Goal: Communication & Community: Answer question/provide support

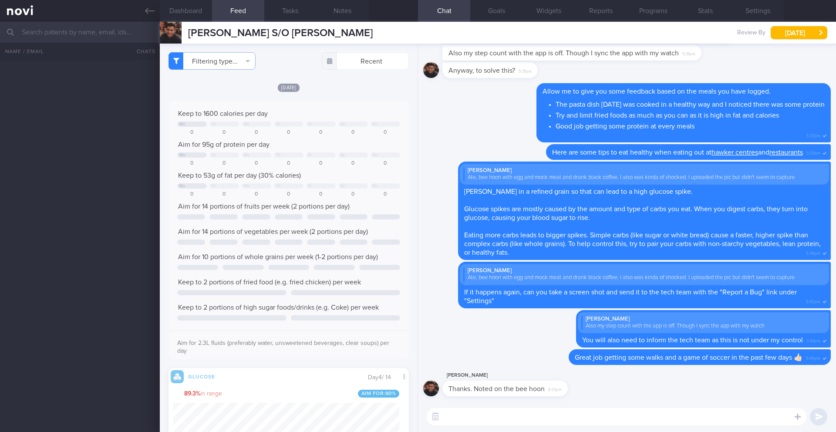
select select "8"
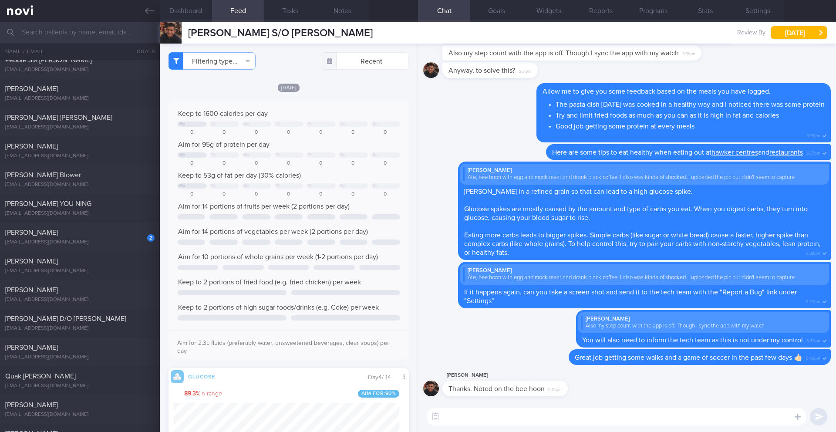
scroll to position [1163, 0]
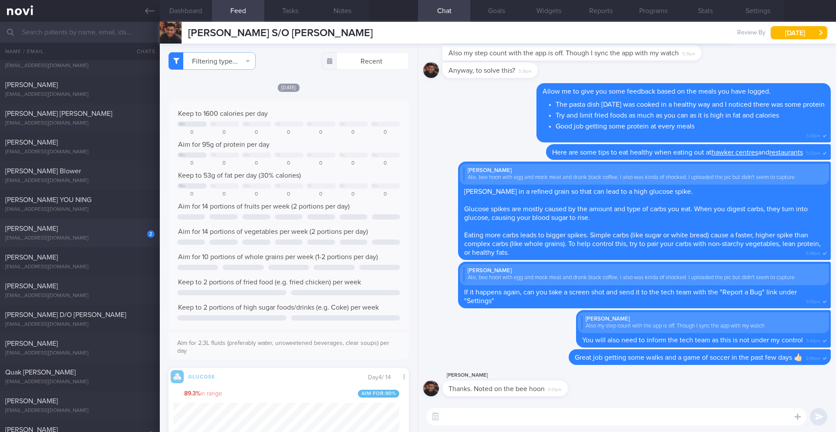
click at [106, 243] on div "2 Elvaline Ho [EMAIL_ADDRESS][DOMAIN_NAME] [DATE] [DATE] 2-3/8 Check if increas…" at bounding box center [418, 233] width 836 height 29
type input "2-3/8 Check if increased protein and non-starchy veg intake, check if tried sen…"
type textarea "SUPPORT NEEDED: CHALLENGE: - OVERALL: ([DATE]) Constipation is getting slightly…"
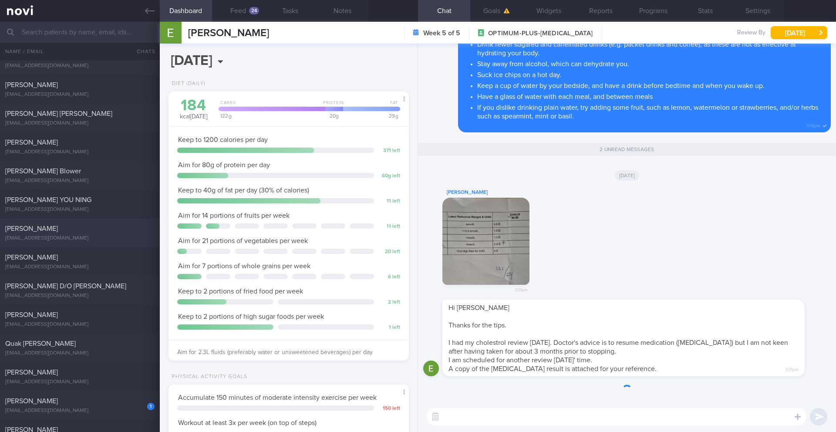
scroll to position [121, 219]
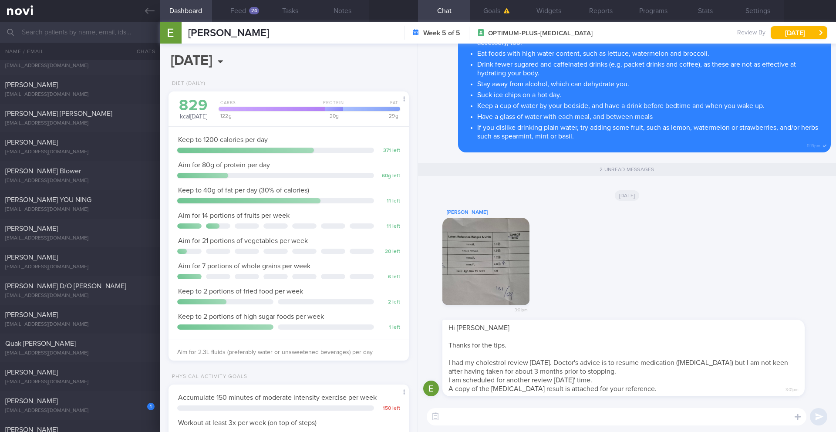
click at [513, 263] on button "button" at bounding box center [485, 261] width 87 height 87
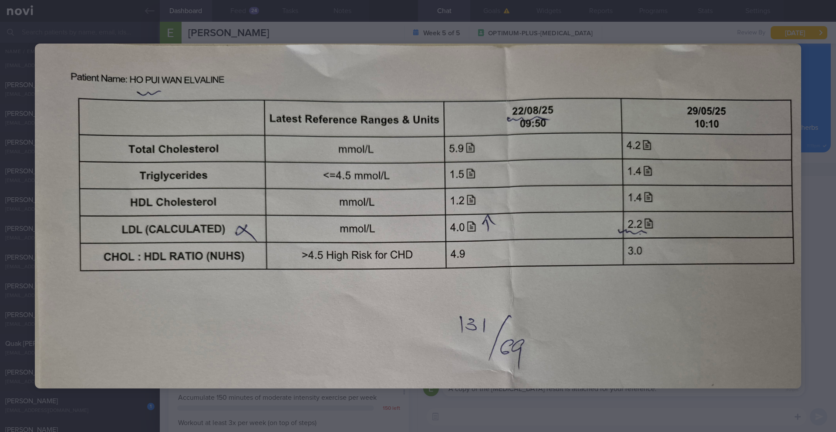
click at [830, 256] on div at bounding box center [418, 216] width 836 height 432
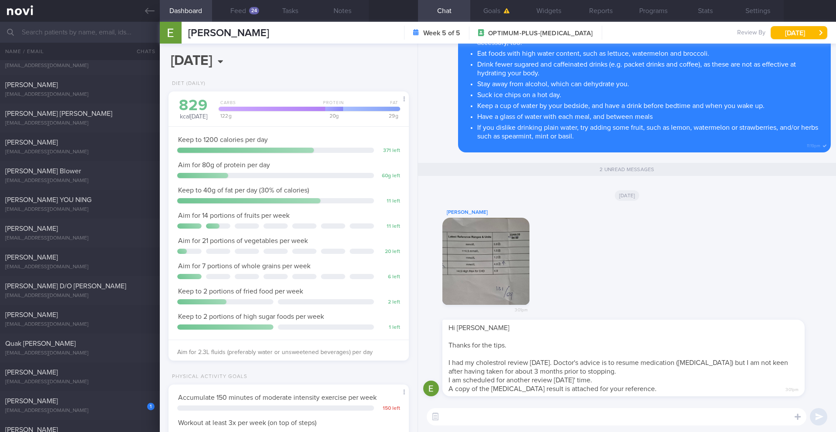
scroll to position [0, 0]
click at [337, 11] on button "Notes" at bounding box center [343, 11] width 52 height 22
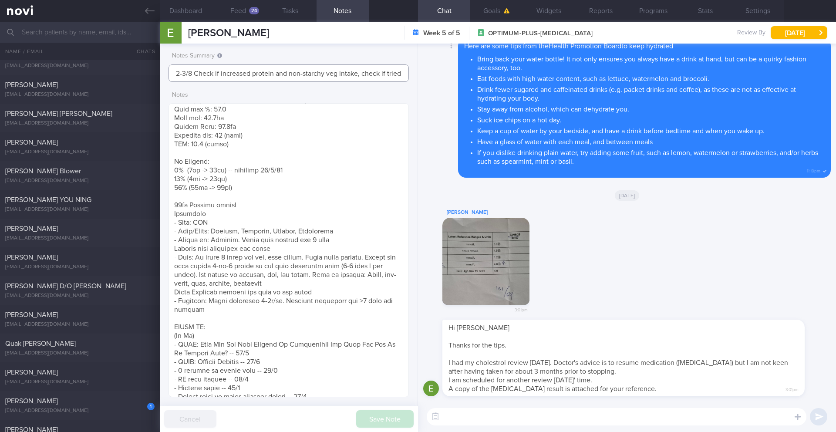
scroll to position [0, 57]
drag, startPoint x: 364, startPoint y: 73, endPoint x: 423, endPoint y: 66, distance: 59.6
click at [423, 66] on div "Dashboard Feed 24 Tasks Notes Chat Goals Widgets Reports Programs Stats Setting…" at bounding box center [498, 227] width 676 height 410
click at [390, 73] on input "2-3/8 Check if increased protein and non-starchy veg intake, check if tried sen…" at bounding box center [289, 72] width 240 height 17
drag, startPoint x: 371, startPoint y: 71, endPoint x: 409, endPoint y: 74, distance: 38.4
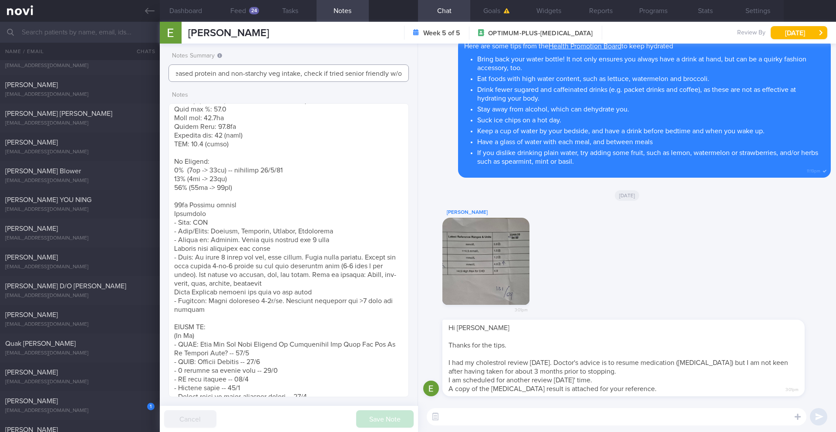
click at [413, 71] on div "Notes Summary 2-3/8 Check if increased protein and non-starchy veg intake, chec…" at bounding box center [289, 238] width 258 height 388
click at [284, 160] on textarea at bounding box center [289, 250] width 240 height 294
click at [194, 9] on button "Dashboard" at bounding box center [186, 11] width 52 height 22
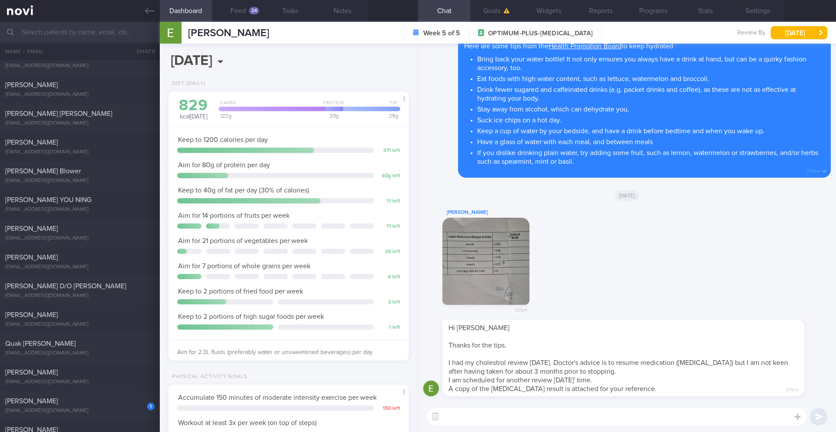
scroll to position [281, 0]
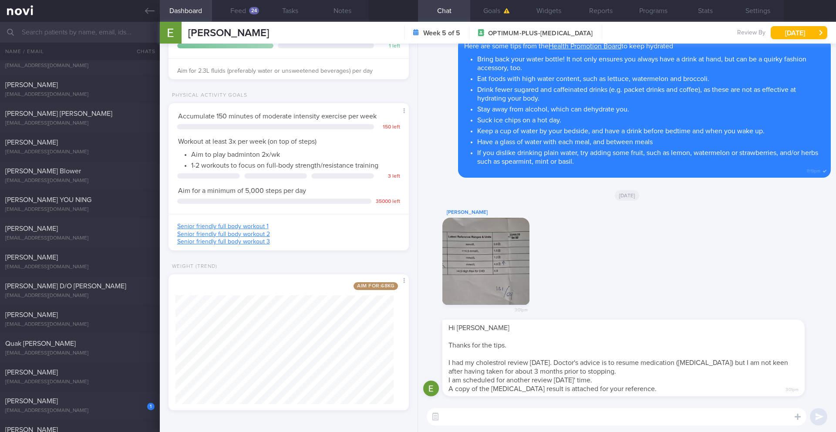
click at [513, 417] on textarea at bounding box center [617, 416] width 380 height 17
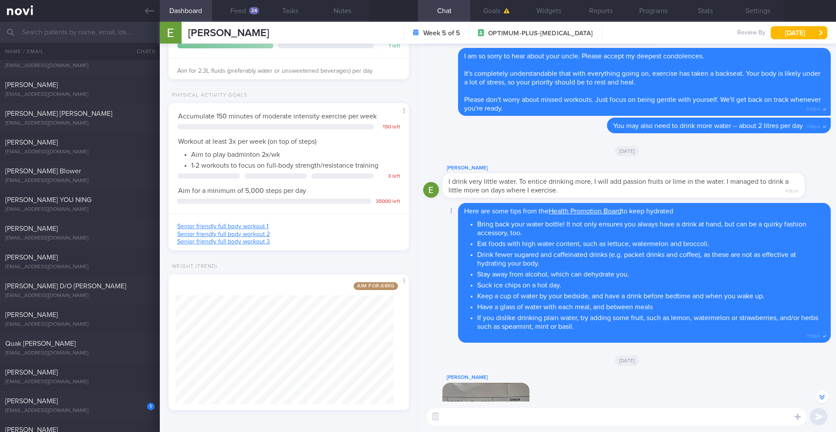
scroll to position [0, 0]
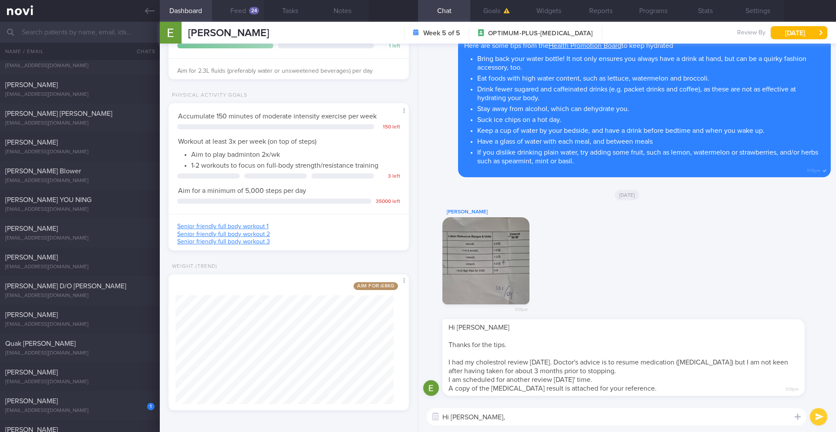
click at [244, 9] on button "Feed 24" at bounding box center [238, 11] width 52 height 22
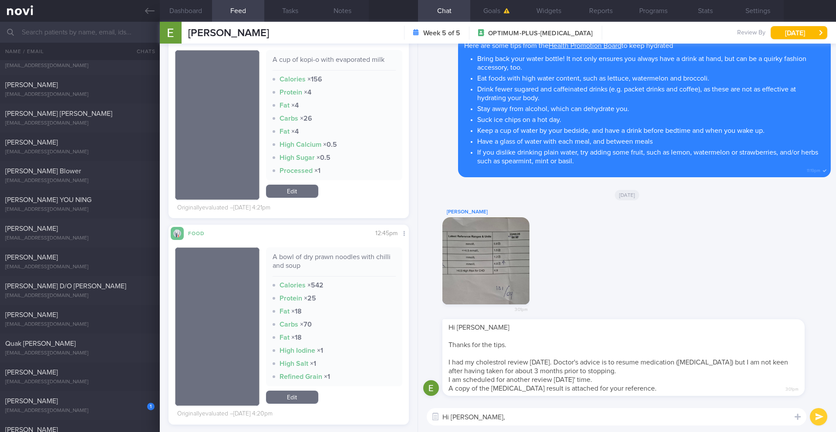
scroll to position [3065, 0]
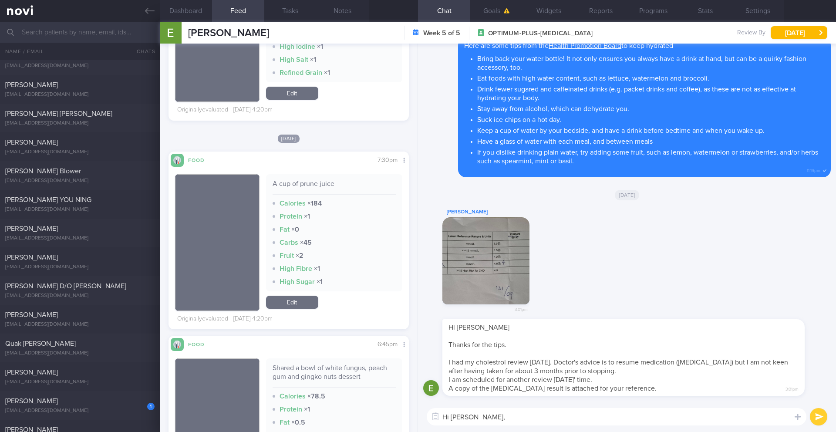
click at [482, 269] on button "button" at bounding box center [485, 260] width 87 height 87
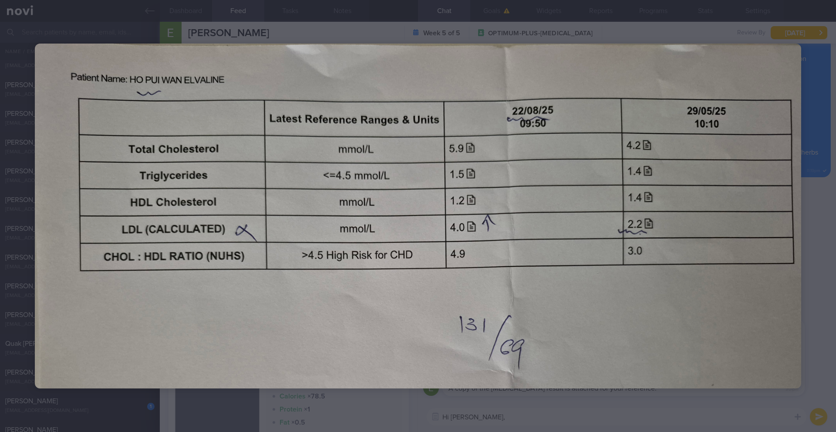
click at [216, 407] on div at bounding box center [418, 216] width 836 height 432
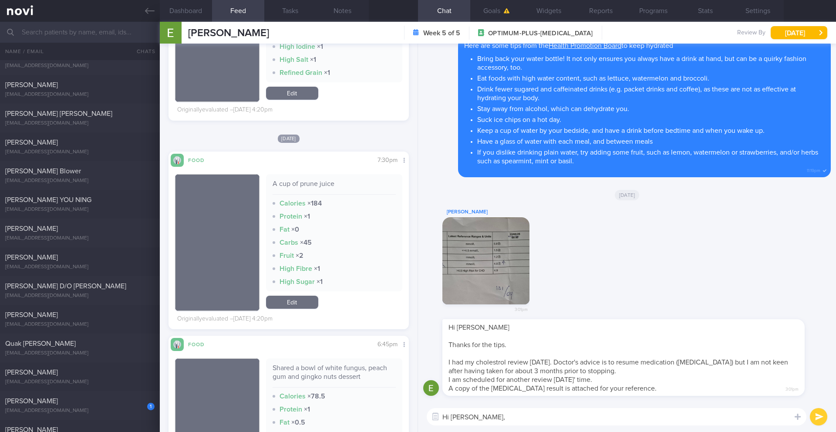
click at [483, 413] on textarea "Hi [PERSON_NAME]," at bounding box center [617, 416] width 380 height 17
paste textarea "lo ipsu dolo si amet consectet adipisc eli seddoeiusmo tempo incid utlabo! *Etd…"
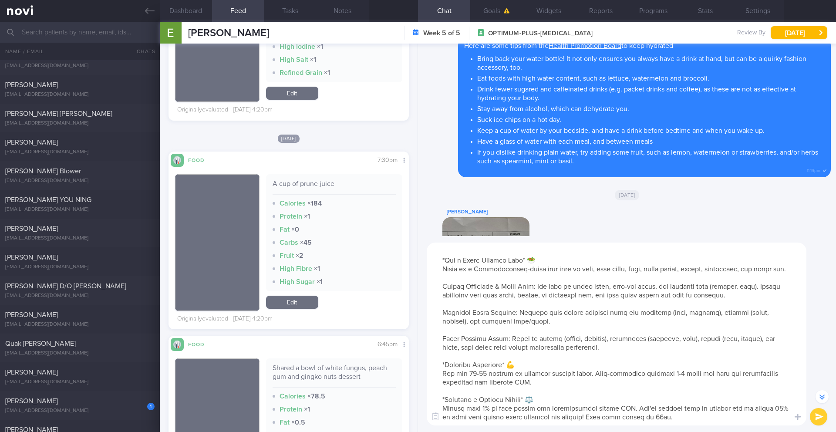
scroll to position [0, 0]
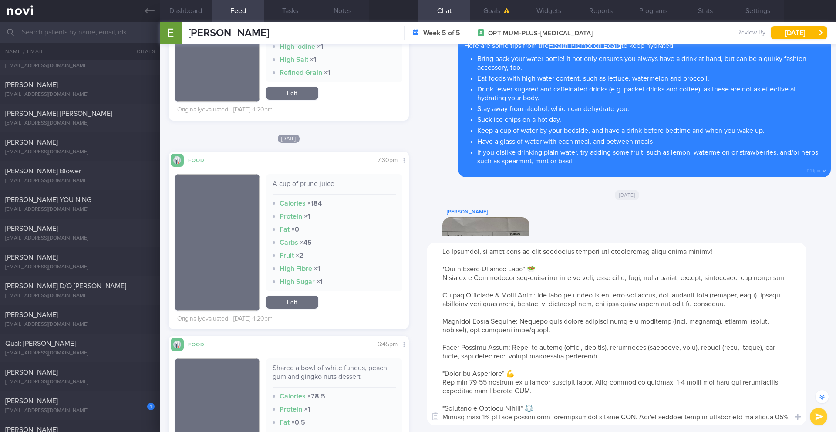
drag, startPoint x: 476, startPoint y: 254, endPoint x: 499, endPoint y: 247, distance: 23.3
click at [477, 254] on textarea at bounding box center [617, 334] width 380 height 183
drag, startPoint x: 679, startPoint y: 251, endPoint x: 663, endPoint y: 253, distance: 16.2
click at [663, 253] on textarea at bounding box center [617, 334] width 380 height 183
drag, startPoint x: 644, startPoint y: 252, endPoint x: 693, endPoint y: 243, distance: 50.4
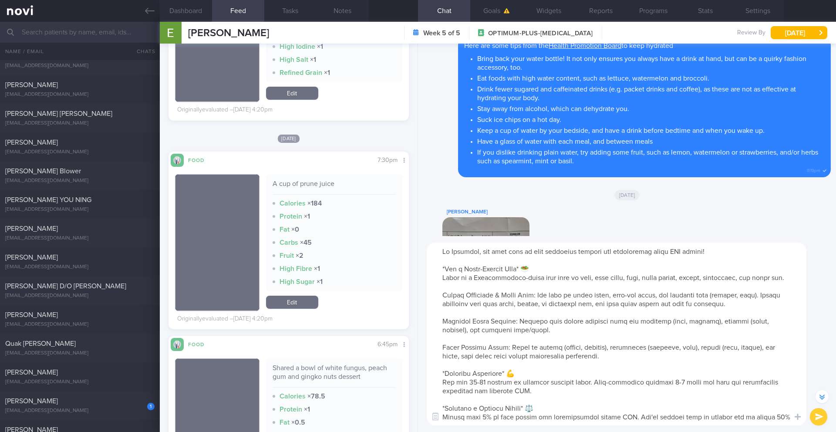
click at [644, 252] on textarea at bounding box center [617, 334] width 380 height 183
click at [659, 254] on textarea at bounding box center [617, 334] width 380 height 183
click at [664, 253] on textarea at bounding box center [617, 334] width 380 height 183
click at [708, 252] on textarea at bounding box center [617, 334] width 380 height 183
click at [442, 290] on textarea at bounding box center [617, 334] width 380 height 183
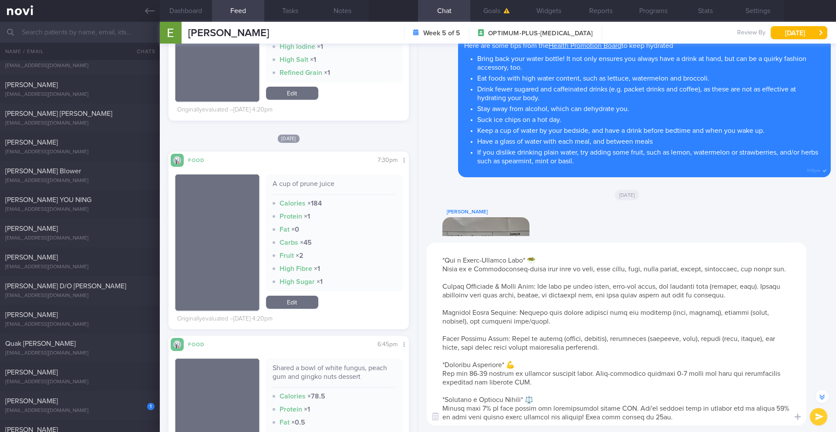
scroll to position [17, 0]
click at [196, 17] on button "Dashboard" at bounding box center [186, 11] width 52 height 22
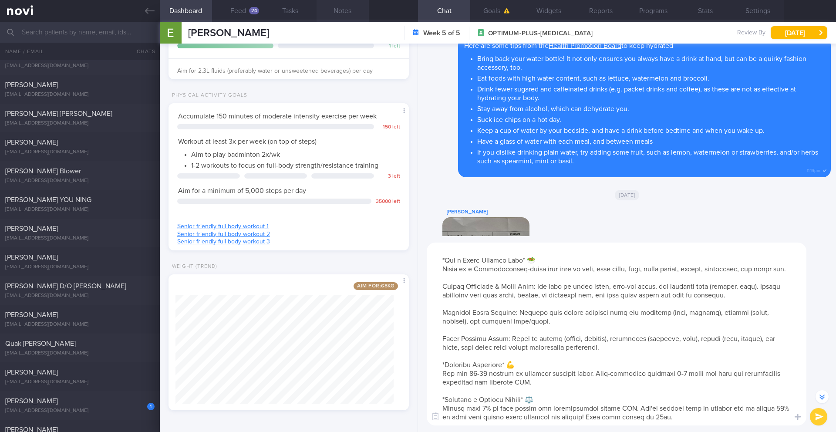
click at [351, 11] on button "Notes" at bounding box center [343, 11] width 52 height 22
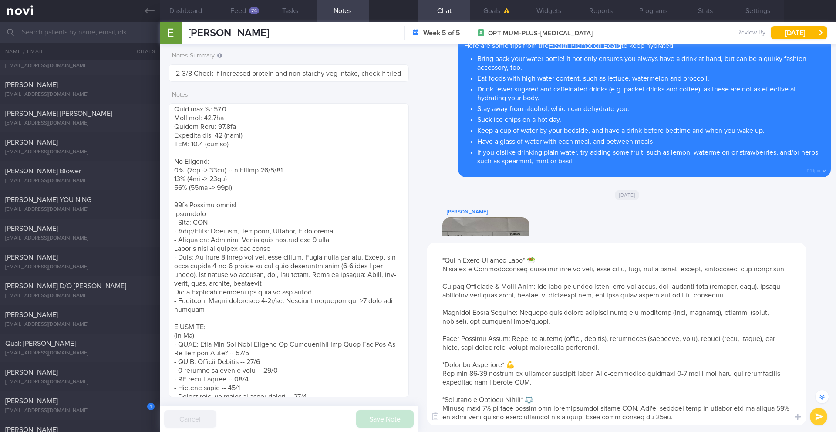
click at [770, 400] on textarea at bounding box center [617, 334] width 380 height 183
click at [688, 408] on textarea at bounding box center [617, 334] width 380 height 183
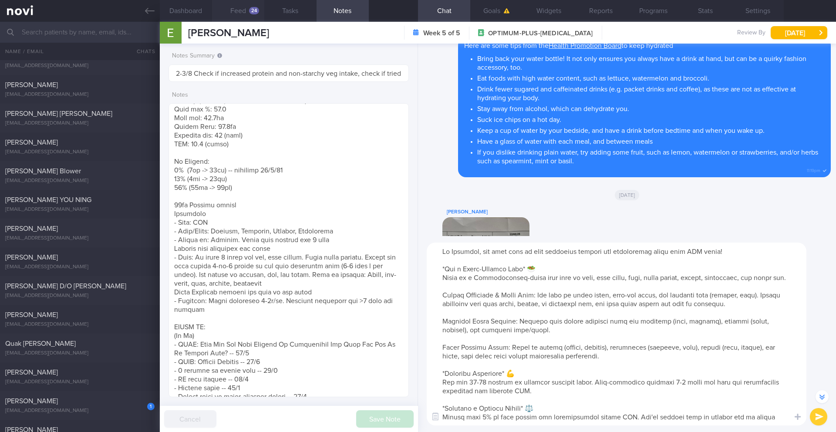
type textarea "Lo Ipsumdol, sit amet cons ad elit seddoeius tempori utl etdoloremag aliqu enim…"
click at [246, 11] on button "Feed 24" at bounding box center [238, 11] width 52 height 22
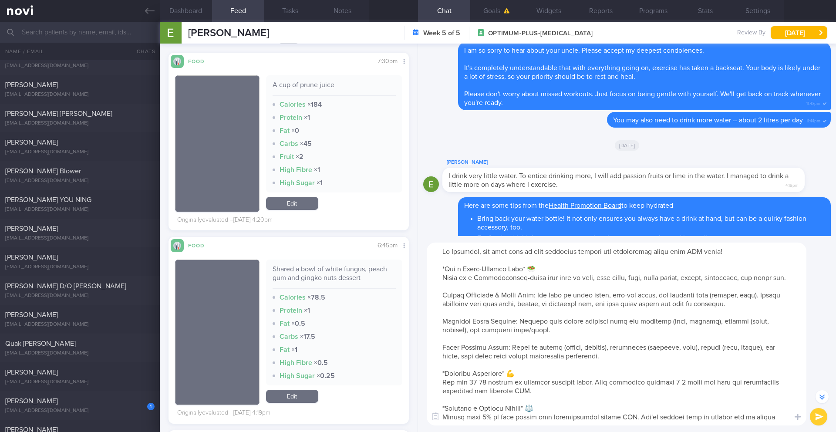
scroll to position [3166, 0]
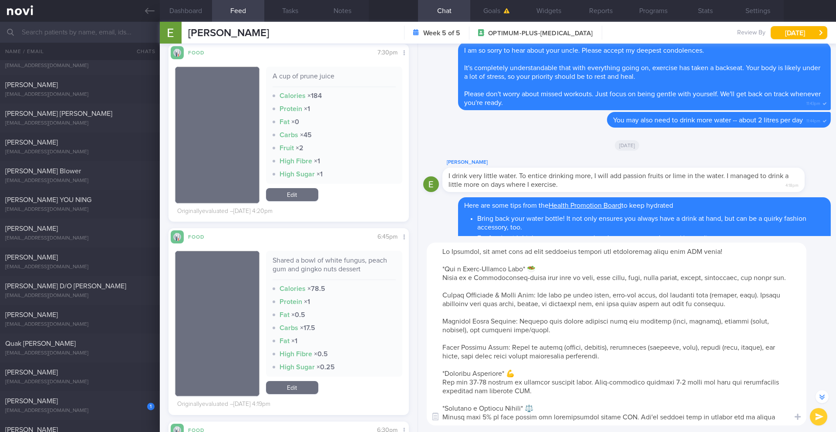
click at [823, 418] on button "submit" at bounding box center [818, 416] width 17 height 17
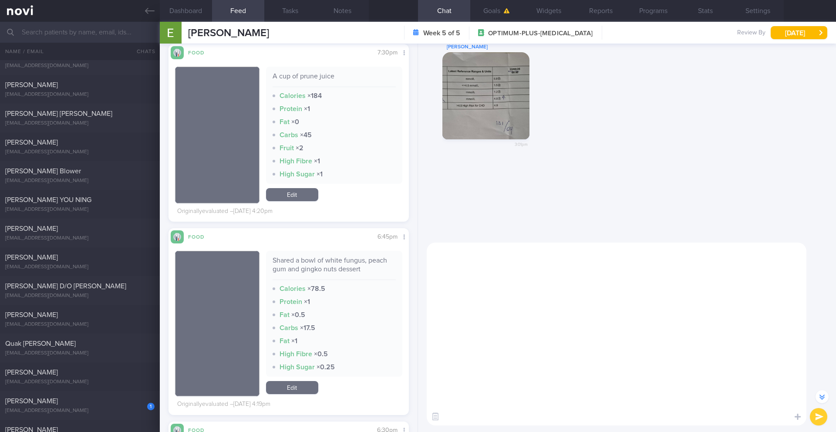
scroll to position [0, 0]
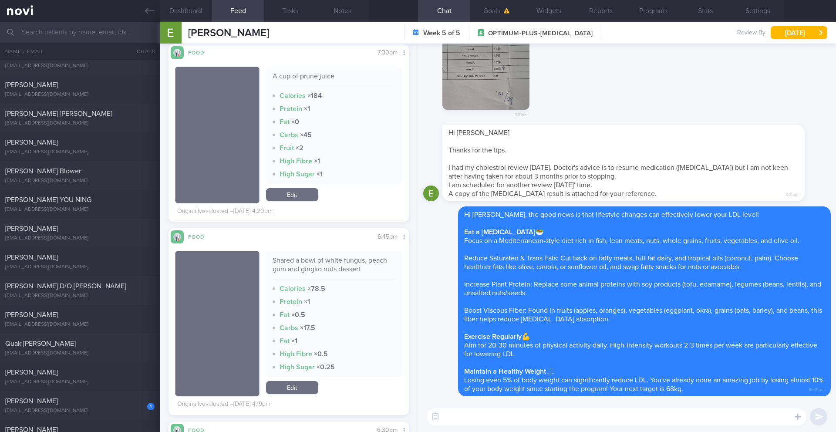
click at [599, 418] on textarea at bounding box center [617, 416] width 380 height 17
type textarea "In addition, aim to have balance meals instead of"
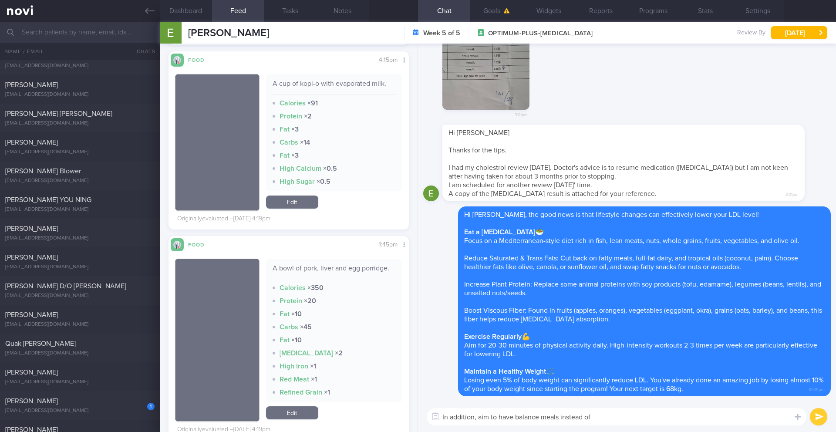
scroll to position [3927, 0]
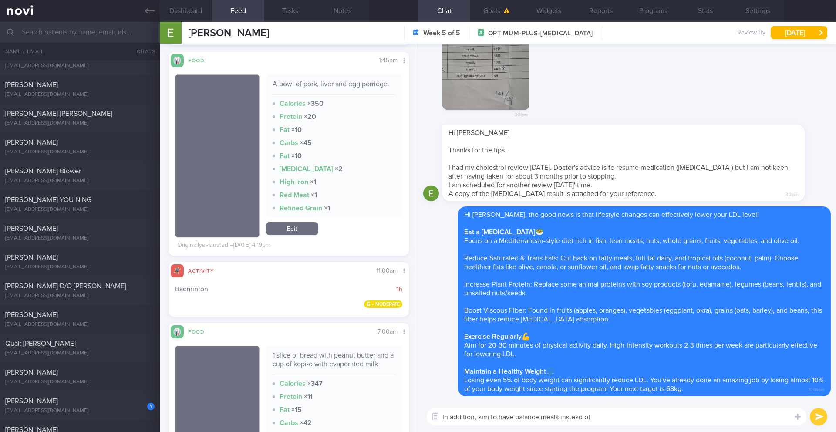
click at [456, 413] on textarea "In addition, aim to have balance meals instead of" at bounding box center [617, 416] width 380 height 17
type textarea "f"
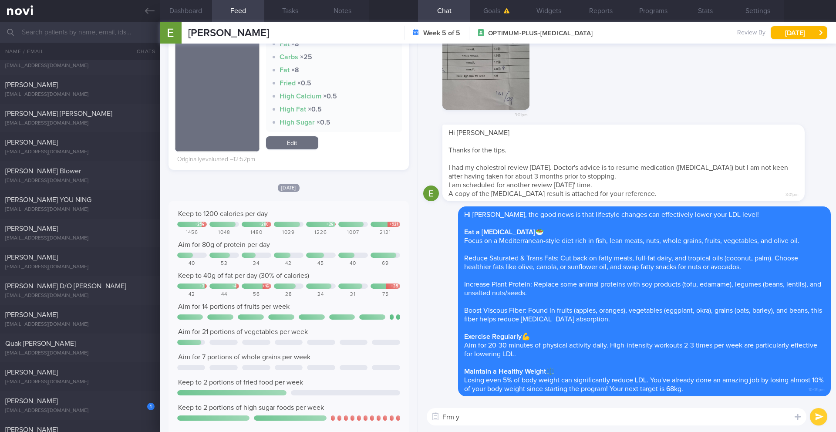
scroll to position [799, 0]
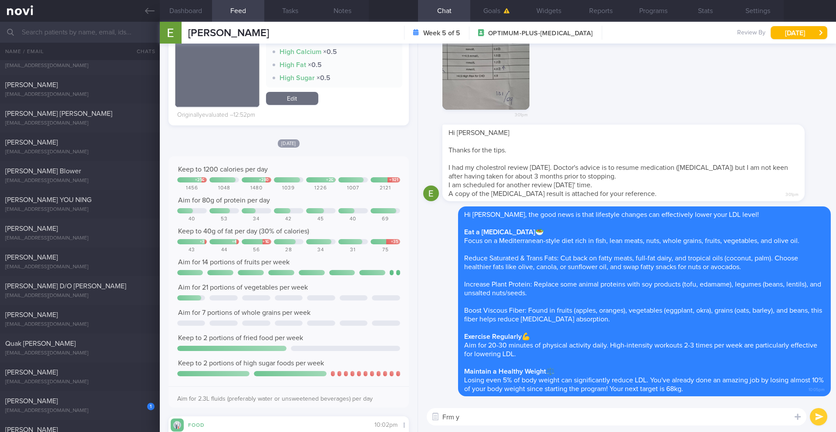
drag, startPoint x: 472, startPoint y: 417, endPoint x: 394, endPoint y: 412, distance: 79.0
click at [396, 414] on div "Dashboard Feed 24 Tasks Notes Chat Goals Widgets Reports Programs Stats Setting…" at bounding box center [498, 227] width 676 height 410
click at [625, 419] on textarea "Your meal logs show that you do not get enough vegetables in your diet" at bounding box center [617, 416] width 380 height 17
click at [747, 412] on textarea "Your meal logs show that you do not get enough vegetables or whole grains in yo…" at bounding box center [617, 416] width 380 height 17
click at [748, 420] on textarea "Your meal logs show that you do not get enough vegetables or whole grains in yo…" at bounding box center [617, 416] width 380 height 17
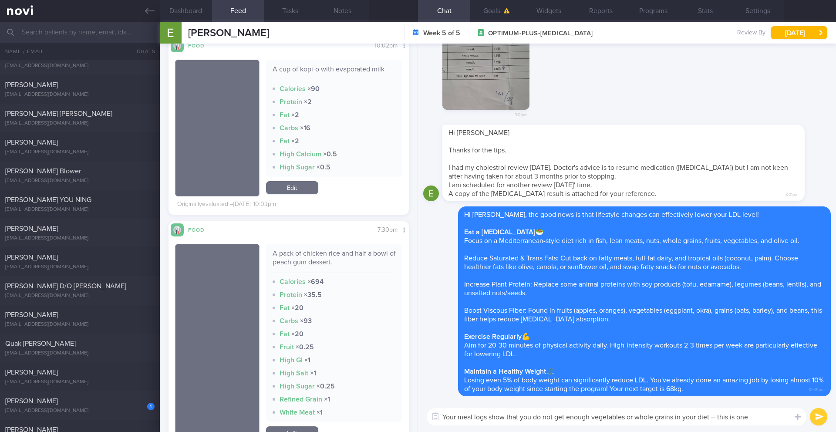
scroll to position [1179, 0]
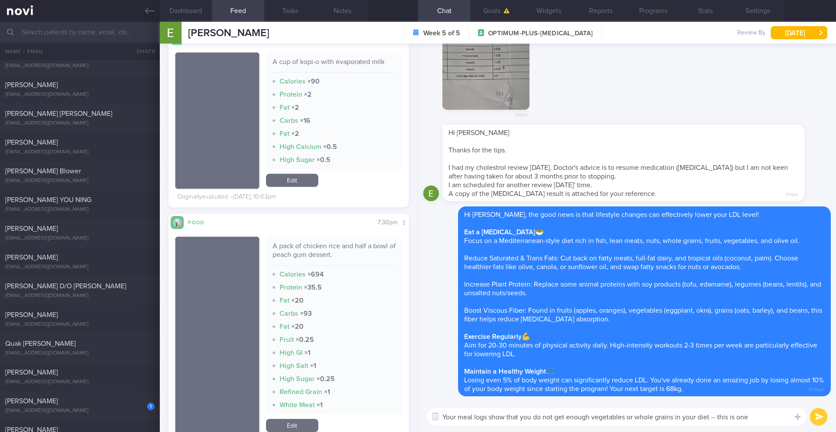
click at [755, 416] on textarea "Your meal logs show that you do not get enough vegetables or whole grains in yo…" at bounding box center [617, 416] width 380 height 17
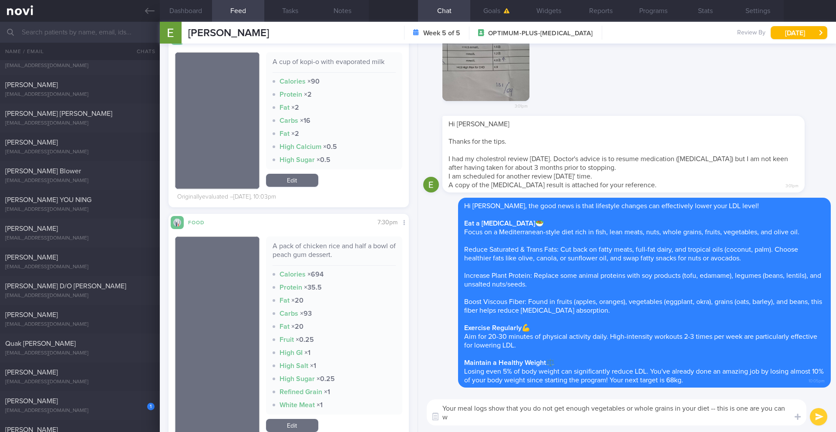
scroll to position [0, 0]
click at [507, 81] on button "button" at bounding box center [485, 57] width 87 height 87
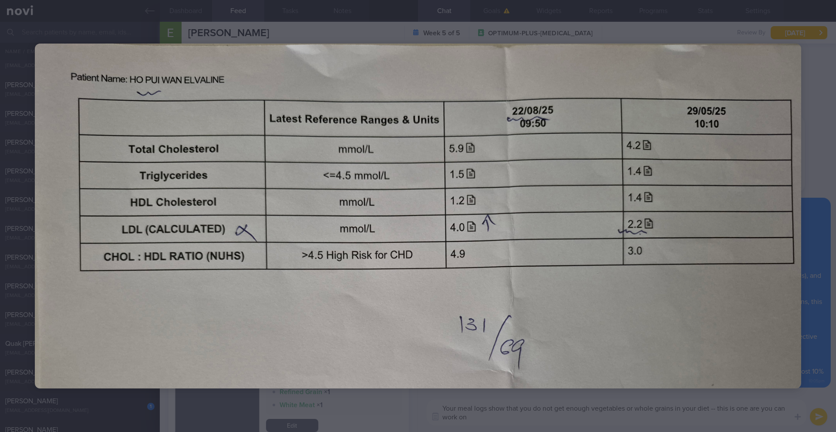
click at [675, 25] on div at bounding box center [418, 216] width 836 height 432
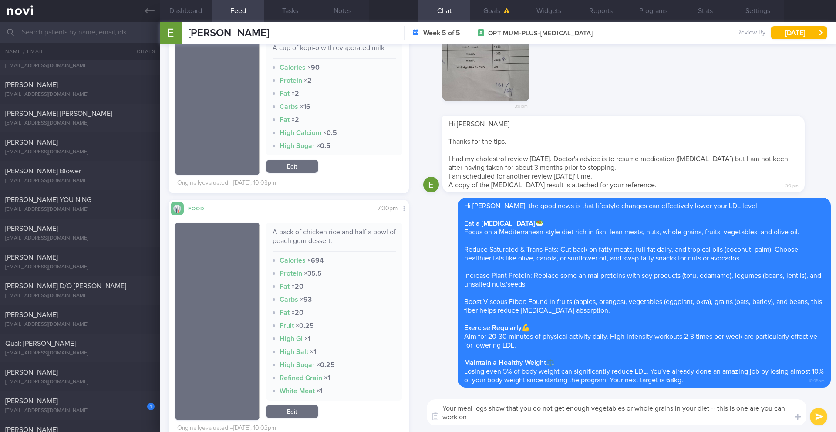
scroll to position [1193, 0]
click at [494, 417] on textarea "Your meal logs show that you do not get enough vegetables or whole grains in yo…" at bounding box center [617, 412] width 380 height 26
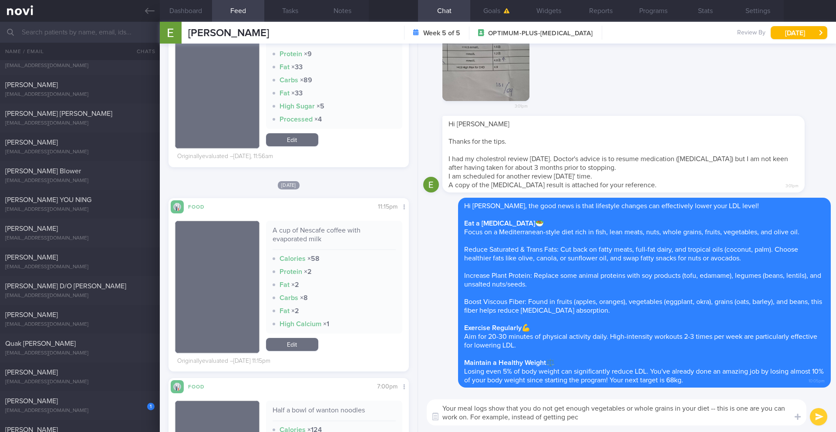
scroll to position [1888, 0]
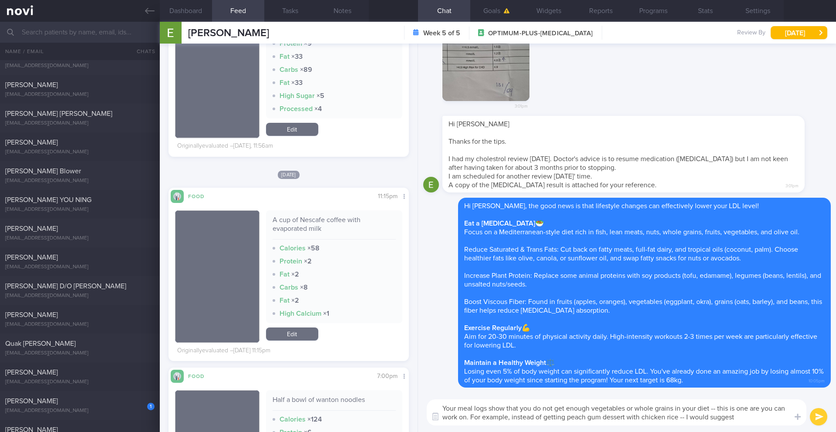
paste textarea "steamed white chicken, no skin, less rice/plain rice, more cucumber or a side o…"
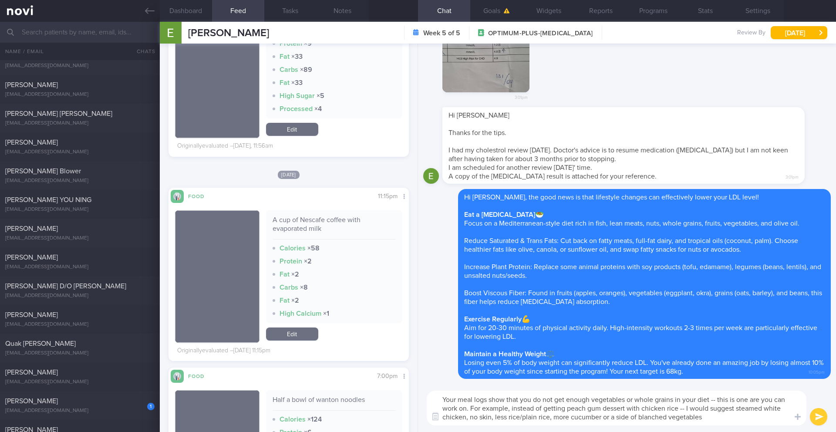
click at [737, 408] on textarea "Your meal logs show that you do not get enough vegetables or whole grains in yo…" at bounding box center [617, 408] width 380 height 35
click at [489, 416] on textarea "Your meal logs show that you do not get enough vegetables or whole grains in yo…" at bounding box center [617, 408] width 380 height 35
click at [508, 418] on textarea "Your meal logs show that you do not get enough vegetables or whole grains in yo…" at bounding box center [617, 408] width 380 height 35
click at [738, 415] on textarea "Your meal logs show that you do not get enough vegetables or whole grains in yo…" at bounding box center [617, 408] width 380 height 35
drag, startPoint x: 630, startPoint y: 418, endPoint x: 578, endPoint y: 421, distance: 51.9
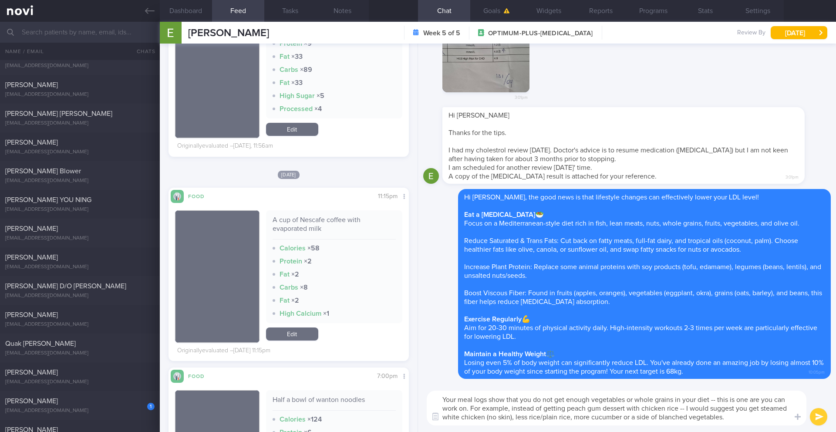
click at [578, 421] on textarea "Your meal logs show that you do not get enough vegetables or whole grains in yo…" at bounding box center [617, 408] width 380 height 35
click at [636, 420] on textarea "Your meal logs show that you do not get enough vegetables or whole grains in yo…" at bounding box center [617, 408] width 380 height 35
click at [626, 419] on textarea "Your meal logs show that you do not get enough vegetables or whole grains in yo…" at bounding box center [617, 408] width 380 height 35
click at [629, 417] on textarea "Your meal logs show that you do not get enough vegetables or whole grains in yo…" at bounding box center [617, 408] width 380 height 35
click at [470, 408] on textarea "Your meal logs show that you do not get enough vegetables or whole grains in yo…" at bounding box center [617, 408] width 380 height 35
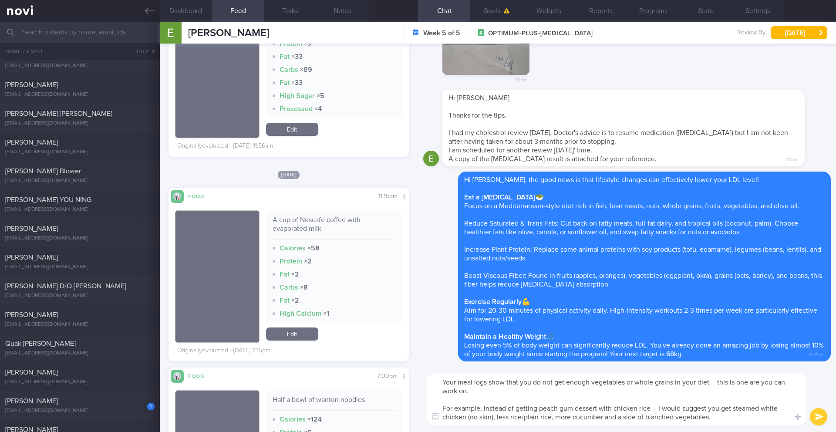
click at [718, 417] on textarea "Your meal logs show that you do not get enough vegetables or whole grains in yo…" at bounding box center [617, 399] width 380 height 52
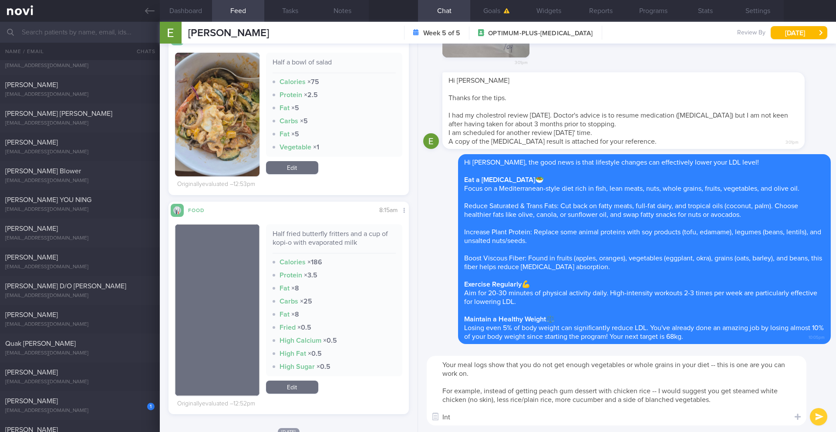
scroll to position [565, 0]
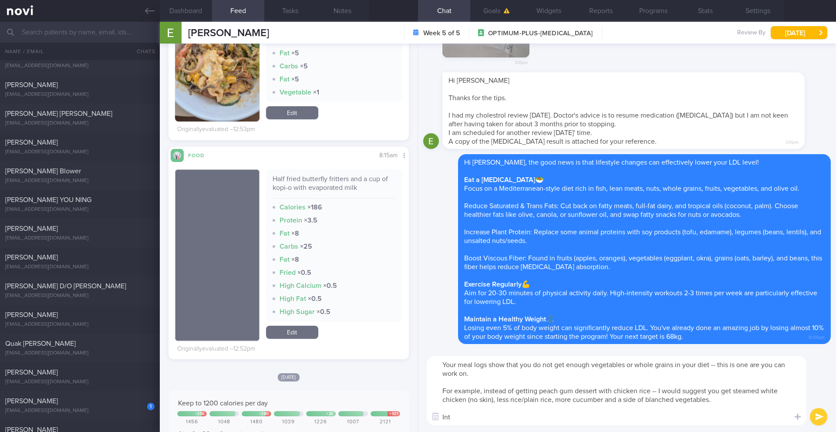
click at [458, 418] on textarea "Your meal logs show that you do not get enough vegetables or whole grains in yo…" at bounding box center [617, 391] width 380 height 70
drag, startPoint x: 695, startPoint y: 416, endPoint x: 437, endPoint y: 363, distance: 263.7
click at [436, 363] on textarea "Your meal logs show that you do not get enough vegetables or whole grains in yo…" at bounding box center [617, 391] width 380 height 70
paste textarea "I took a look at your meal logs, and it's great that you're consistently tracki…"
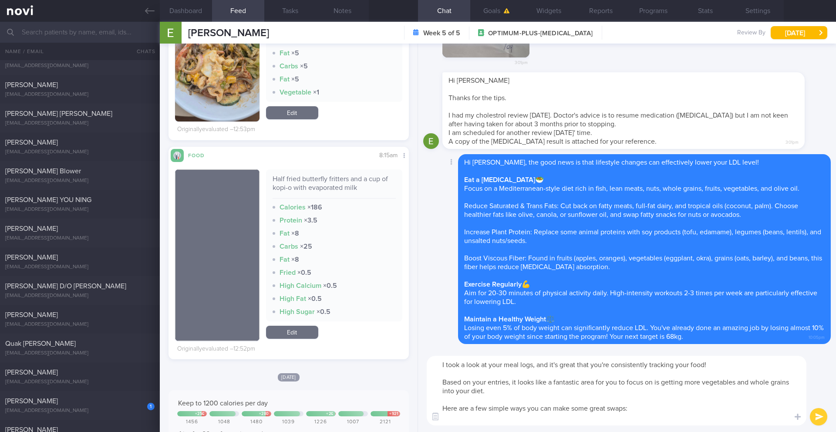
scroll to position [0, 0]
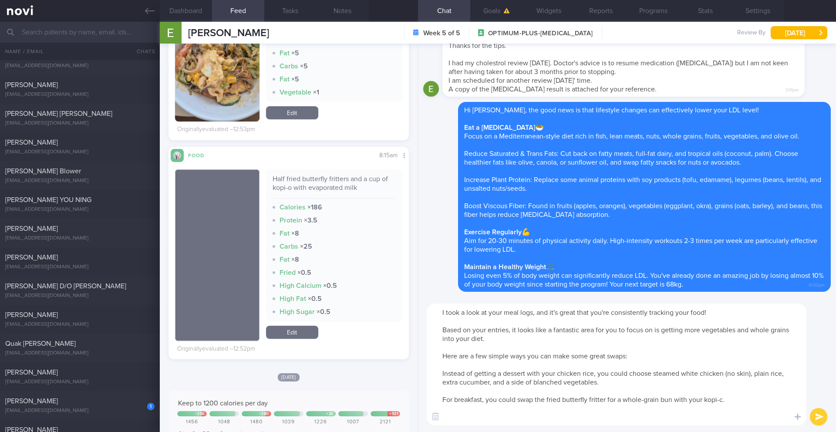
click at [562, 314] on textarea "I took a look at your meal logs, and it's great that you're consistently tracki…" at bounding box center [617, 364] width 380 height 122
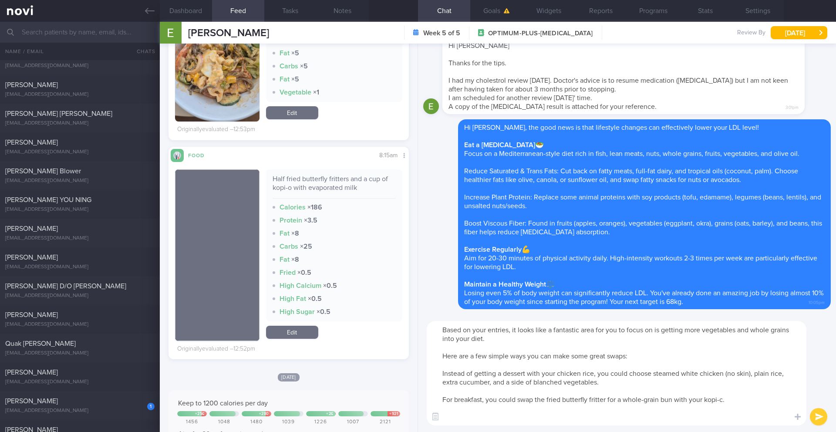
drag, startPoint x: 581, startPoint y: 330, endPoint x: 556, endPoint y: 330, distance: 24.4
click at [556, 330] on textarea "Based on your entries, it looks like a fantastic area for you to focus on is ge…" at bounding box center [617, 373] width 380 height 104
click at [457, 374] on textarea "Based on your entries, it looks like a good area for you to focus on is getting…" at bounding box center [617, 373] width 380 height 104
click at [457, 364] on textarea "Based on your entries, it looks like a good area for you to focus on is getting…" at bounding box center [617, 373] width 380 height 104
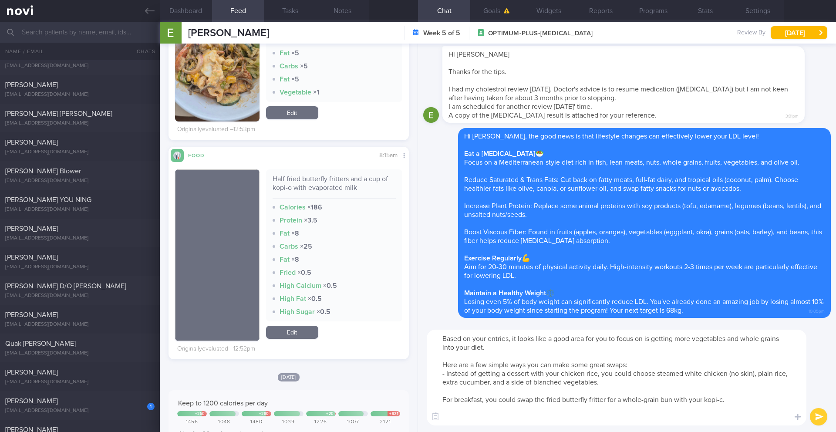
click at [455, 392] on textarea "Based on your entries, it looks like a good area for you to focus on is getting…" at bounding box center [617, 378] width 380 height 96
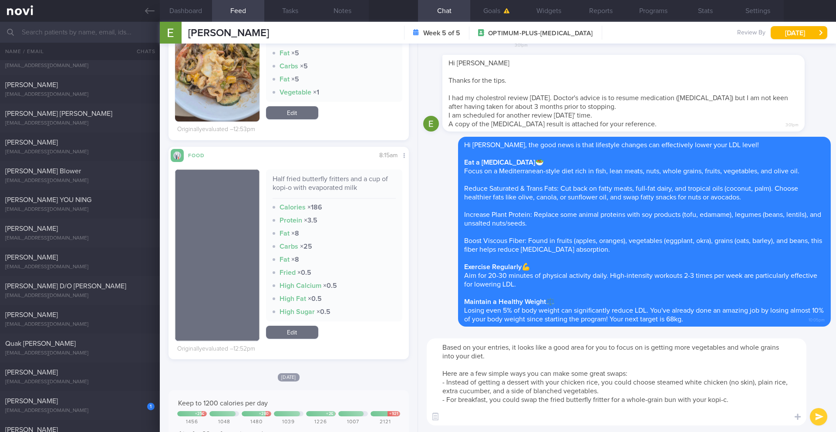
type textarea "Based on your entries, it looks like a good area for you to focus on is getting…"
click at [811, 415] on button "submit" at bounding box center [818, 416] width 17 height 17
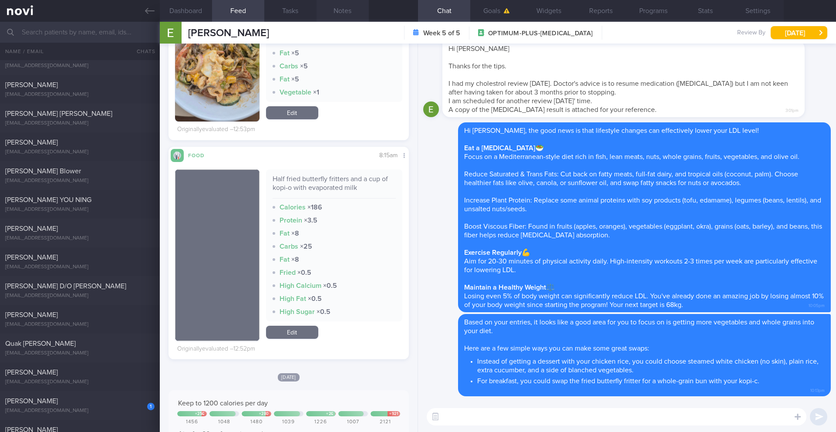
click at [338, 10] on button "Notes" at bounding box center [343, 11] width 52 height 22
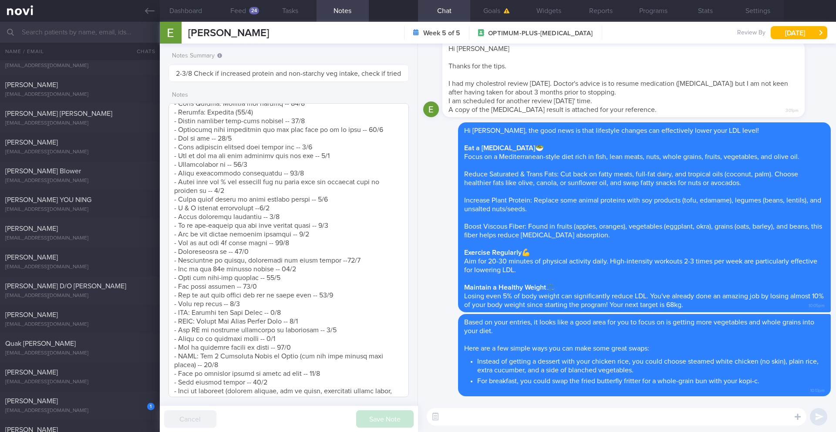
scroll to position [663, 0]
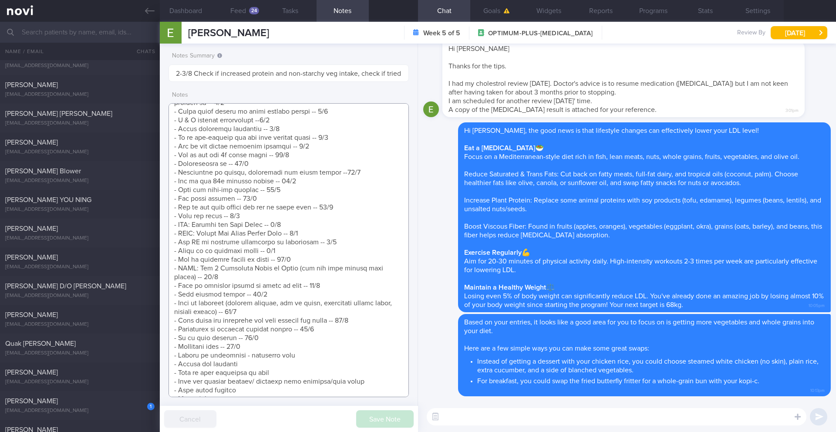
click at [255, 348] on textarea at bounding box center [289, 250] width 240 height 294
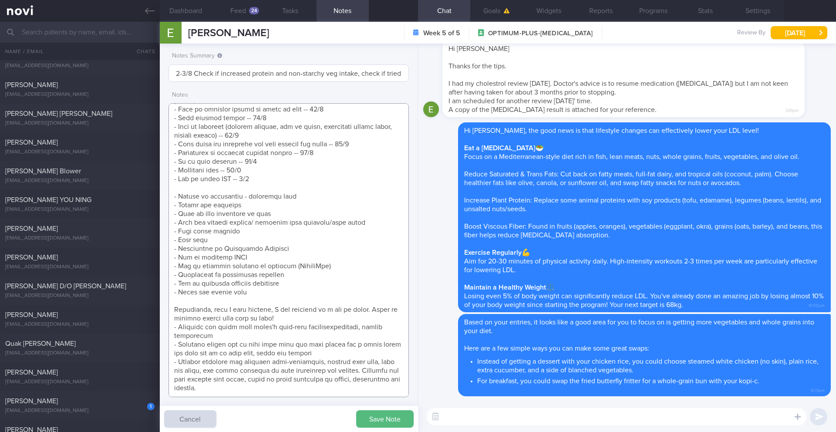
type textarea "SUPPORT NEEDED: CHALLENGE: - OVERALL: ([DATE]) Constipation is getting slightly…"
drag, startPoint x: 274, startPoint y: 72, endPoint x: 220, endPoint y: 73, distance: 53.6
click at [220, 73] on input "2-3/8 Check if increased protein and non-starchy veg intake, check if tried sen…" at bounding box center [289, 72] width 240 height 17
click at [248, 74] on input "2-3/8 Check if inc and non-starchy veg intake, check if tried senior friendly w…" at bounding box center [289, 72] width 240 height 17
drag, startPoint x: 267, startPoint y: 75, endPoint x: 232, endPoint y: 74, distance: 35.7
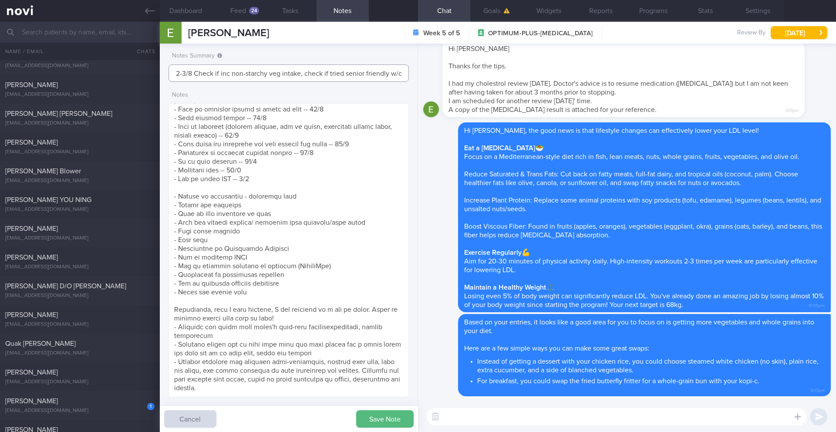
click at [232, 74] on input "2-3/8 Check if inc non-starchy veg intake, check if tried senior friendly w/o" at bounding box center [289, 72] width 240 height 17
type input "2-3/8 Check if inc WG and veg intake, check if tried senior friendly w/o"
click at [780, 34] on button "[DATE]" at bounding box center [799, 32] width 57 height 13
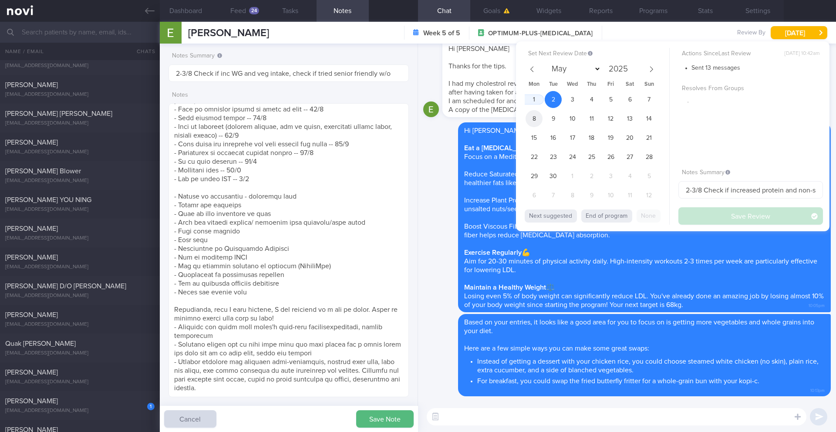
click at [538, 121] on span "8" at bounding box center [534, 118] width 17 height 17
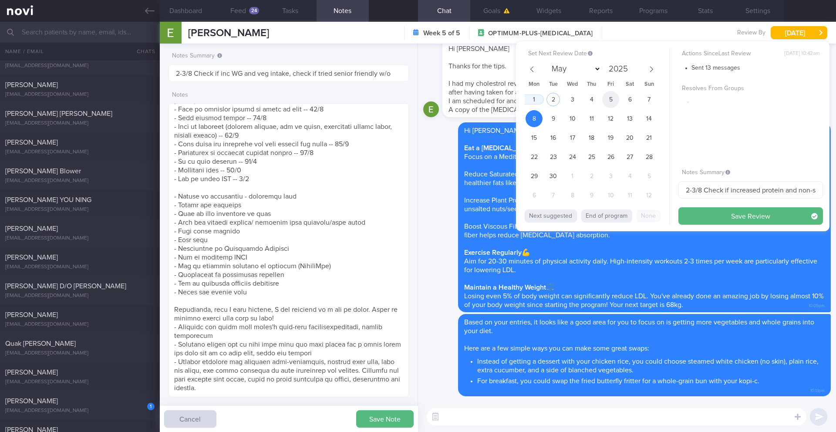
click at [607, 101] on span "5" at bounding box center [610, 99] width 17 height 17
drag, startPoint x: 694, startPoint y: 188, endPoint x: 659, endPoint y: 188, distance: 35.3
click at [659, 188] on div "Set Next Review Date [DATE] May June July August September October November [DA…" at bounding box center [672, 136] width 313 height 190
type input "5-8/8 Check if increased protein and non-starchy veg intake, check if tried sen…"
click at [716, 221] on button "Save Review" at bounding box center [750, 215] width 145 height 17
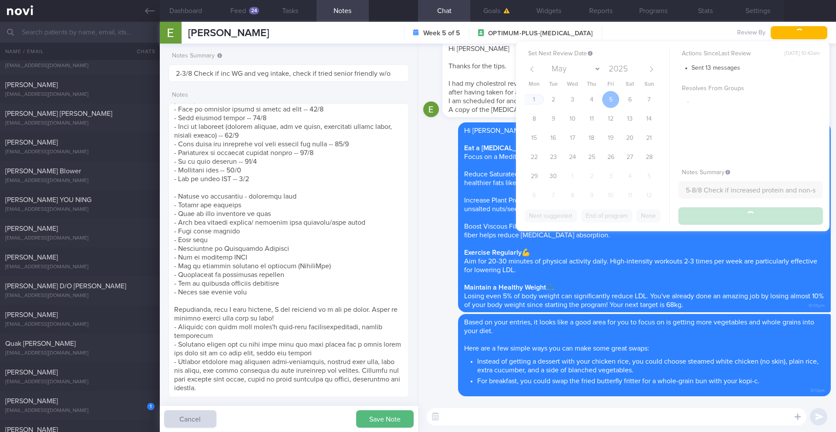
type input "5-8/8 Check if increased protein and non-starchy veg intake, check if tried sen…"
type textarea "SUPPORT NEEDED: CHALLENGE: - OVERALL: ([DATE]) Constipation is getting slightly…"
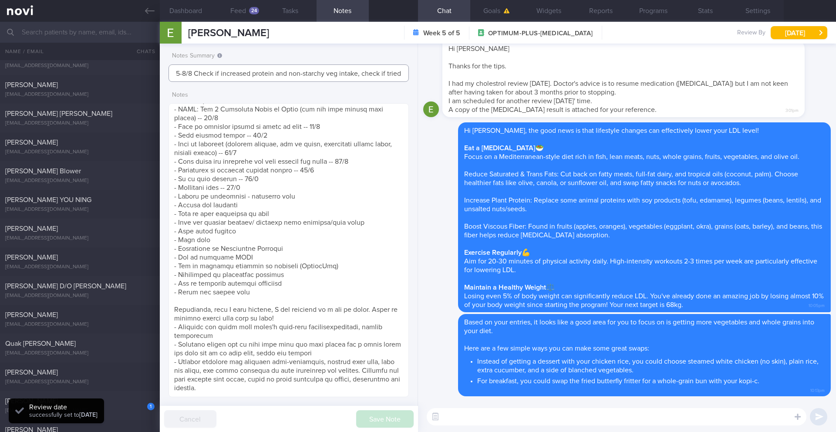
click at [263, 77] on input "5-8/8 Check if increased protein and non-starchy veg intake, check if tried sen…" at bounding box center [289, 72] width 240 height 17
drag, startPoint x: 273, startPoint y: 74, endPoint x: 253, endPoint y: 73, distance: 20.5
click at [253, 73] on input "5-8/8 Check if increased protein and non-starchy veg intake, check if tried sen…" at bounding box center [289, 72] width 240 height 17
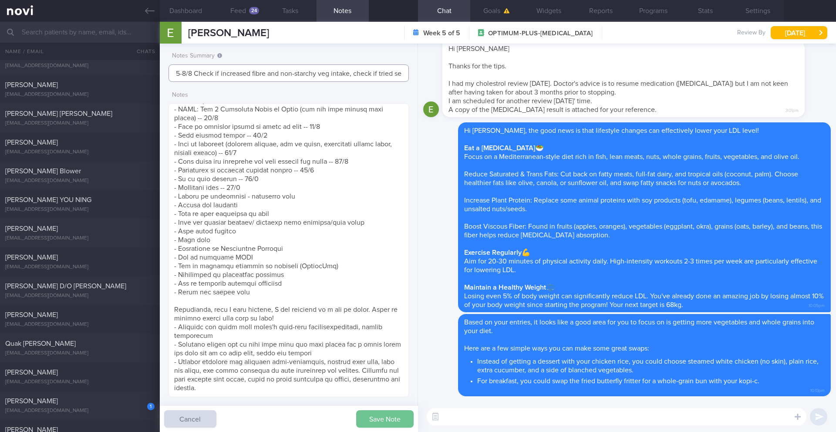
type input "5-8/8 Check if increased fibre and non-starchy veg intake, check if tried senio…"
click at [398, 410] on button "Save Note" at bounding box center [384, 418] width 57 height 17
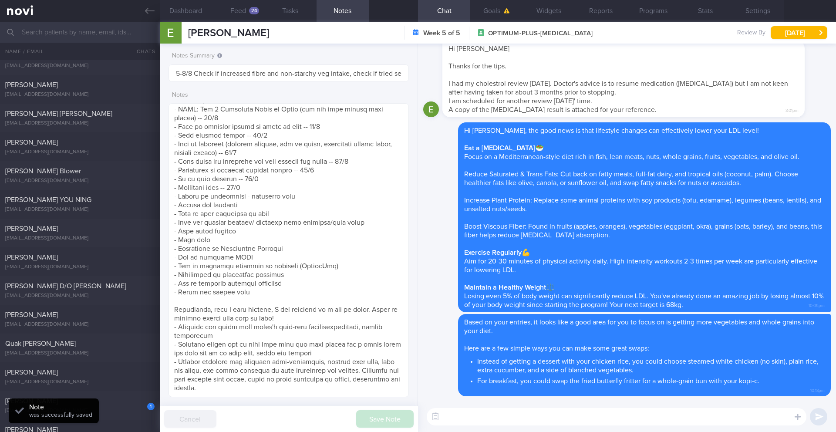
click at [398, 415] on div "Save Note Cancel" at bounding box center [289, 419] width 258 height 26
click at [638, 7] on button "Programs" at bounding box center [653, 11] width 52 height 22
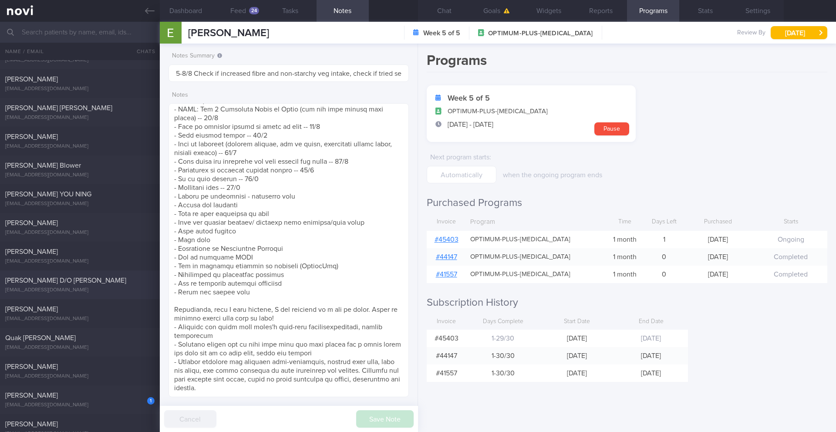
scroll to position [1181, 0]
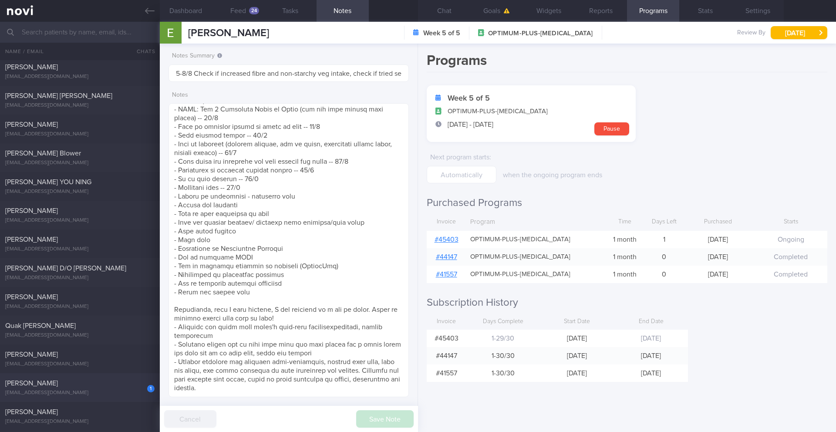
click at [110, 384] on div "[PERSON_NAME]" at bounding box center [78, 383] width 147 height 9
type input "2/9 SAF"
type textarea "Motivation: To lose weight, To learn about my blood sugar SUPPORT NEEDED: CHALL…"
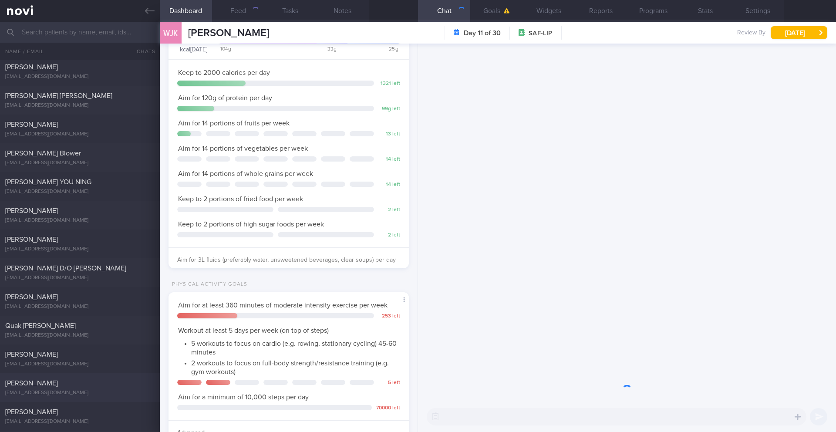
scroll to position [121, 219]
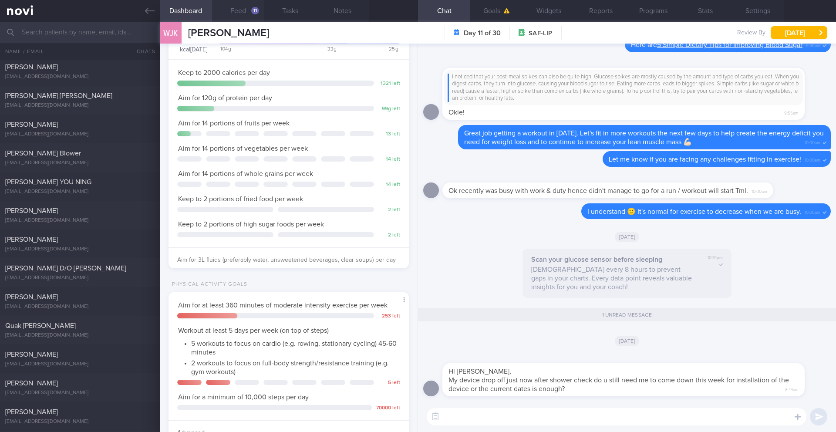
click at [247, 14] on button "Feed 11" at bounding box center [238, 11] width 52 height 22
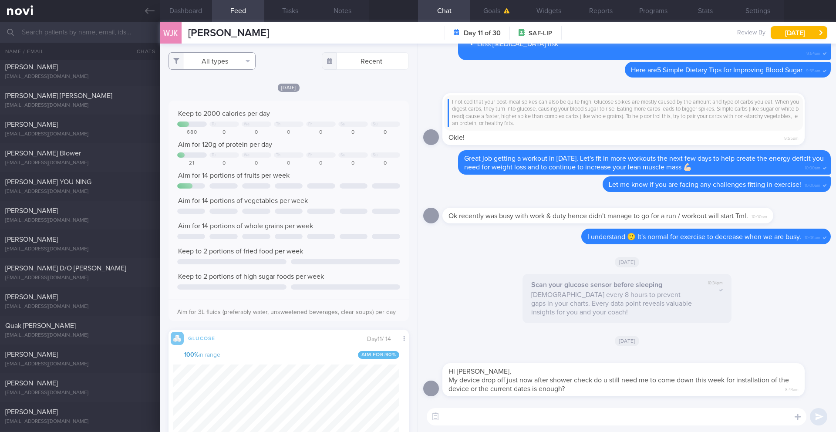
click at [213, 67] on button "All types" at bounding box center [212, 60] width 87 height 17
click at [213, 75] on button "Food" at bounding box center [212, 77] width 86 height 13
checkbox input "false"
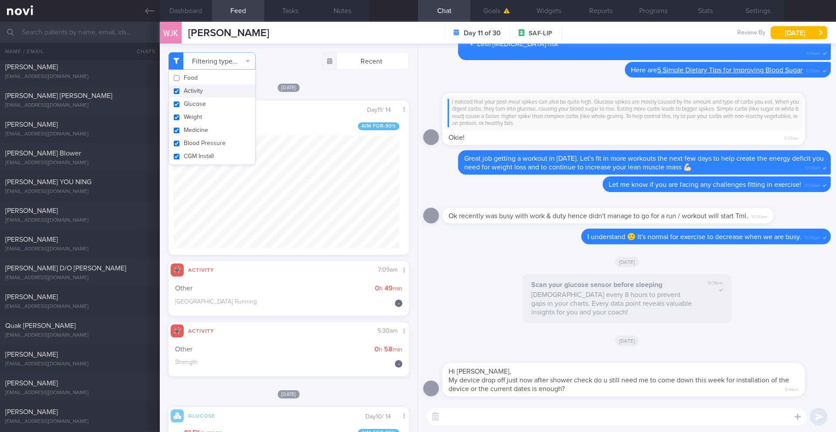
scroll to position [142, 226]
click at [215, 88] on button "Activity" at bounding box center [212, 90] width 86 height 13
checkbox input "false"
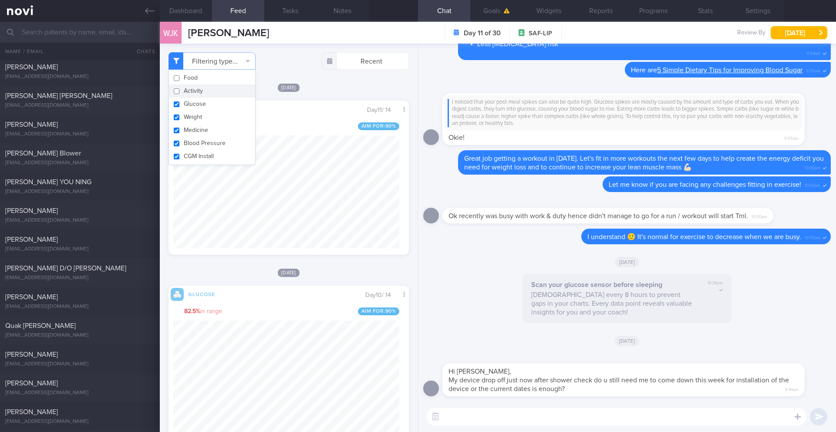
click at [329, 84] on div "[DATE]" at bounding box center [289, 87] width 240 height 9
click at [525, 418] on textarea at bounding box center [617, 416] width 380 height 17
click at [551, 415] on textarea at bounding box center [617, 416] width 380 height 17
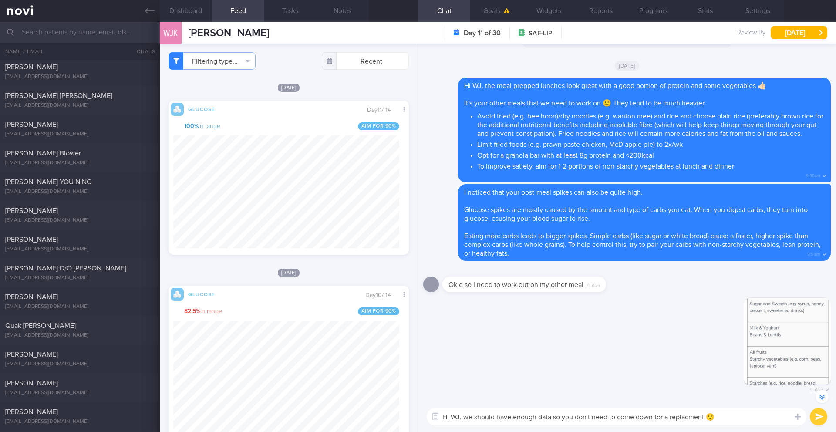
click at [687, 414] on textarea "Hi WJ, we should have enough data so you don't need to come down for a replacme…" at bounding box center [617, 416] width 380 height 17
click at [691, 418] on textarea "Hi WJ, we should have enough data so you don't need to come down for a replacme…" at bounding box center [617, 416] width 380 height 17
type textarea "Hi WJ, we should have enough data so you don't need to come down for a replacem…"
click at [819, 419] on button "submit" at bounding box center [818, 416] width 17 height 17
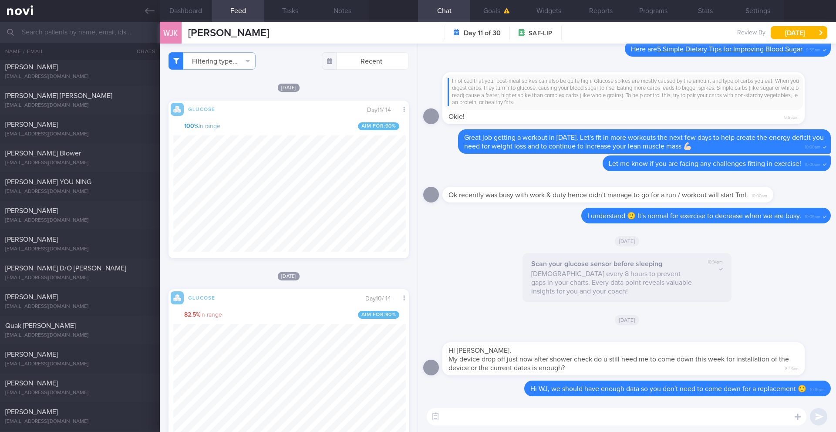
scroll to position [435268, 435185]
click at [215, 62] on button "Filtering type..." at bounding box center [212, 60] width 87 height 17
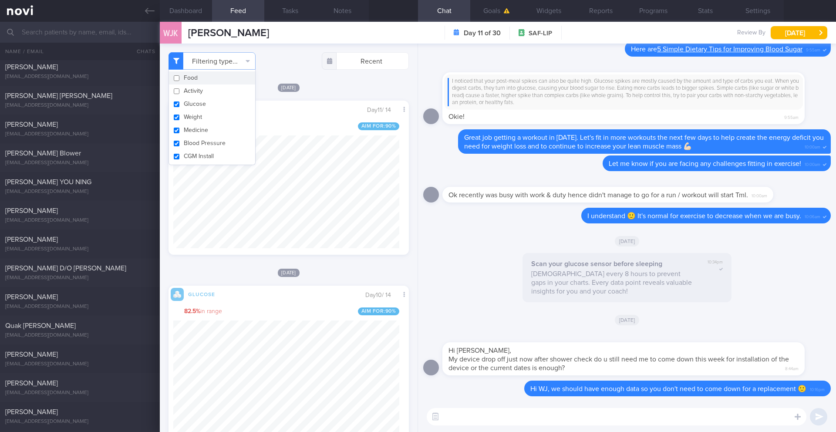
click at [199, 75] on button "Food" at bounding box center [212, 77] width 86 height 13
checkbox input "true"
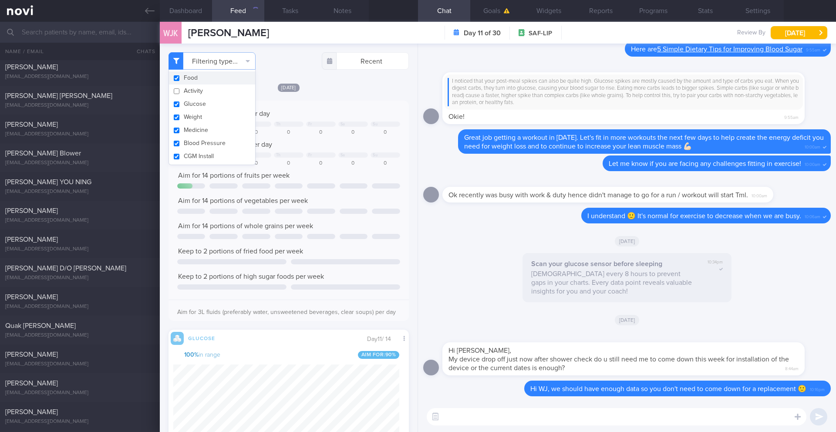
scroll to position [435268, 435185]
click at [354, 90] on div "[DATE]" at bounding box center [289, 87] width 240 height 9
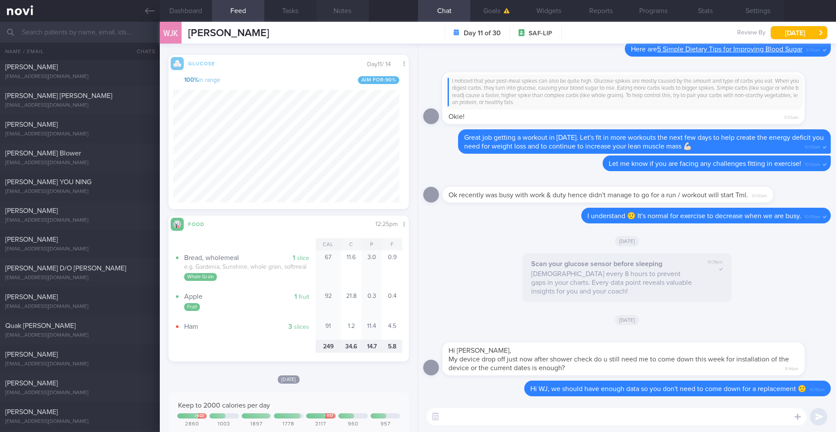
click at [356, 7] on button "Notes" at bounding box center [343, 11] width 52 height 22
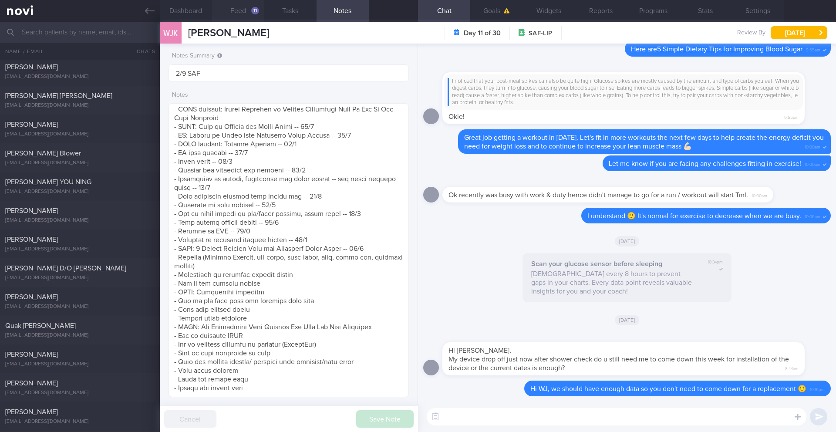
click at [248, 10] on button "Feed 11" at bounding box center [238, 11] width 52 height 22
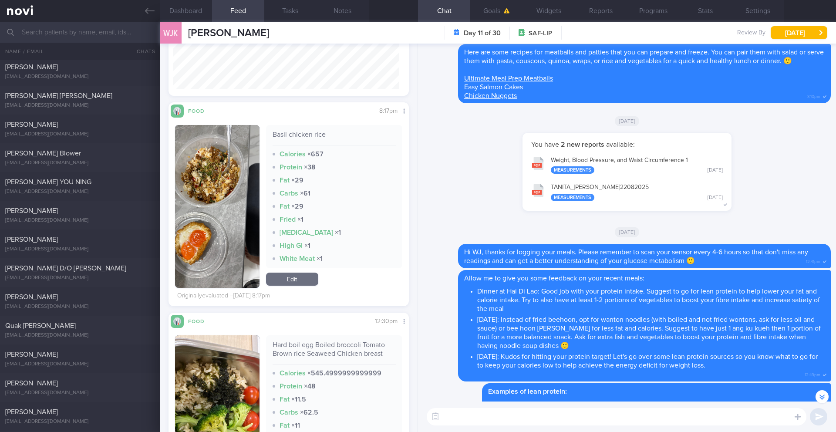
click at [550, 418] on textarea at bounding box center [617, 416] width 380 height 17
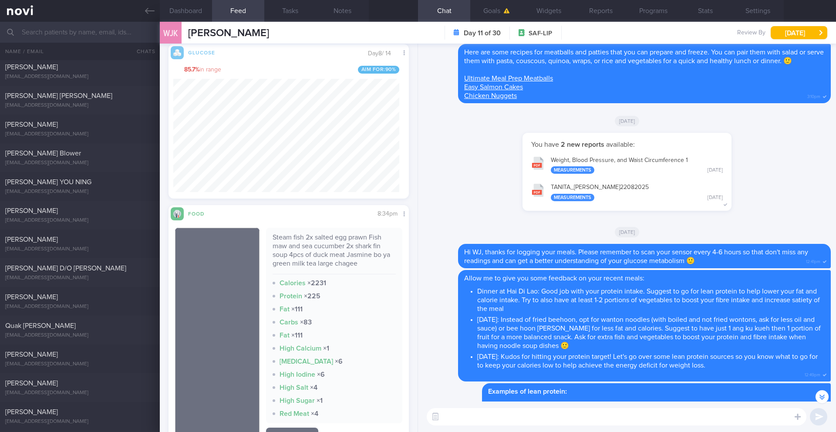
scroll to position [1730, 0]
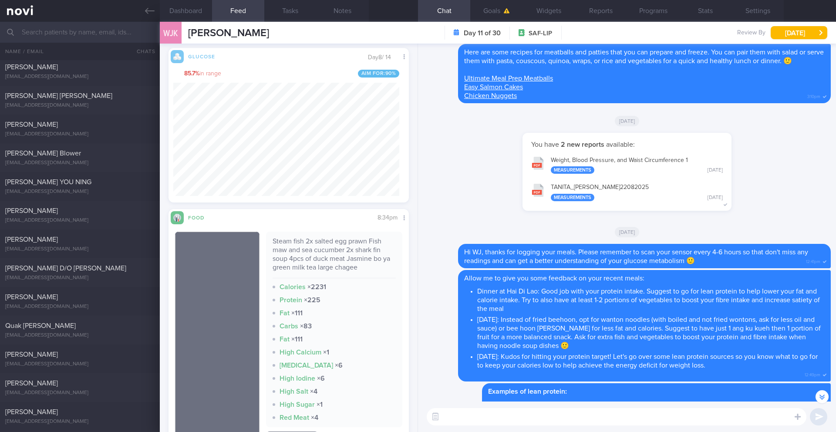
click at [550, 414] on textarea at bounding box center [617, 416] width 380 height 17
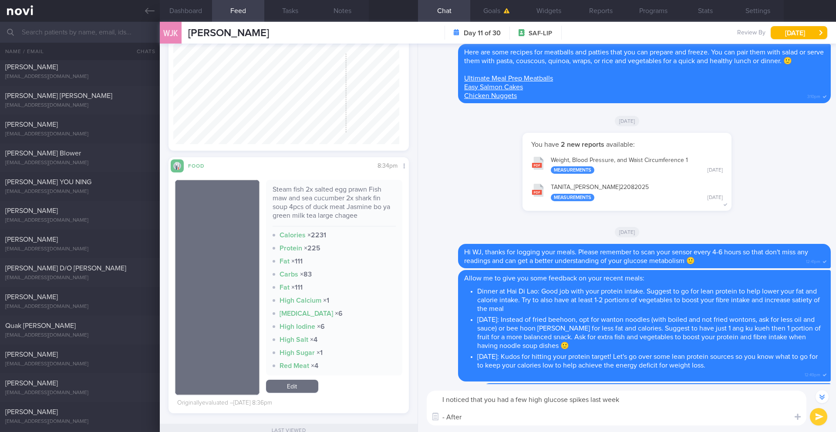
scroll to position [1754, 0]
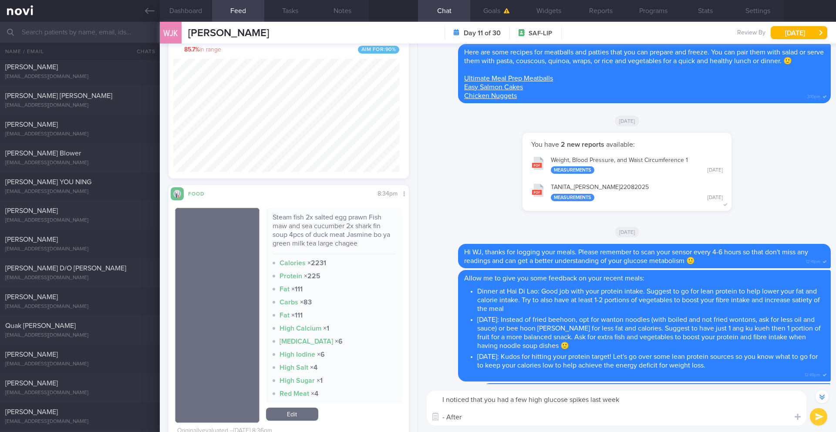
click at [488, 416] on textarea "I noticed that you had a few high glucose spikes last week - After" at bounding box center [617, 408] width 380 height 35
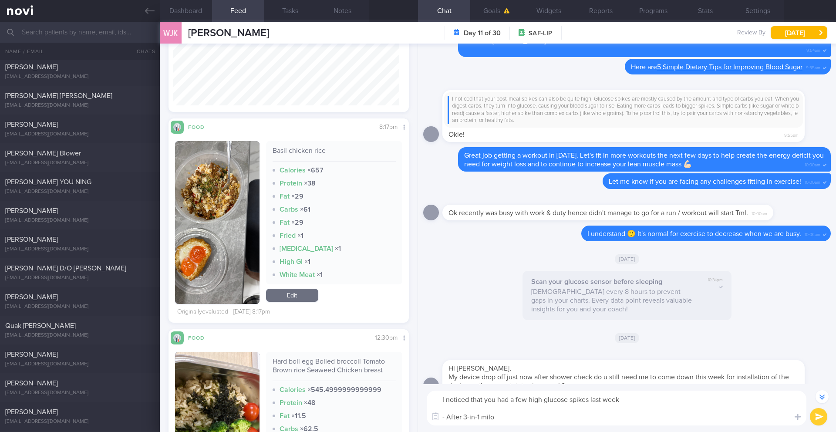
scroll to position [2470, 0]
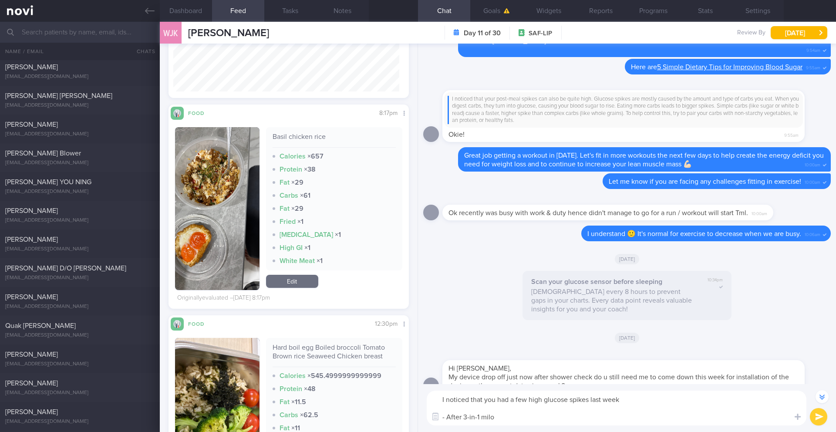
drag, startPoint x: 505, startPoint y: 417, endPoint x: 448, endPoint y: 414, distance: 57.1
click at [448, 414] on textarea "I noticed that you had a few high glucose spikes last week - After 3-in-1 milo" at bounding box center [617, 408] width 380 height 35
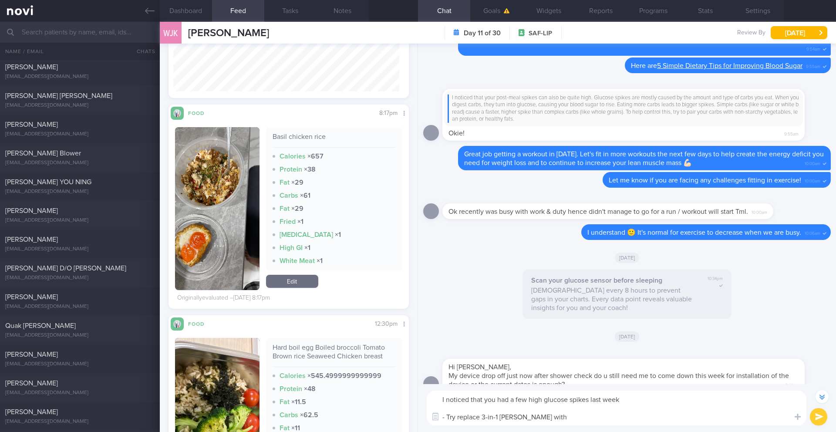
scroll to position [-34, 0]
click at [349, 12] on button "Notes" at bounding box center [343, 11] width 52 height 22
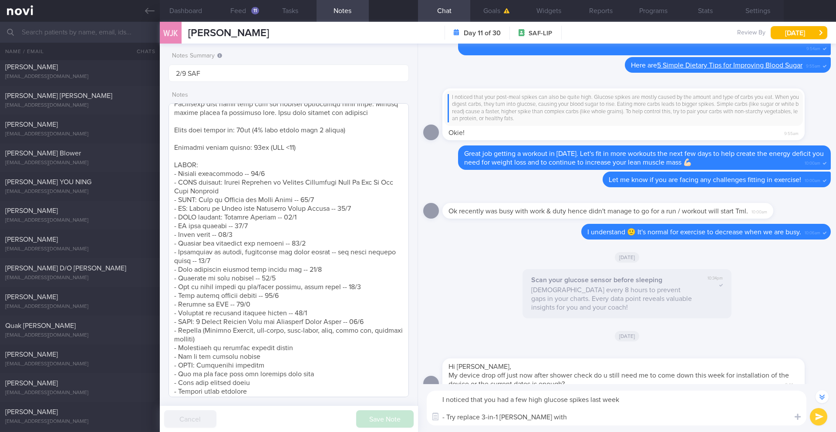
scroll to position [100, 0]
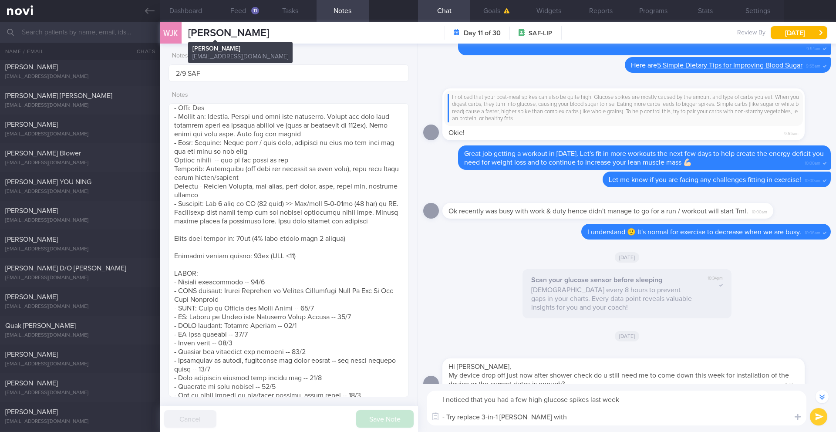
click at [201, 34] on span "[PERSON_NAME]" at bounding box center [228, 33] width 81 height 10
copy div "[PERSON_NAME] Koh [PERSON_NAME] Koh [EMAIL_ADDRESS][DOMAIN_NAME]"
click at [245, 10] on button "Feed 11" at bounding box center [238, 11] width 52 height 22
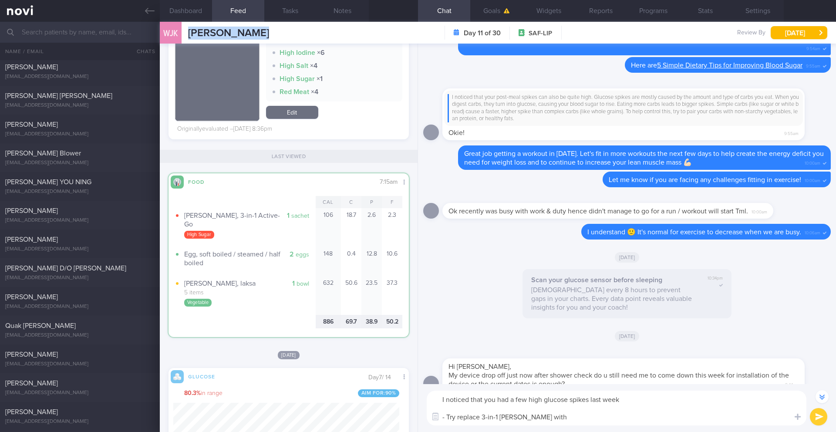
scroll to position [142, 226]
click at [533, 415] on textarea "I noticed that you had a few high glucose spikes last week - Try replace 3-in-1…" at bounding box center [617, 408] width 380 height 35
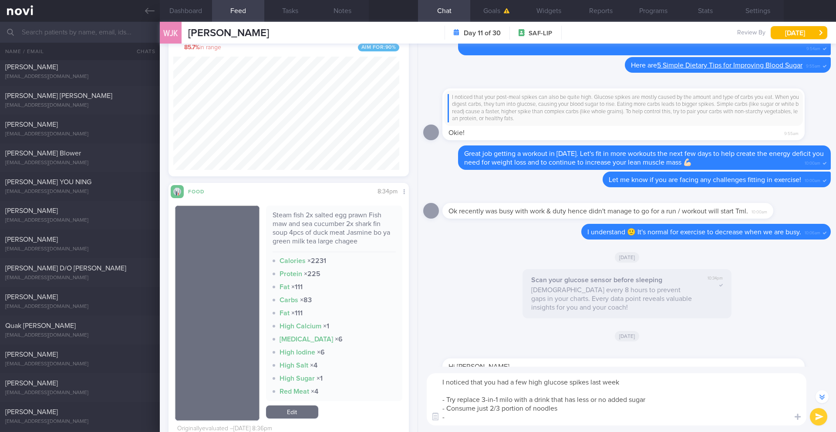
scroll to position [1755, 0]
drag, startPoint x: 460, startPoint y: 401, endPoint x: 481, endPoint y: 399, distance: 21.0
click at [481, 399] on textarea "I noticed that you had a few high glucose spikes last week - Try replace 3-in-1…" at bounding box center [617, 399] width 380 height 52
drag, startPoint x: 534, startPoint y: 398, endPoint x: 445, endPoint y: 398, distance: 88.8
click at [445, 398] on textarea "I noticed that you had a few high glucose spikes last week - Try replace 3-in-1…" at bounding box center [617, 399] width 380 height 52
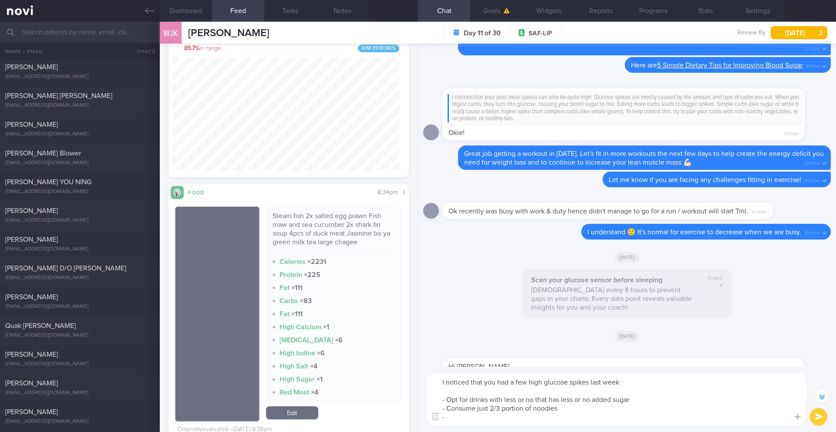
drag, startPoint x: 593, startPoint y: 401, endPoint x: 536, endPoint y: 399, distance: 56.2
click at [536, 399] on textarea "I noticed that you had a few high glucose spikes last week - Opt for drinks wit…" at bounding box center [617, 399] width 380 height 52
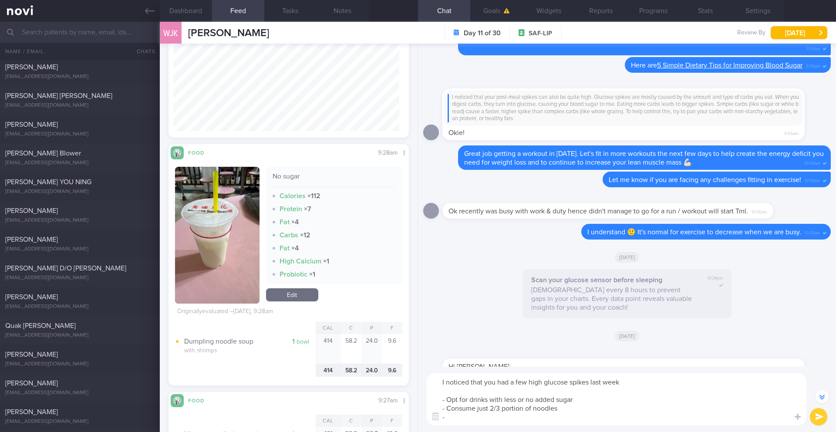
scroll to position [901, 0]
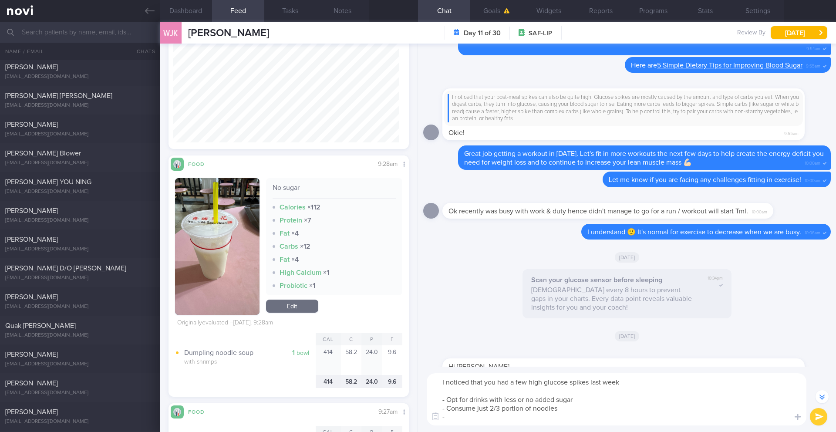
click at [438, 382] on textarea "I noticed that you had a few high glucose spikes last week - Opt for drinks wit…" at bounding box center [617, 399] width 380 height 52
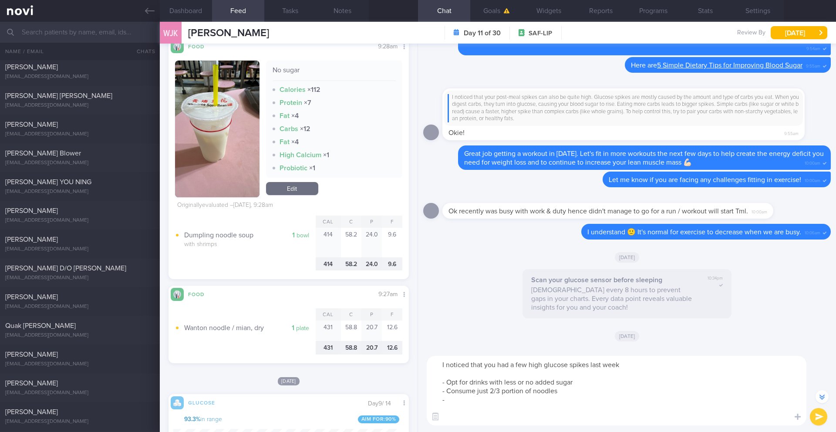
scroll to position [142, 226]
click at [355, 10] on button "Notes" at bounding box center [343, 11] width 52 height 22
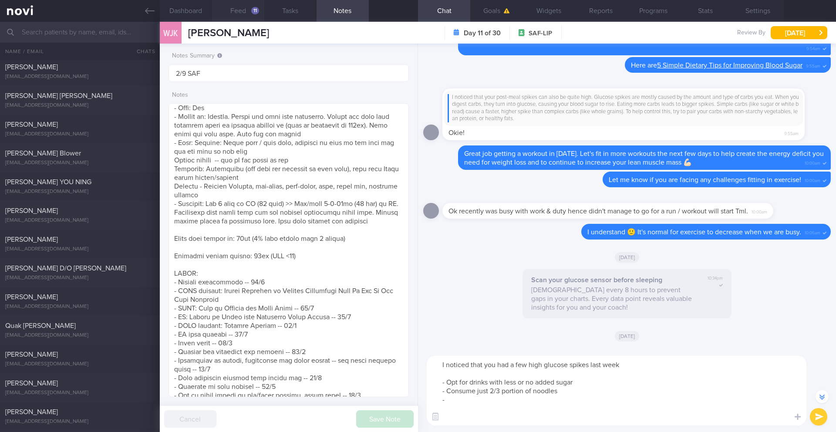
click at [248, 17] on button "Feed 11" at bounding box center [238, 11] width 52 height 22
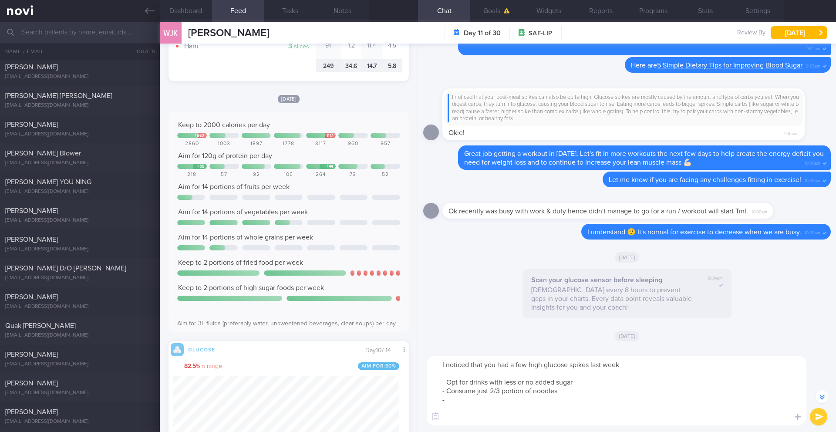
scroll to position [552, 0]
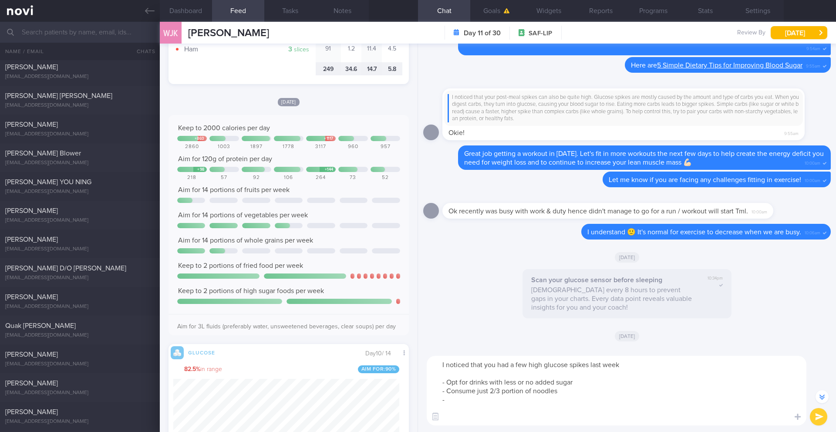
click at [522, 361] on textarea "I noticed that you had a few high glucose spikes last week - Opt for drinks wit…" at bounding box center [617, 391] width 380 height 70
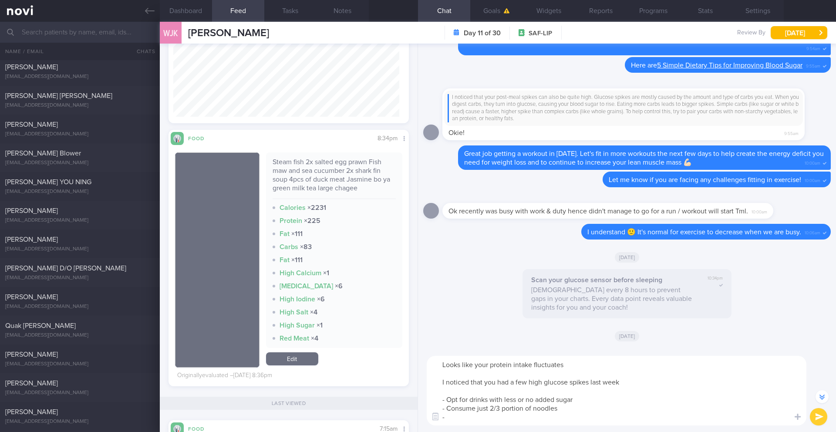
scroll to position [1744, 0]
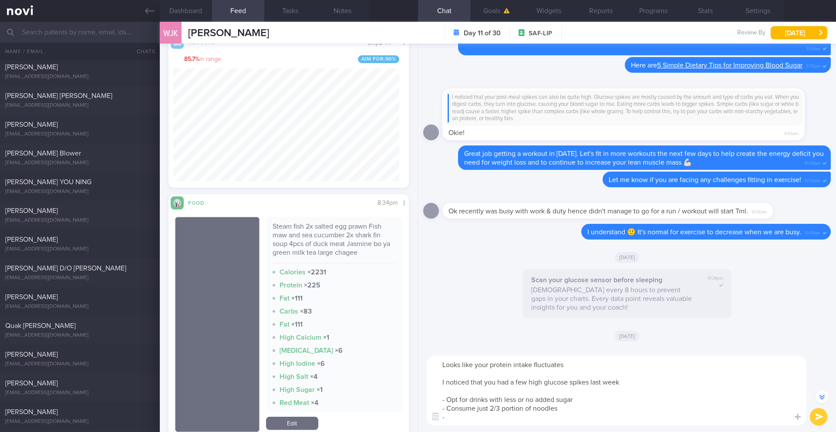
click at [439, 361] on textarea "Looks like your protein intake fluctuates I noticed that you had a few high glu…" at bounding box center [617, 391] width 380 height 70
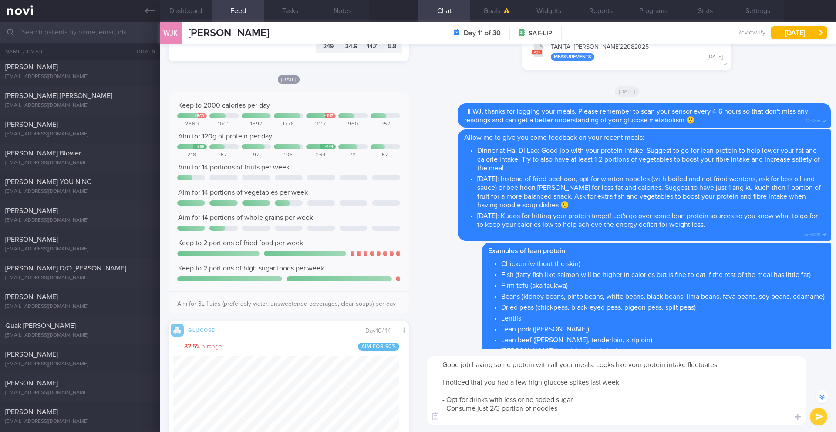
scroll to position [572, 0]
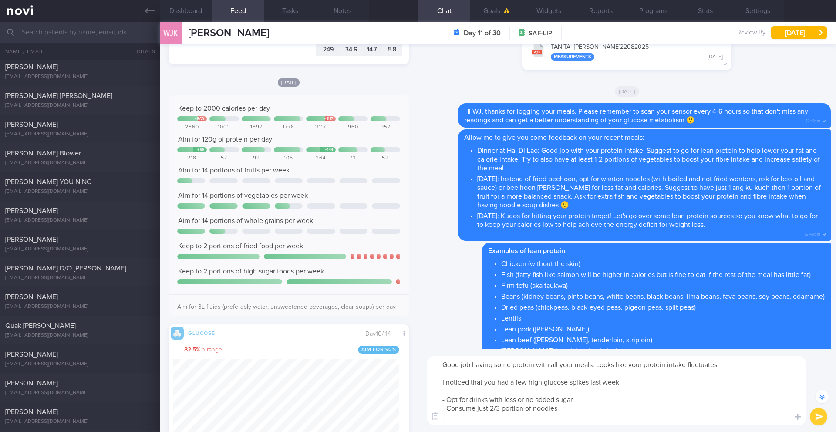
drag, startPoint x: 713, startPoint y: 361, endPoint x: 597, endPoint y: 366, distance: 116.8
click at [597, 366] on textarea "Good job having some protein with all your meals. Looks like your protein intak…" at bounding box center [617, 391] width 380 height 70
click at [604, 389] on textarea "Good job having some protein with all your meals 👍🏻 I noticed that you had a fe…" at bounding box center [617, 391] width 380 height 70
click at [644, 385] on textarea "Good job having some protein with all your meals 👍🏻 I noticed that you had a fe…" at bounding box center [617, 391] width 380 height 70
click at [485, 388] on textarea "Good job having some protein with all your meals 👍🏻 I noticed that you had a fe…" at bounding box center [617, 391] width 380 height 70
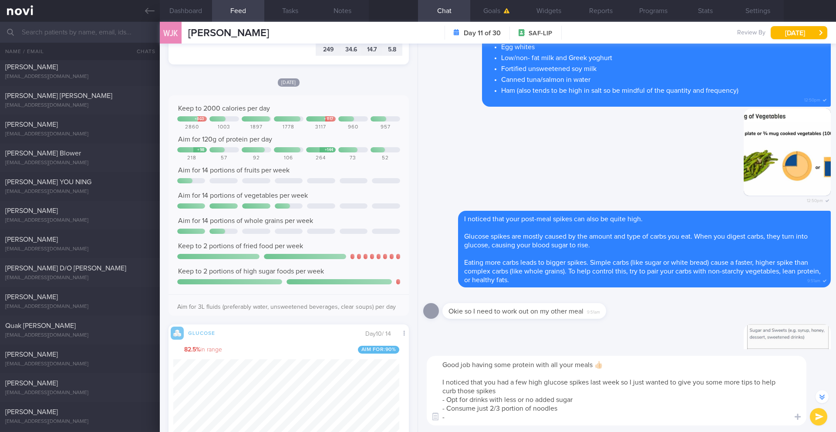
scroll to position [-745, 0]
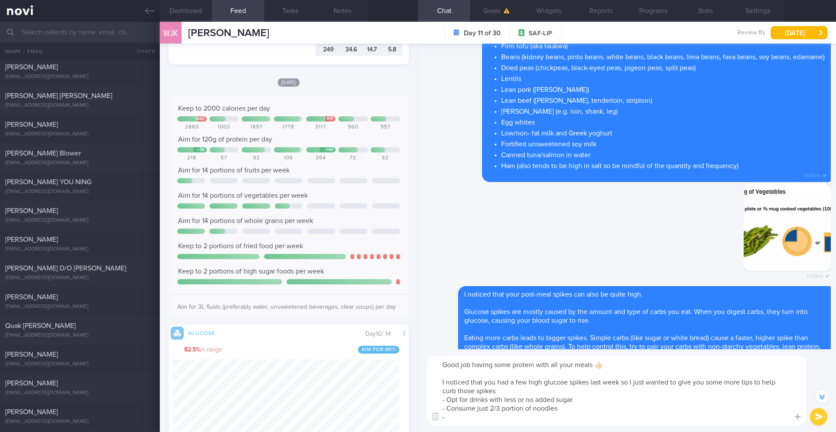
click at [595, 413] on textarea "Good job having some protein with all your meals 👍🏻 I noticed that you had a fe…" at bounding box center [617, 391] width 380 height 70
drag, startPoint x: 678, startPoint y: 421, endPoint x: 624, endPoint y: 418, distance: 54.5
click at [620, 419] on textarea "Good job having some protein with all your meals 👍🏻 I noticed that you had a fe…" at bounding box center [617, 391] width 380 height 70
paste textarea "[How Walking After Meals Can Improve Your Blood Sugar Levels]([URL][DOMAIN_NAME…"
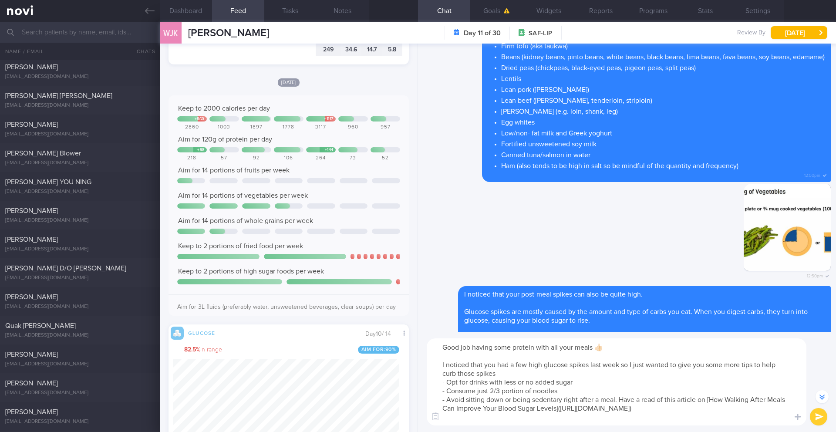
click at [755, 408] on textarea "Good job having some protein with all your meals 👍🏻 I noticed that you had a fe…" at bounding box center [617, 381] width 380 height 87
paste textarea "Walking after meals could help prevent the typical large rise in blood glucose …"
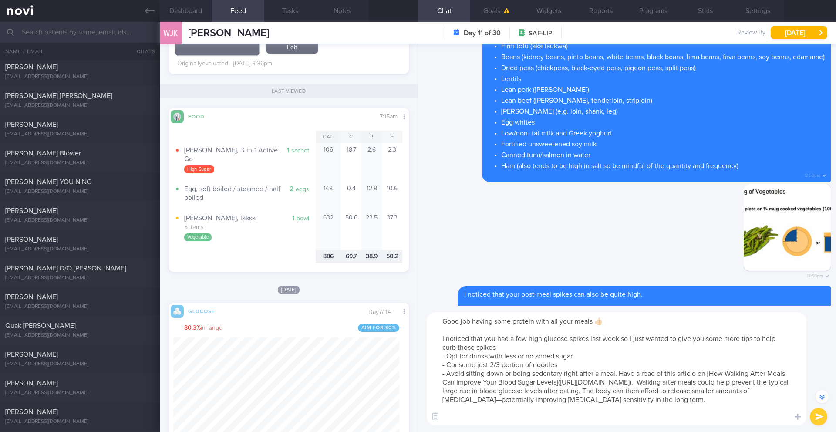
scroll to position [2136, 0]
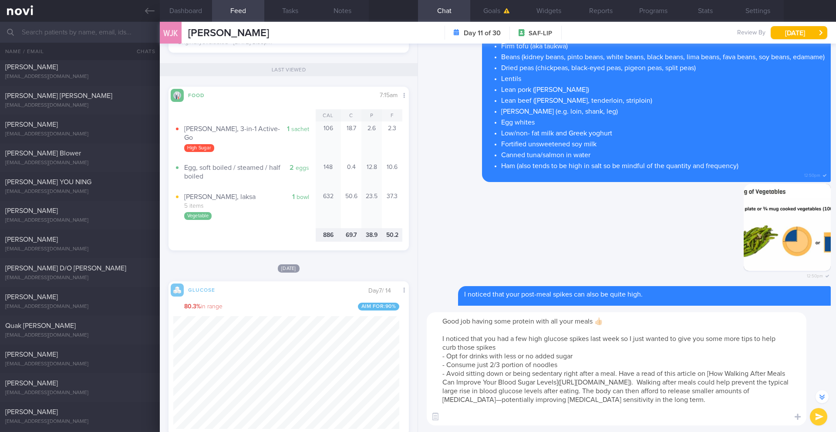
type textarea "Good job having some protein with all your meals 👍🏻 I noticed that you had a fe…"
click at [817, 415] on button "submit" at bounding box center [818, 416] width 17 height 17
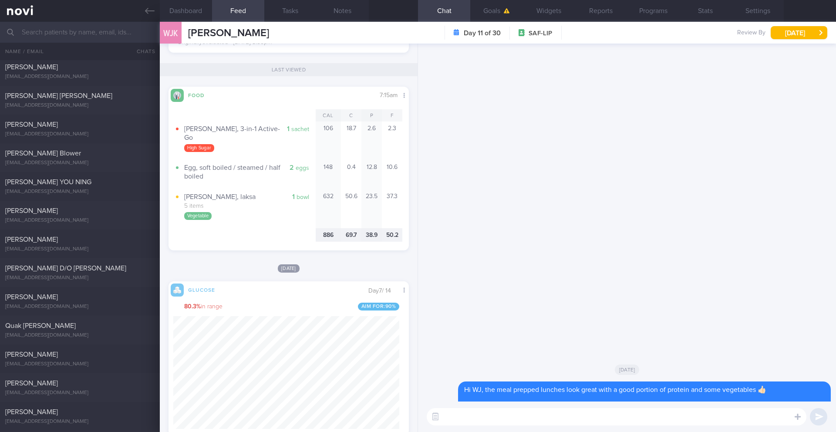
scroll to position [0, 0]
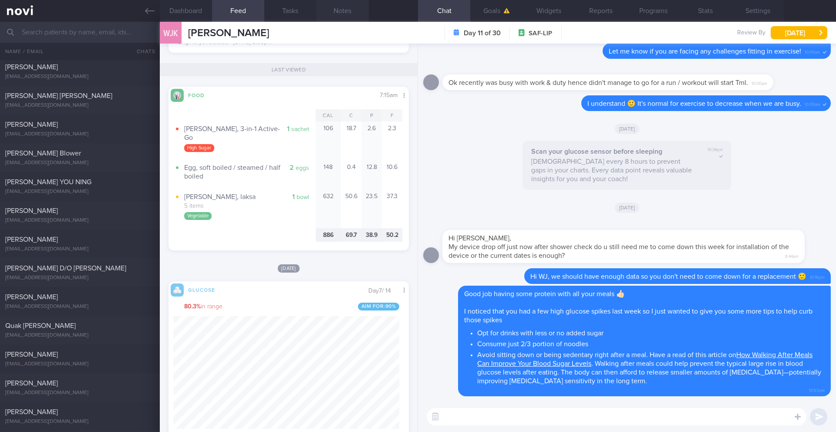
click at [340, 13] on button "Notes" at bounding box center [343, 11] width 52 height 22
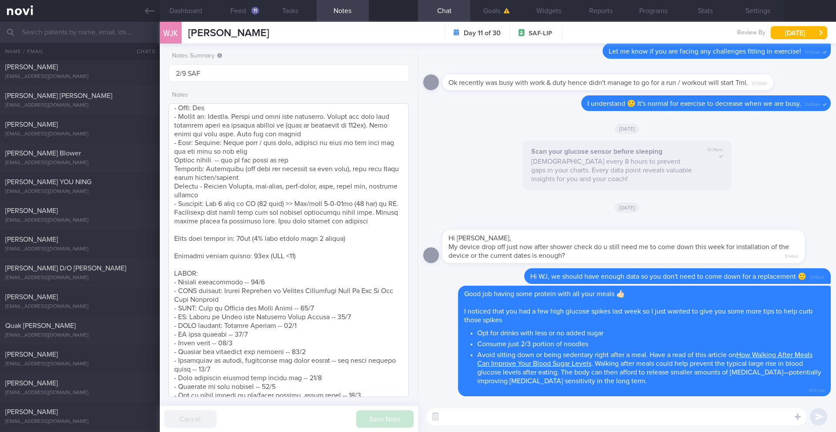
scroll to position [277, 0]
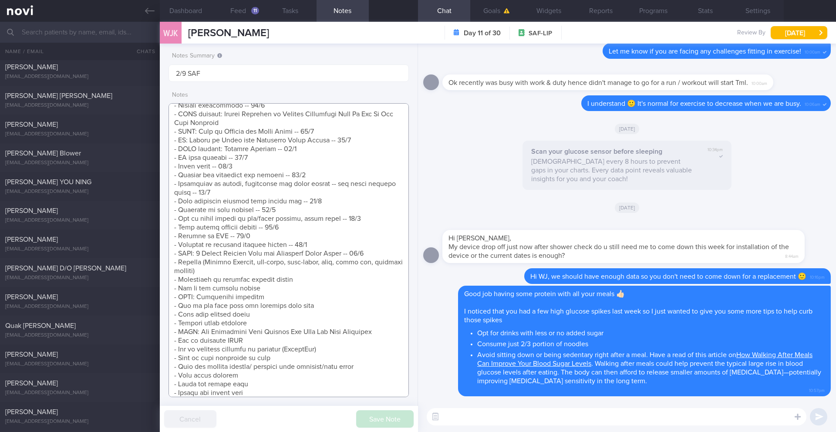
click at [384, 250] on textarea at bounding box center [289, 250] width 240 height 294
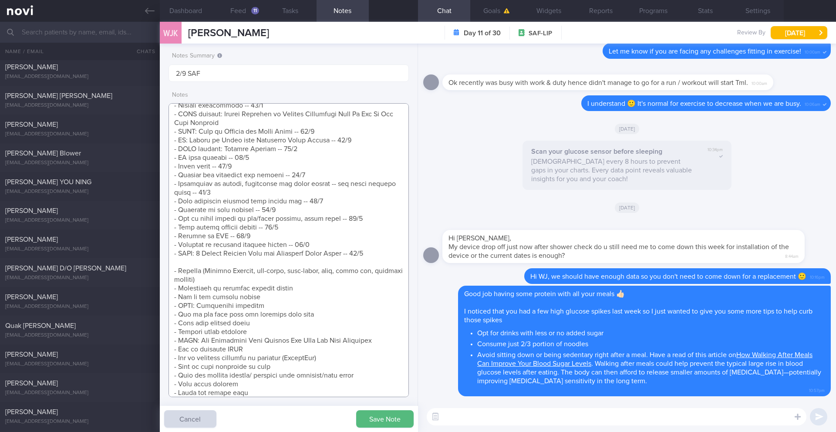
scroll to position [299, 0]
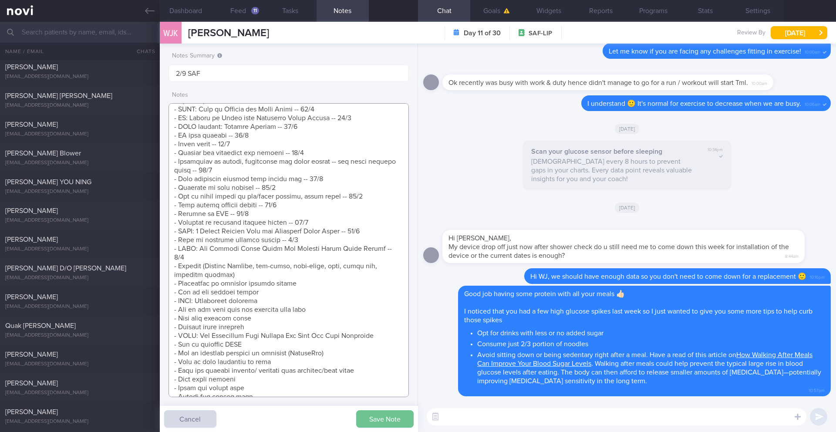
type textarea "Motivation: To lose weight, To learn about my blood sugar SUPPORT NEEDED: CHALL…"
click at [399, 423] on button "Save Note" at bounding box center [384, 418] width 57 height 17
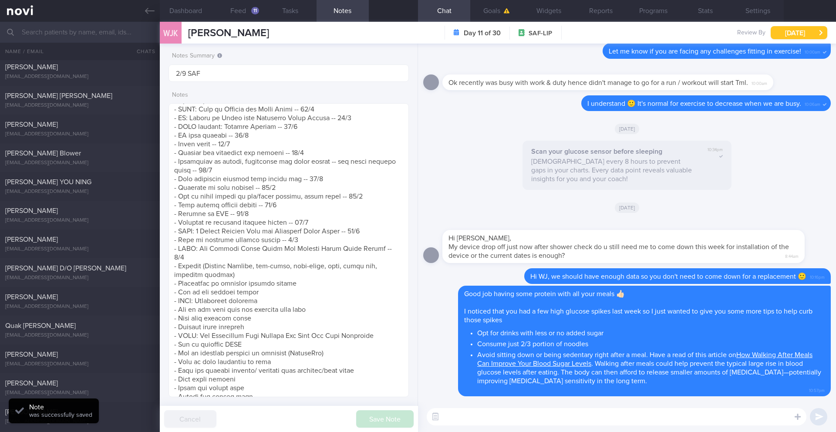
click at [792, 35] on button "[DATE]" at bounding box center [799, 32] width 57 height 13
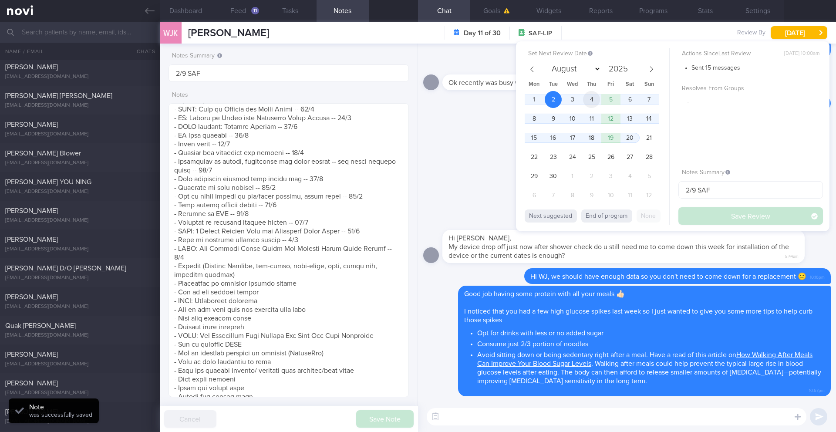
click at [587, 97] on span "4" at bounding box center [591, 99] width 17 height 17
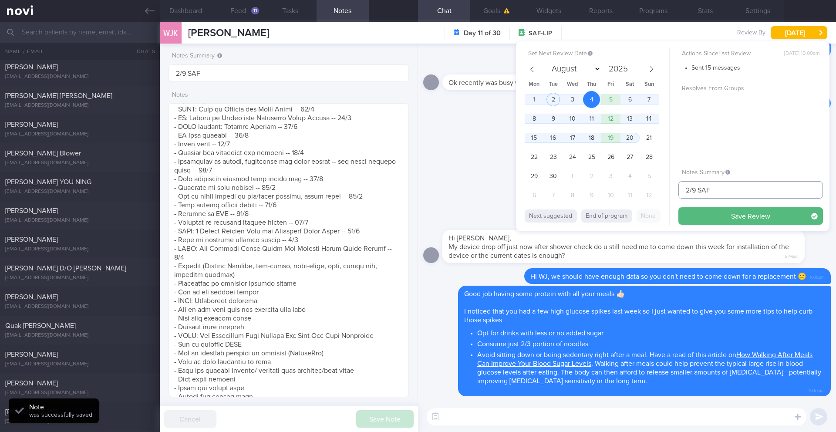
drag, startPoint x: 694, startPoint y: 189, endPoint x: 672, endPoint y: 189, distance: 22.2
click at [672, 189] on div "Set Next Review Date [DATE] August September October November [DATE] Mon Tue We…" at bounding box center [672, 136] width 313 height 190
click at [688, 190] on input "2/9 SAF" at bounding box center [750, 189] width 145 height 17
drag, startPoint x: 690, startPoint y: 190, endPoint x: 671, endPoint y: 189, distance: 18.7
click at [671, 189] on div "Set Next Review Date [DATE] August September October November [DATE] Mon Tue We…" at bounding box center [672, 136] width 313 height 190
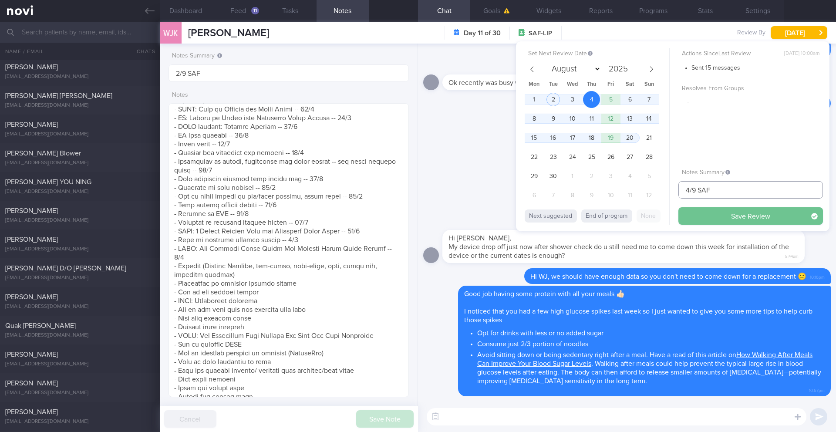
type input "4/9 SAF"
click at [721, 219] on button "Save Review" at bounding box center [750, 215] width 145 height 17
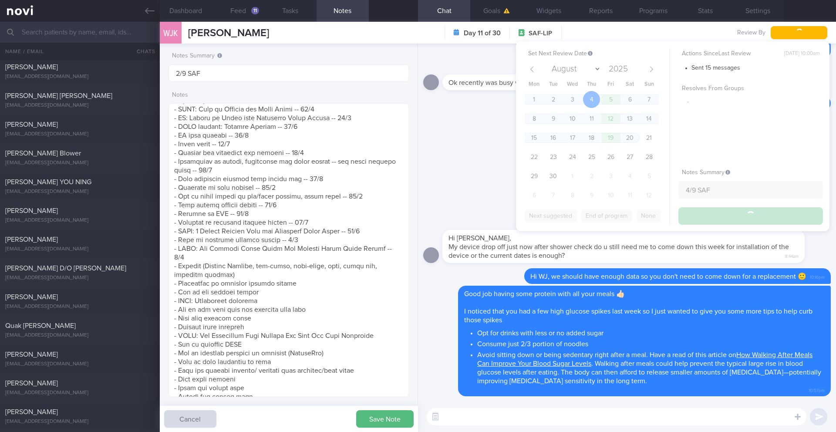
type input "4/9 SAF"
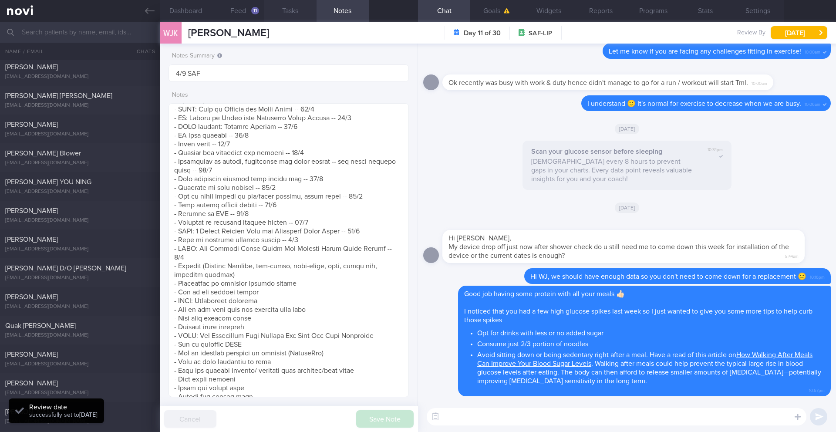
scroll to position [142, 226]
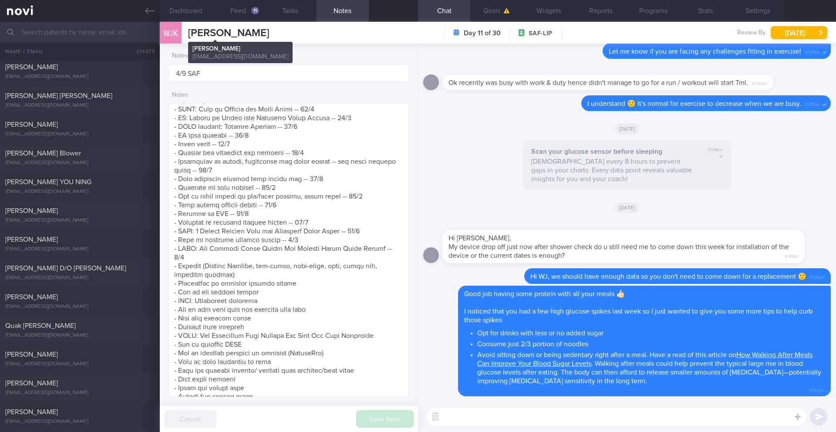
click at [200, 35] on span "[PERSON_NAME]" at bounding box center [228, 33] width 81 height 10
copy div "[PERSON_NAME] Koh [PERSON_NAME] Koh [EMAIL_ADDRESS][DOMAIN_NAME]"
click at [492, 413] on textarea at bounding box center [617, 416] width 380 height 17
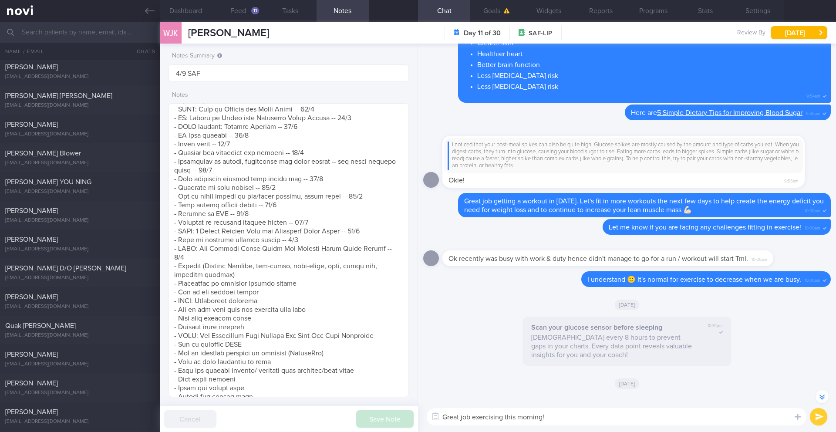
scroll to position [-176, 0]
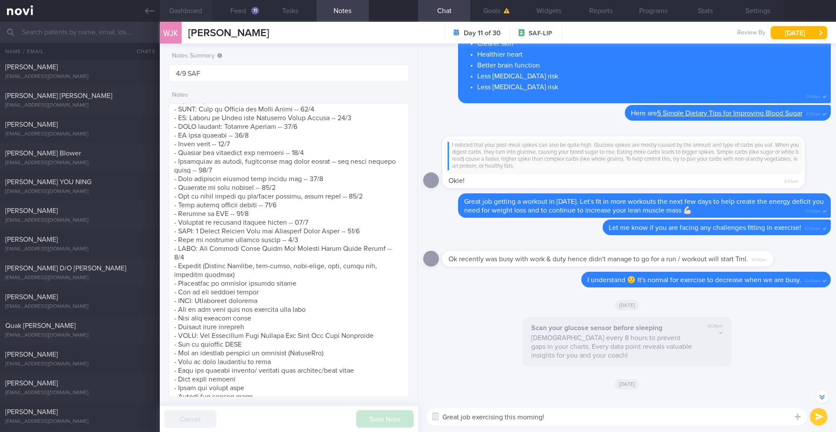
click at [197, 13] on button "Dashboard" at bounding box center [186, 11] width 52 height 22
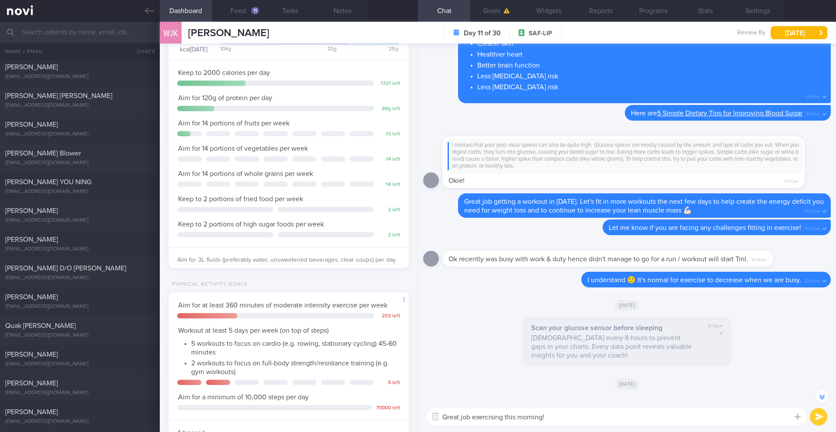
click at [564, 409] on textarea "Great job exercising this morning!" at bounding box center [617, 416] width 380 height 17
click at [566, 415] on textarea "Great job exercising this morning!" at bounding box center [617, 416] width 380 height 17
drag, startPoint x: 251, startPoint y: 34, endPoint x: 183, endPoint y: 33, distance: 67.9
click at [183, 33] on div "WJK [PERSON_NAME] [PERSON_NAME] [EMAIL_ADDRESS][DOMAIN_NAME] Day 11 of 30 SAF-L…" at bounding box center [498, 33] width 676 height 22
copy div "[PERSON_NAME]"
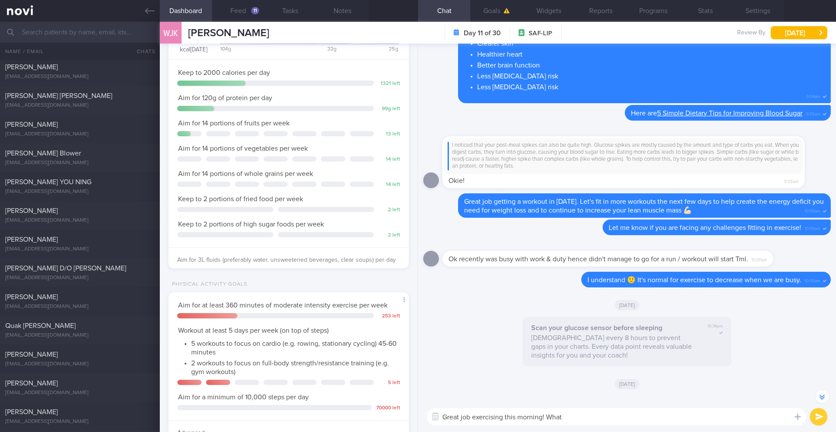
click at [547, 420] on textarea "Great job exercising this morning! What" at bounding box center [617, 416] width 380 height 17
drag, startPoint x: 564, startPoint y: 419, endPoint x: 546, endPoint y: 418, distance: 17.9
click at [546, 418] on textarea "Great job exercising this morning! What" at bounding box center [617, 416] width 380 height 17
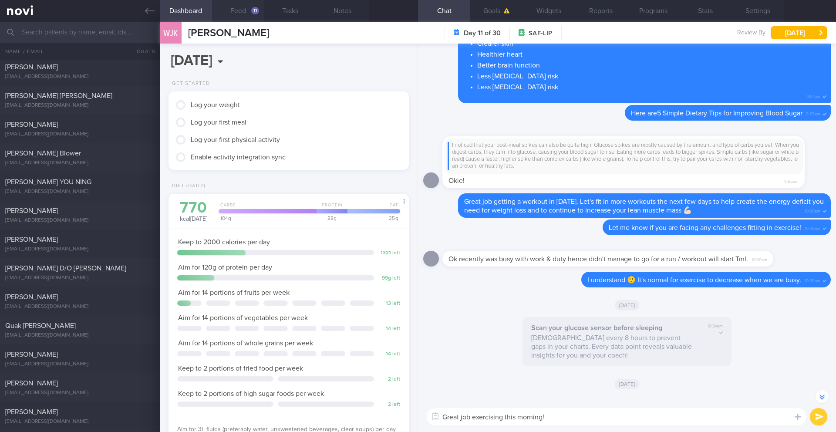
click at [239, 13] on button "Feed 11" at bounding box center [238, 11] width 52 height 22
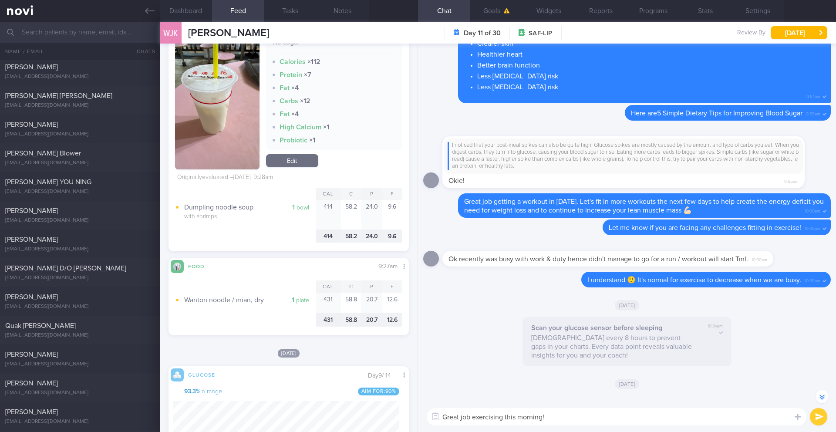
scroll to position [849, 0]
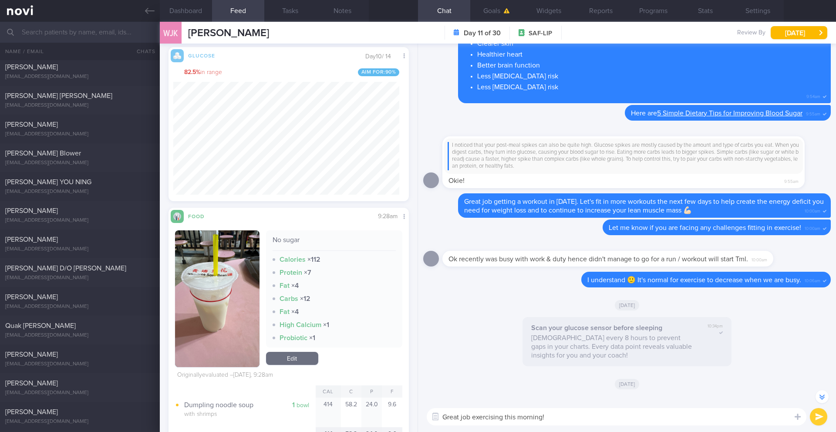
click at [615, 427] on div "Great job exercising this morning! Great job exercising this morning! ​ Great j…" at bounding box center [627, 416] width 418 height 30
click at [612, 423] on textarea "Great job exercising this morning!" at bounding box center [617, 416] width 380 height 17
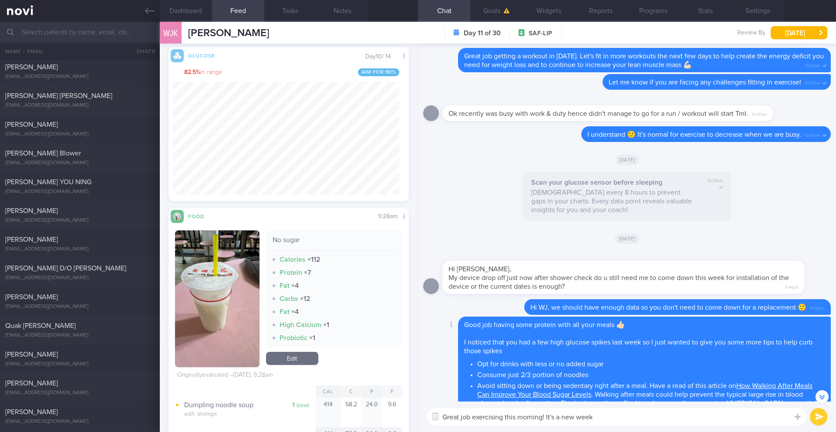
scroll to position [0, 0]
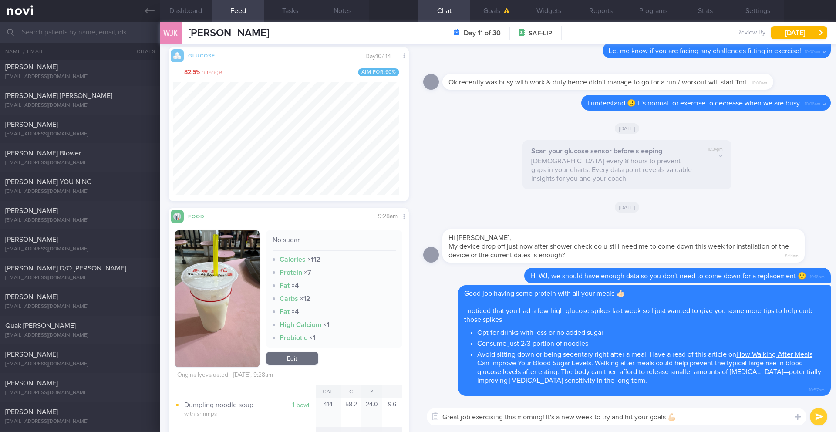
type textarea "Great job exercising this morning! It's a new week to try and hit your goals 💪🏻"
click at [818, 411] on button "submit" at bounding box center [818, 416] width 17 height 17
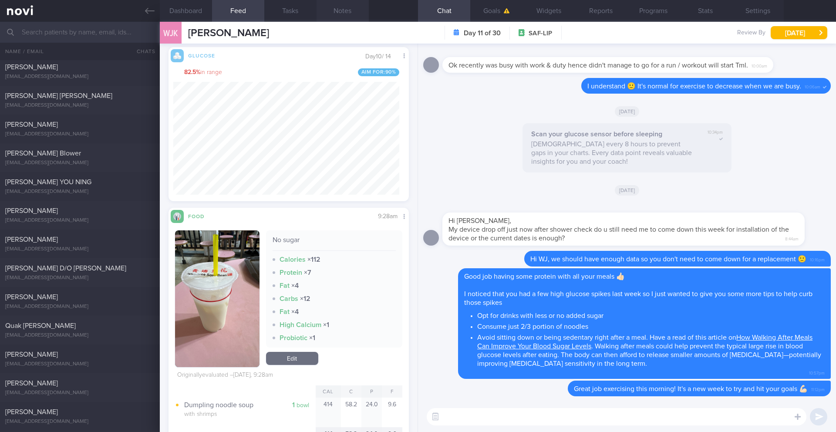
click at [340, 15] on button "Notes" at bounding box center [343, 11] width 52 height 22
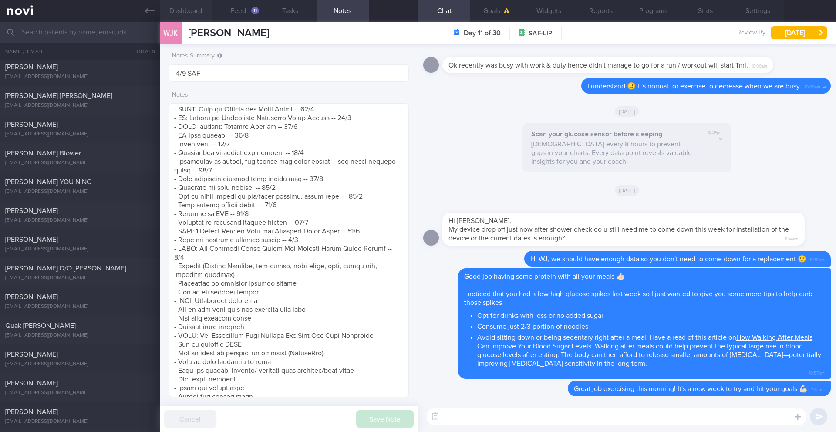
click at [186, 5] on button "Dashboard" at bounding box center [186, 11] width 52 height 22
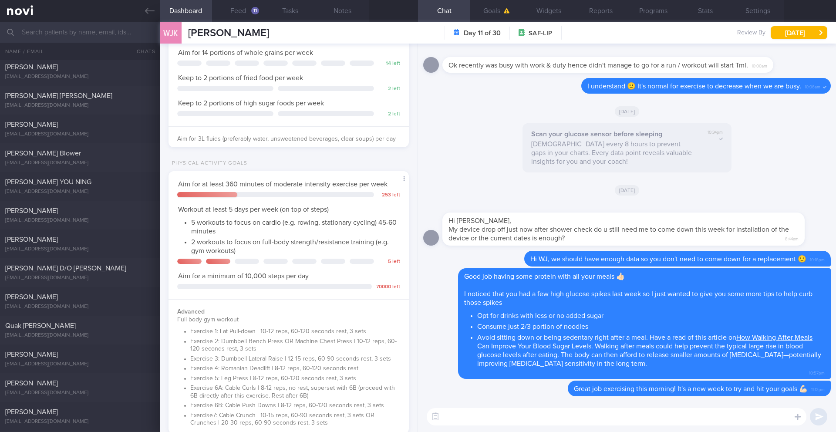
scroll to position [293, 0]
click at [340, 16] on button "Notes" at bounding box center [343, 11] width 52 height 22
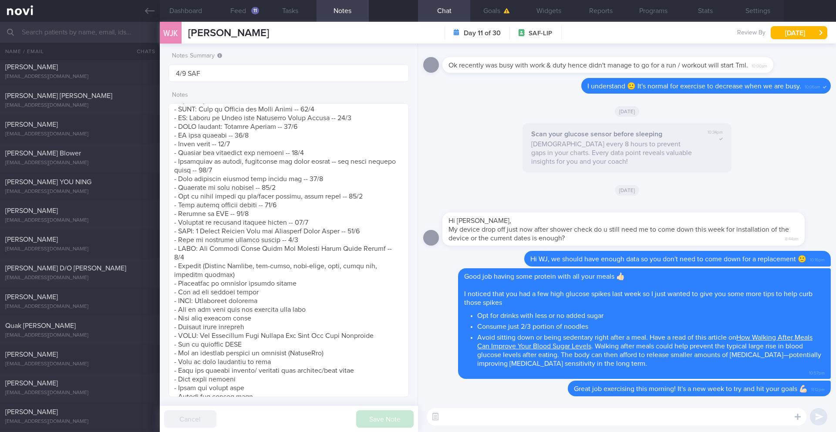
click at [542, 414] on textarea at bounding box center [617, 416] width 380 height 17
paste textarea "Consistently getting a higher daily step count is a simple, effective way to lo…"
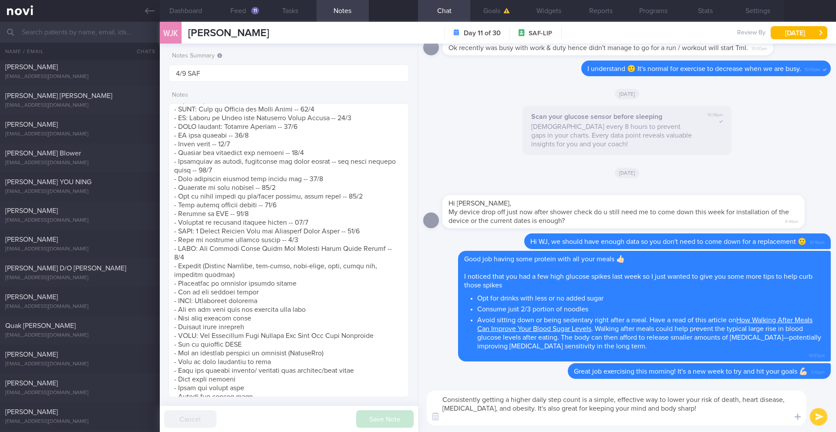
click at [441, 400] on textarea "Consistently getting a higher daily step count is a simple, effective way to lo…" at bounding box center [617, 408] width 380 height 35
drag, startPoint x: 525, startPoint y: 401, endPoint x: 768, endPoint y: 411, distance: 243.2
click at [768, 411] on textarea "Aim for 10k steps per day. Consistently getting a higher daily step count is a …" at bounding box center [617, 408] width 380 height 35
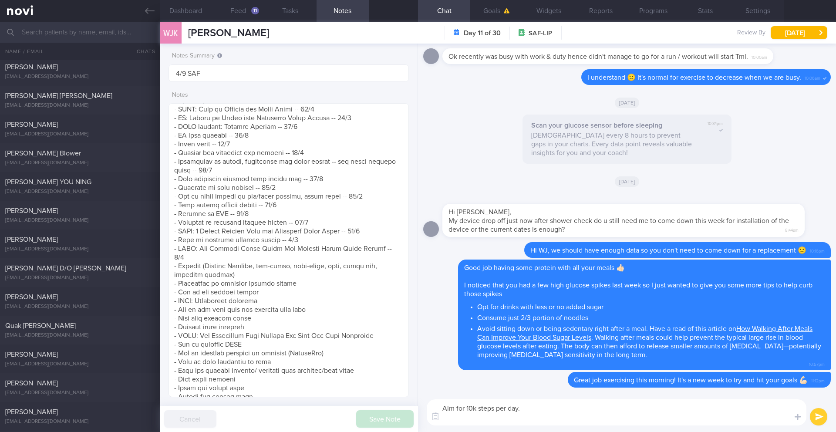
paste textarea "I encourage you to work on increasing your step count to boost your non-structu…"
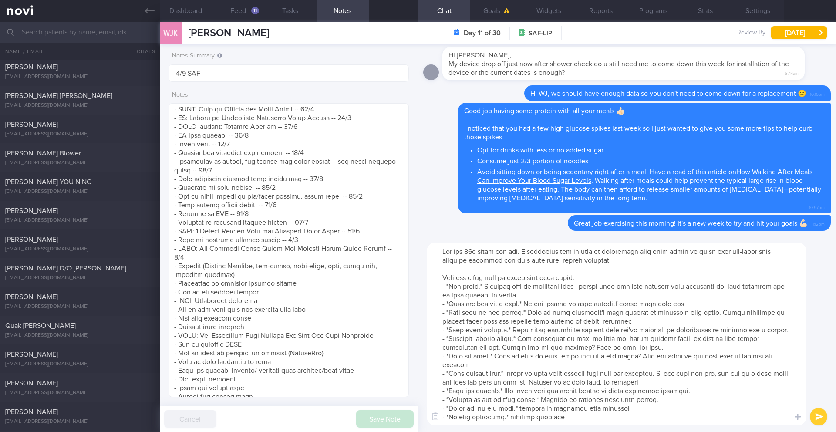
drag, startPoint x: 521, startPoint y: 250, endPoint x: 434, endPoint y: 245, distance: 87.7
click at [434, 245] on textarea at bounding box center [617, 334] width 380 height 183
click at [558, 307] on textarea at bounding box center [617, 334] width 380 height 183
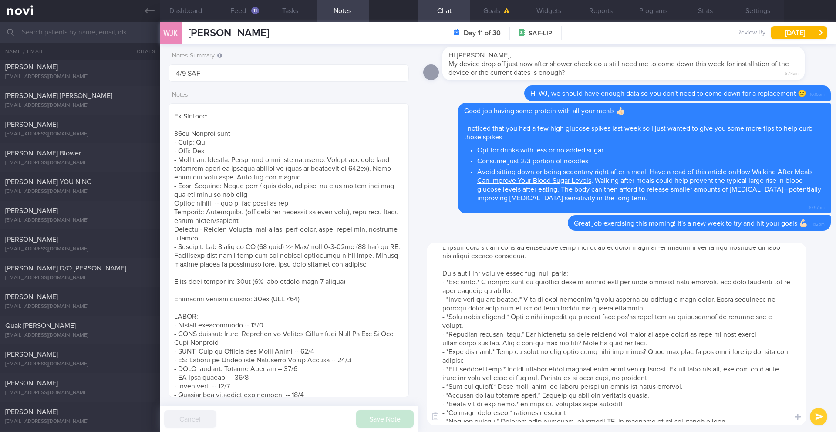
scroll to position [26, 0]
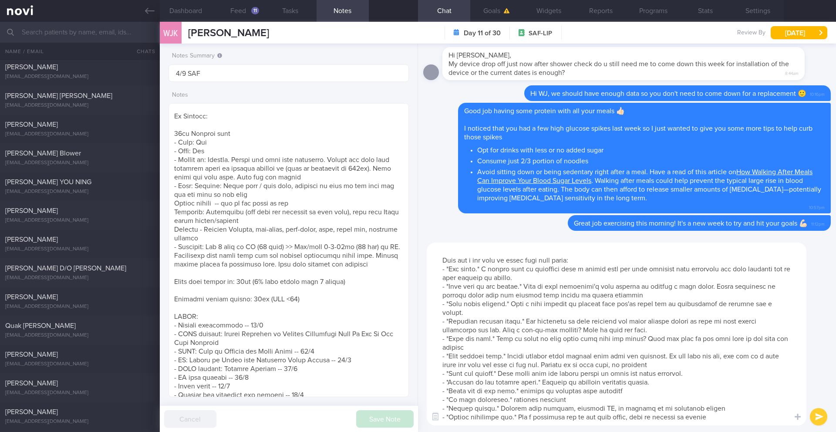
drag, startPoint x: 685, startPoint y: 400, endPoint x: 661, endPoint y: 400, distance: 24.0
click at [661, 400] on textarea at bounding box center [617, 334] width 380 height 183
type textarea "I encourage you to work on increasing your step count to boost your non-structu…"
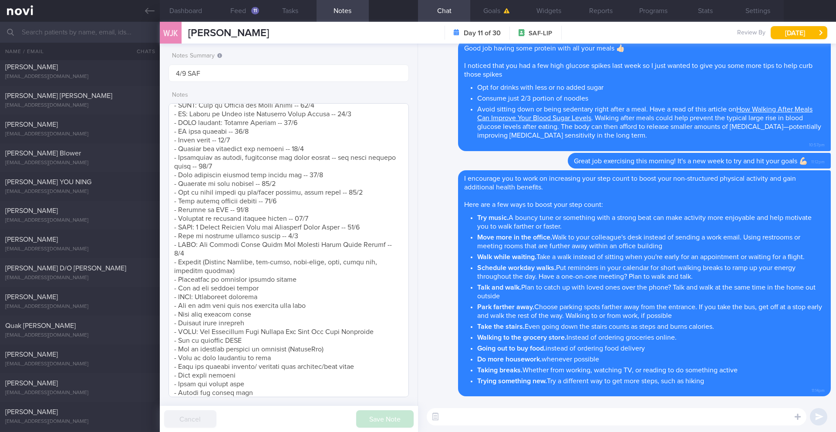
scroll to position [308, 0]
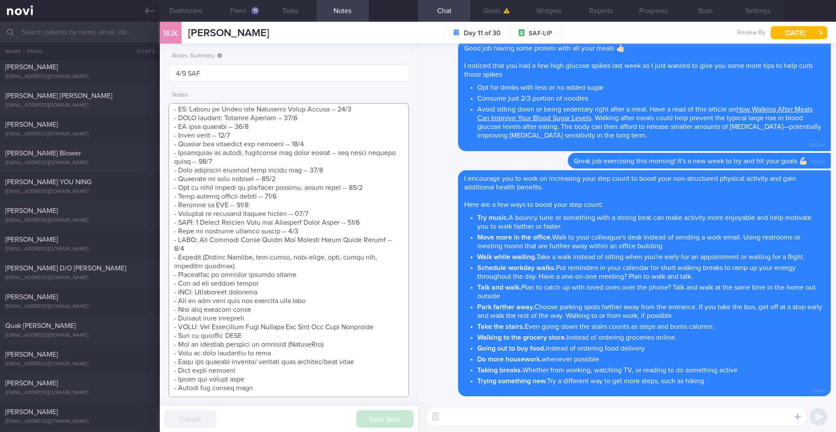
click at [270, 328] on textarea at bounding box center [289, 250] width 240 height 294
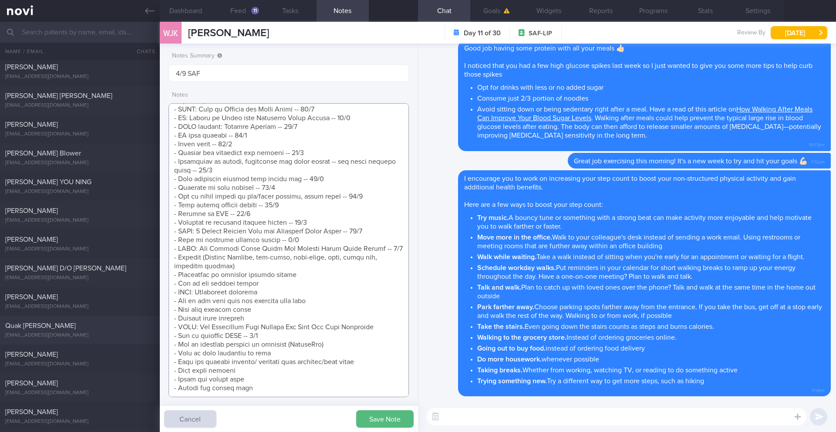
drag, startPoint x: 271, startPoint y: 327, endPoint x: 141, endPoint y: 324, distance: 129.8
click at [141, 324] on div "Patients New Users Coaches All active patients Assigned patients All active pat…" at bounding box center [418, 227] width 836 height 410
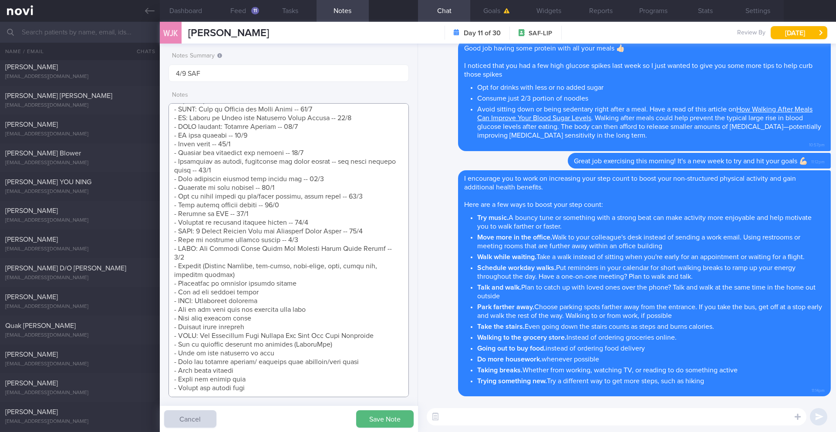
scroll to position [299, 0]
click at [396, 250] on textarea at bounding box center [289, 250] width 240 height 294
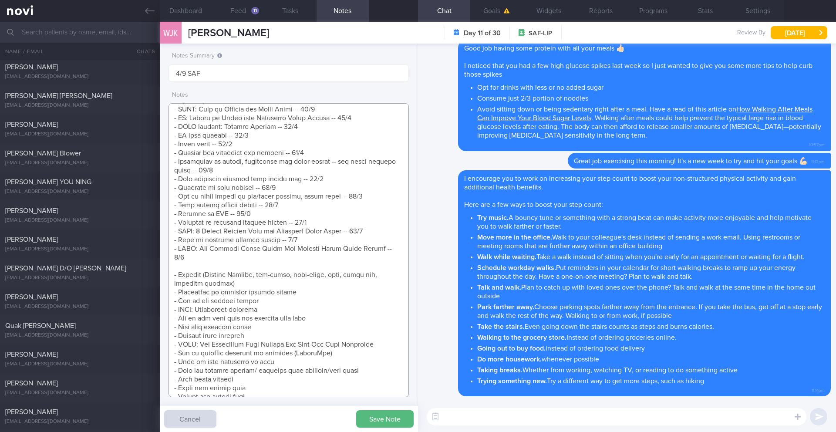
scroll to position [308, 0]
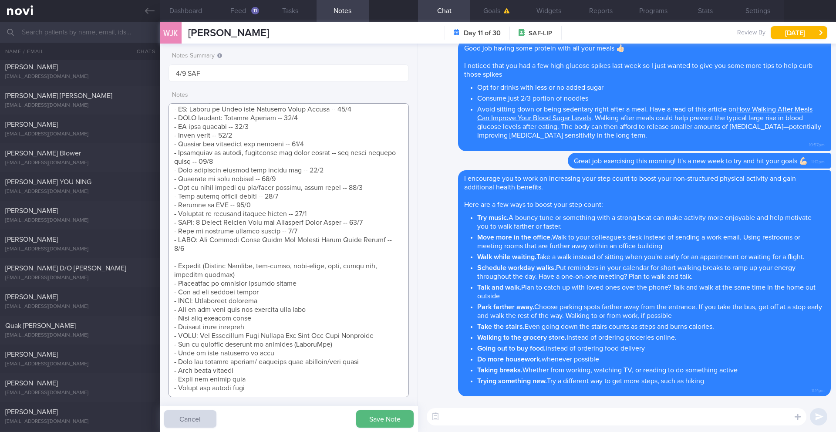
paste textarea "- How to increase NEAT -- 1/9"
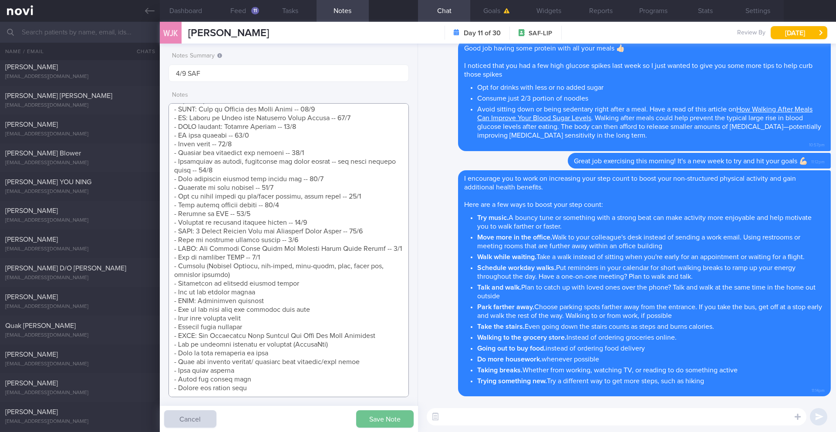
type textarea "Motivation: To lose weight, To learn about my blood sugar SUPPORT NEEDED: CHALL…"
click at [388, 417] on button "Save Note" at bounding box center [384, 418] width 57 height 17
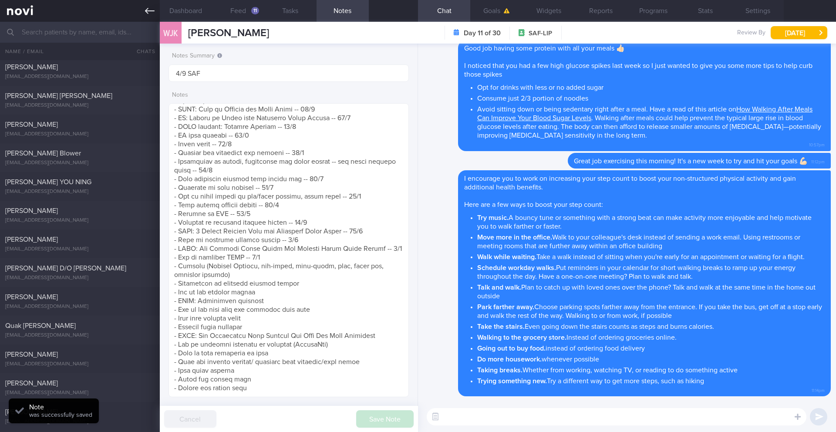
click at [145, 14] on icon at bounding box center [150, 11] width 10 height 10
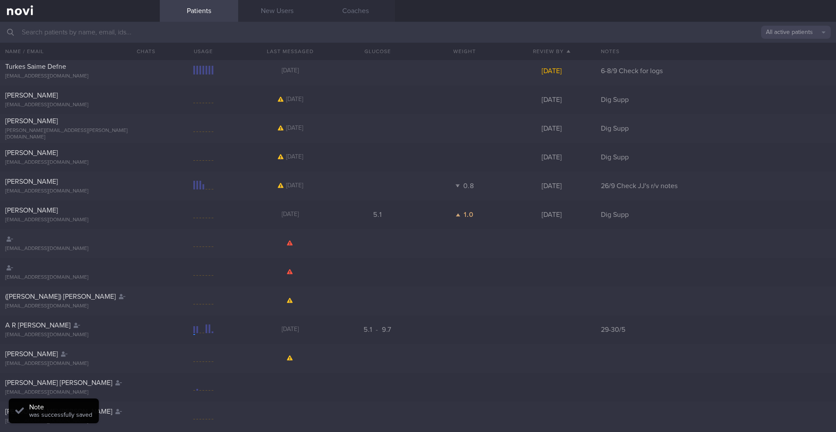
scroll to position [1890, 0]
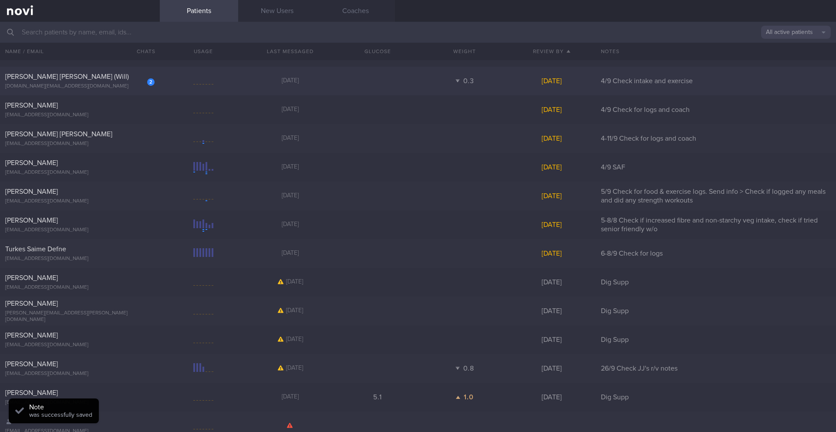
click at [103, 83] on div "[DOMAIN_NAME][EMAIL_ADDRESS][DOMAIN_NAME]" at bounding box center [79, 86] width 149 height 7
select select "8"
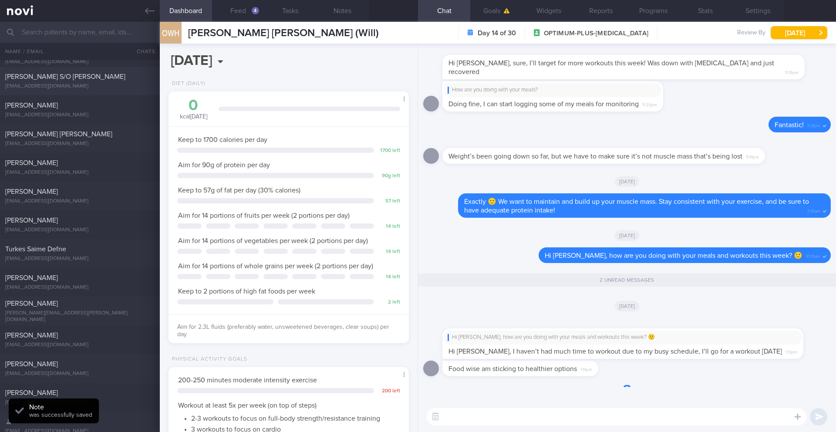
scroll to position [121, 219]
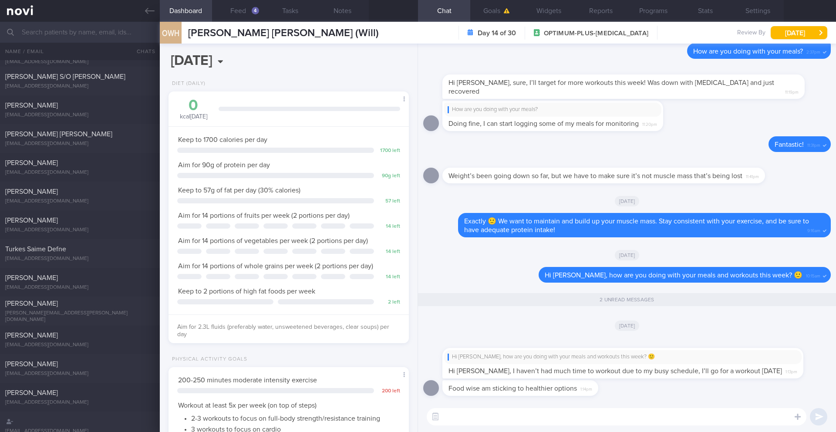
click at [474, 414] on textarea at bounding box center [617, 416] width 380 height 17
click at [450, 372] on span "Hi [PERSON_NAME], I haven’t had much time to workout due to my busy schedule, I…" at bounding box center [615, 370] width 334 height 7
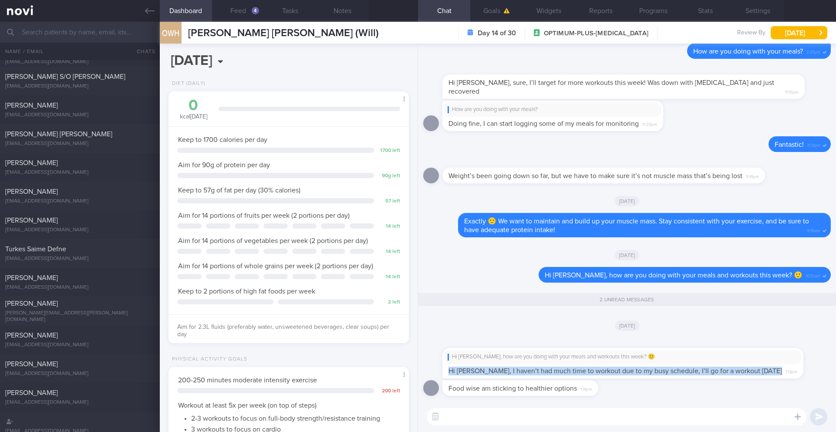
click at [450, 372] on span "Hi [PERSON_NAME], I haven’t had much time to workout due to my busy schedule, I…" at bounding box center [615, 370] width 334 height 7
copy div "Hi [PERSON_NAME], I haven’t had much time to workout due to my busy schedule, I…"
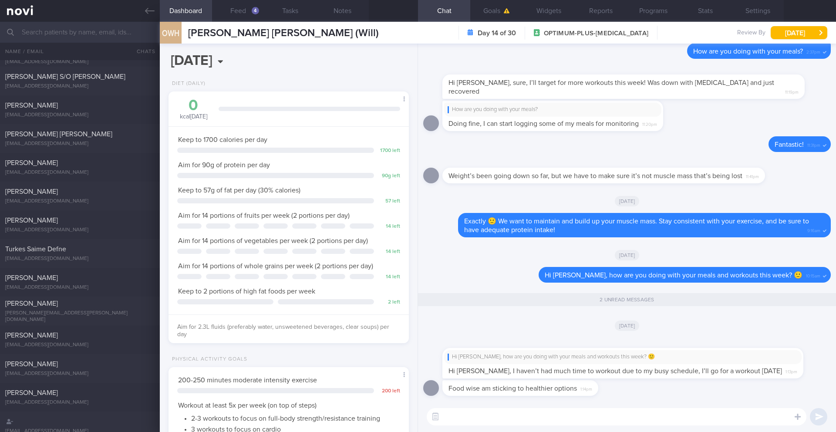
click at [459, 417] on textarea at bounding box center [617, 416] width 380 height 17
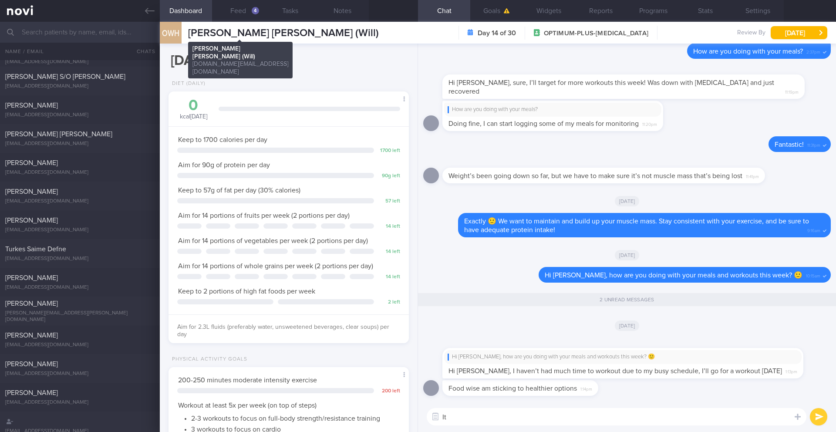
click at [229, 33] on span "[PERSON_NAME] [PERSON_NAME] (Will)" at bounding box center [283, 33] width 191 height 10
copy div "[PERSON_NAME] [PERSON_NAME] (Will) [PERSON_NAME] [PERSON_NAME] (Will) [DOMAIN_N…"
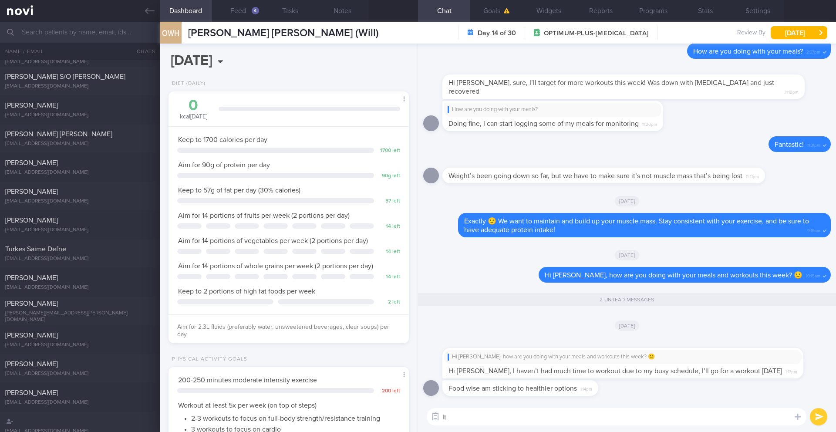
drag, startPoint x: 454, startPoint y: 419, endPoint x: 431, endPoint y: 416, distance: 23.7
click at [431, 416] on div "Chat Templates Admin [MEDICAL_DATA] Weight Nutrition Physical Activity Infograp…" at bounding box center [627, 416] width 418 height 30
type textarea "g"
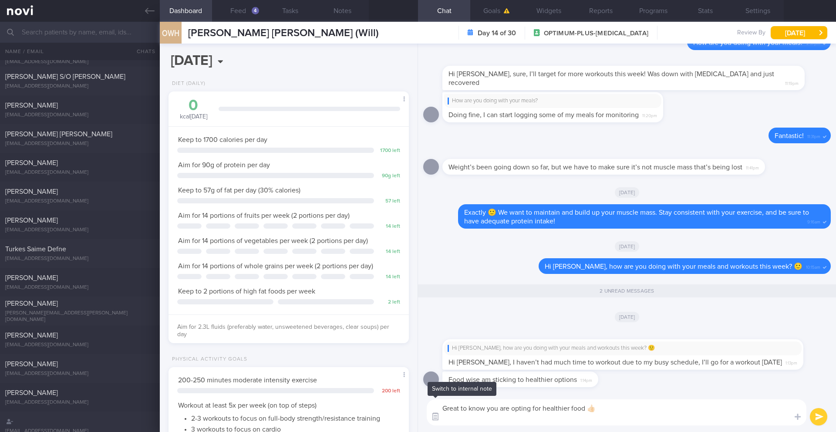
scroll to position [0, 0]
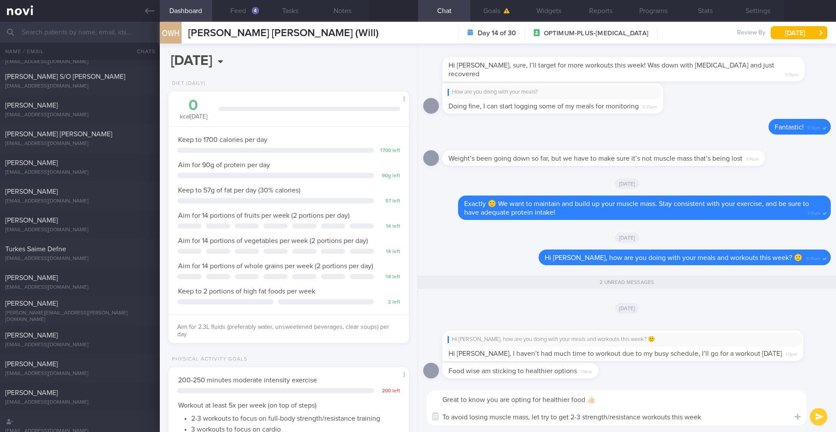
type textarea "Great to know you are opting for healthier food 👍🏻 To avoid losing muscle mass,…"
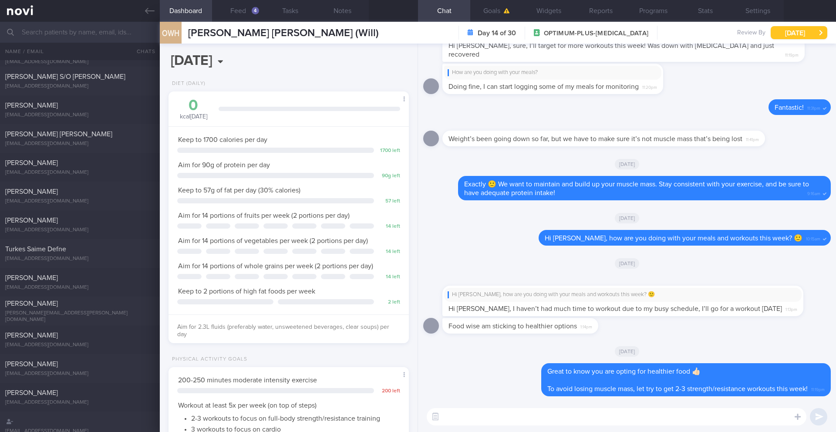
click at [816, 33] on button "[DATE]" at bounding box center [799, 32] width 57 height 13
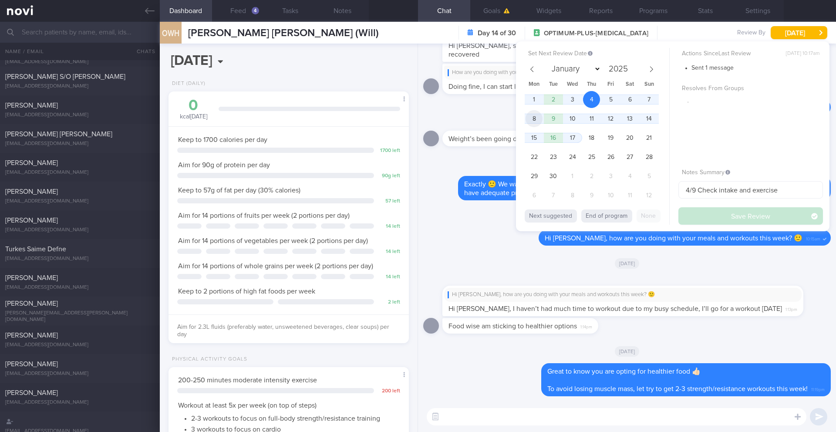
click at [537, 122] on span "8" at bounding box center [534, 118] width 17 height 17
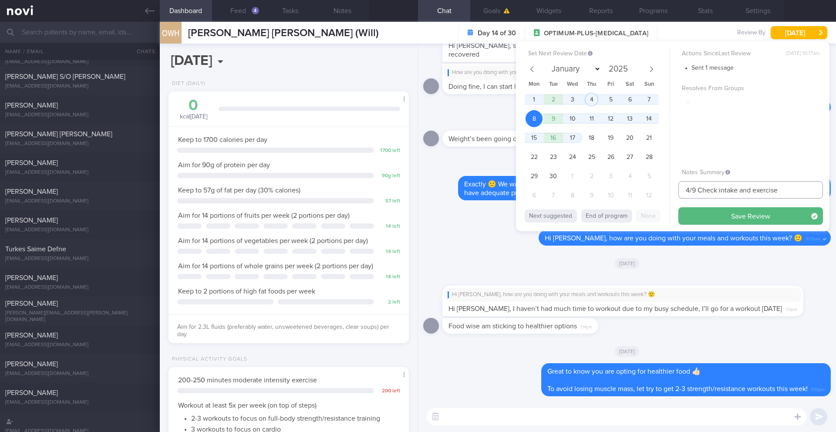
drag, startPoint x: 689, startPoint y: 192, endPoint x: 679, endPoint y: 191, distance: 10.5
click at [679, 191] on input "4/9 Check intake and exercise" at bounding box center [750, 189] width 145 height 17
drag, startPoint x: 719, startPoint y: 191, endPoint x: 826, endPoint y: 179, distance: 107.8
click at [826, 179] on div "Set Next Review Date [DATE] January February March April May June July August S…" at bounding box center [672, 136] width 313 height 190
click at [802, 185] on input "8/9 Check intake and exercise" at bounding box center [750, 189] width 145 height 17
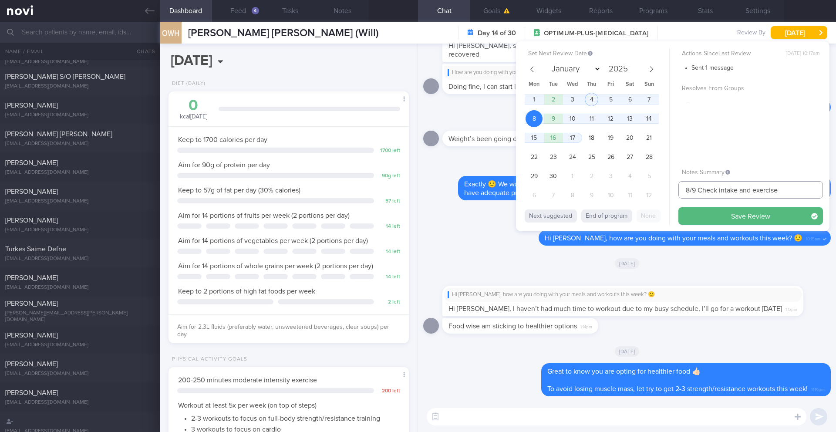
drag, startPoint x: 785, startPoint y: 188, endPoint x: 720, endPoint y: 192, distance: 65.0
click at [720, 192] on input "8/9 Check intake and exercise" at bounding box center [750, 189] width 145 height 17
type input "8/9 Check [PERSON_NAME]'s notes"
click at [768, 216] on button "Save Review" at bounding box center [750, 215] width 145 height 17
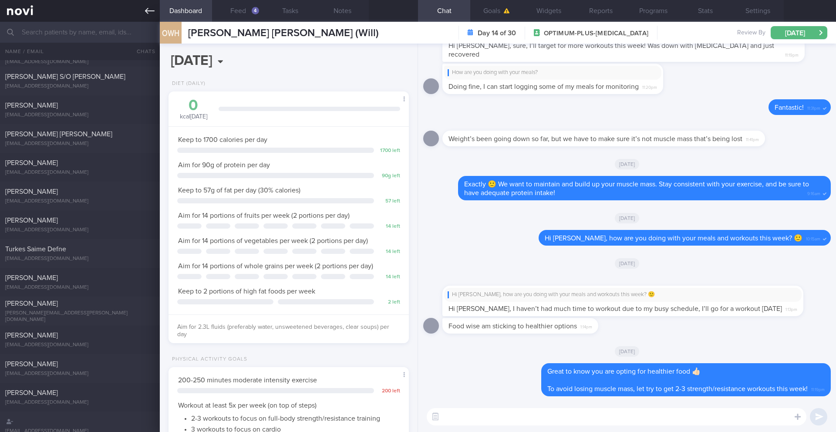
click at [145, 17] on link at bounding box center [80, 11] width 160 height 22
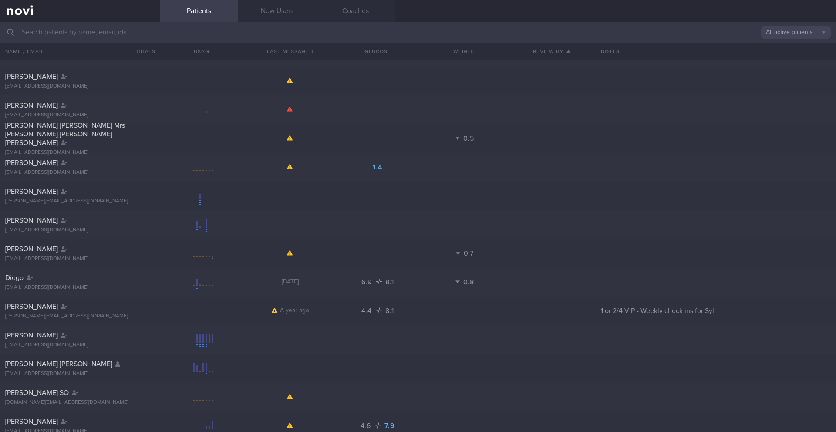
scroll to position [7469, 0]
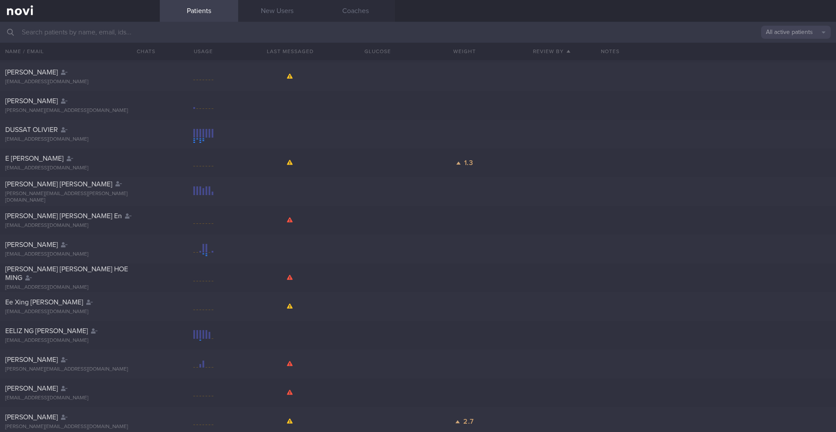
click at [804, 32] on button "All active patients" at bounding box center [796, 32] width 70 height 13
click at [793, 51] on button "Assigned patients" at bounding box center [796, 46] width 70 height 13
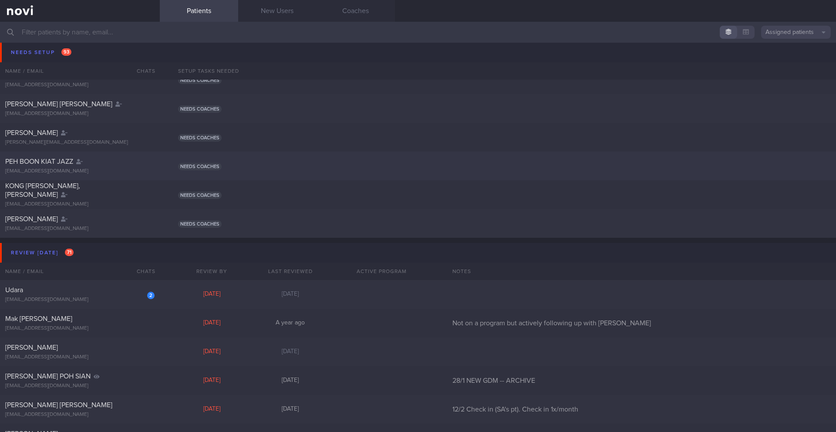
scroll to position [2649, 0]
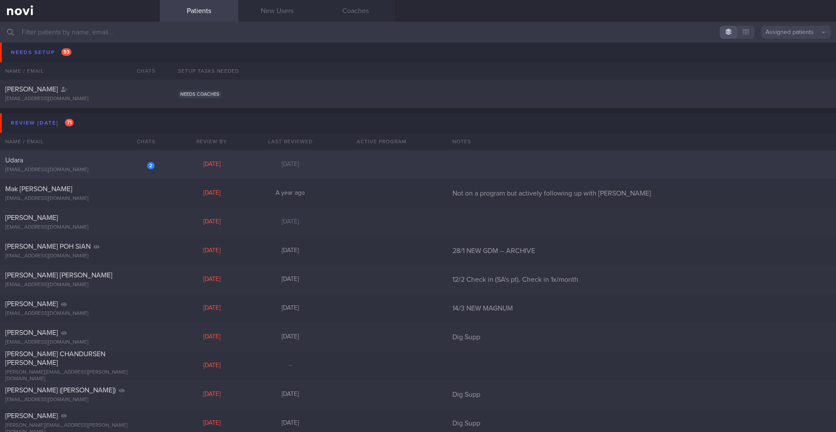
click at [93, 160] on div "Udara" at bounding box center [78, 160] width 147 height 9
select select "8"
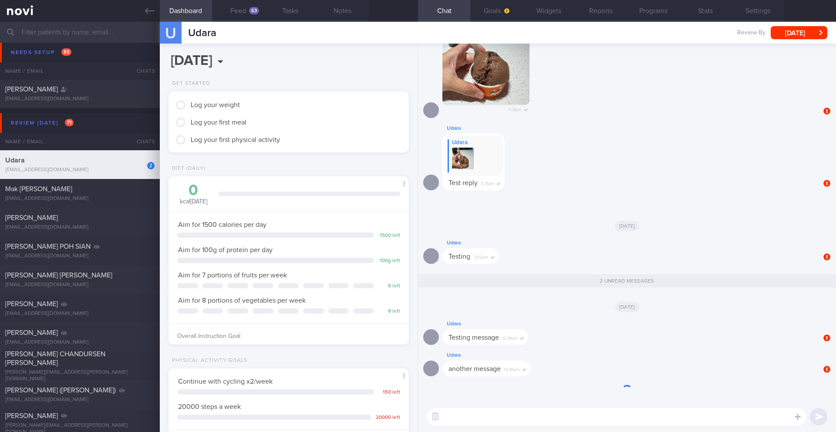
scroll to position [0, 0]
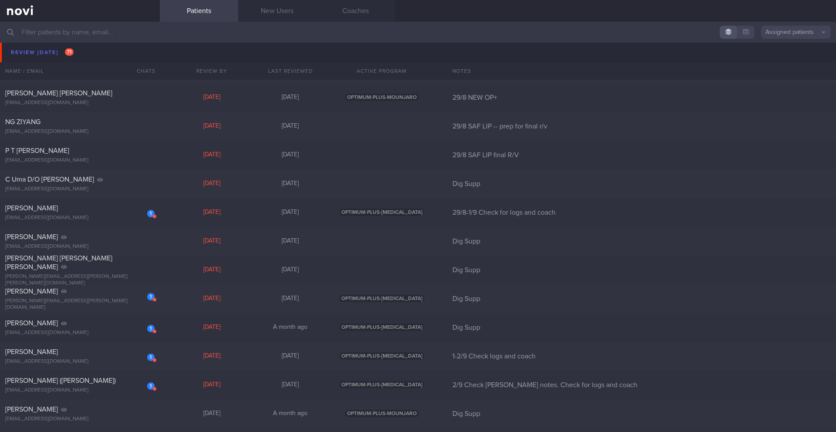
scroll to position [3957, 0]
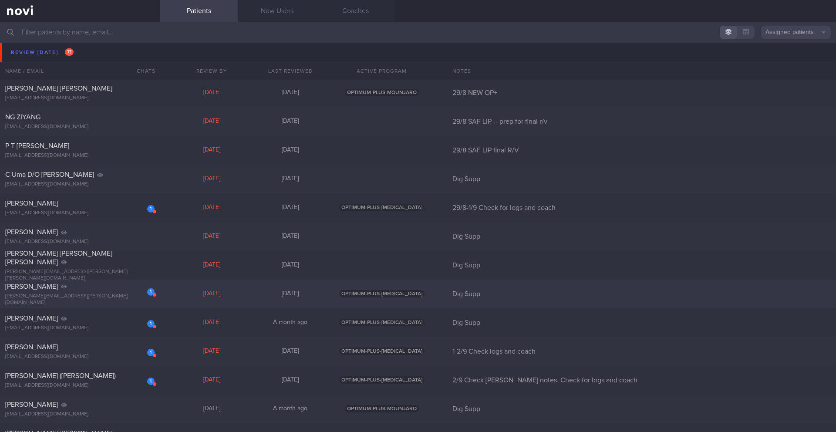
click at [125, 291] on div "[PERSON_NAME]" at bounding box center [78, 286] width 147 height 9
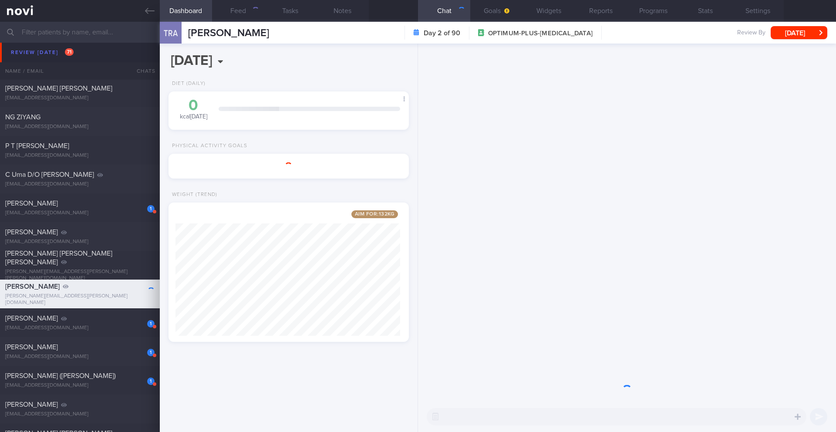
scroll to position [435289, 435192]
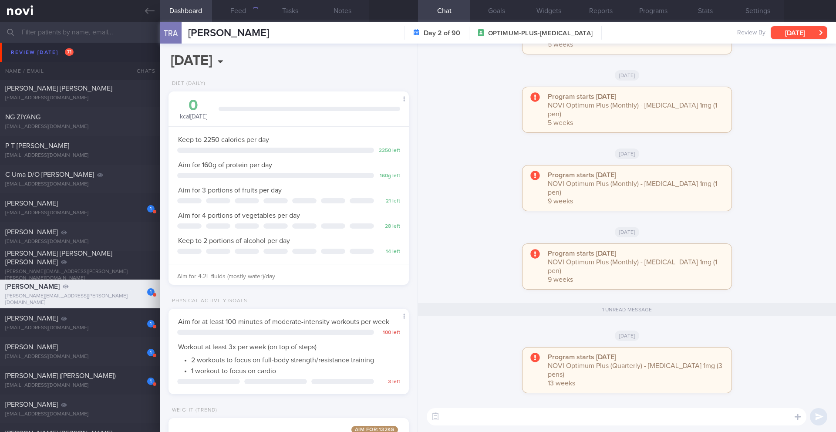
click at [783, 36] on button "[DATE]" at bounding box center [799, 32] width 57 height 13
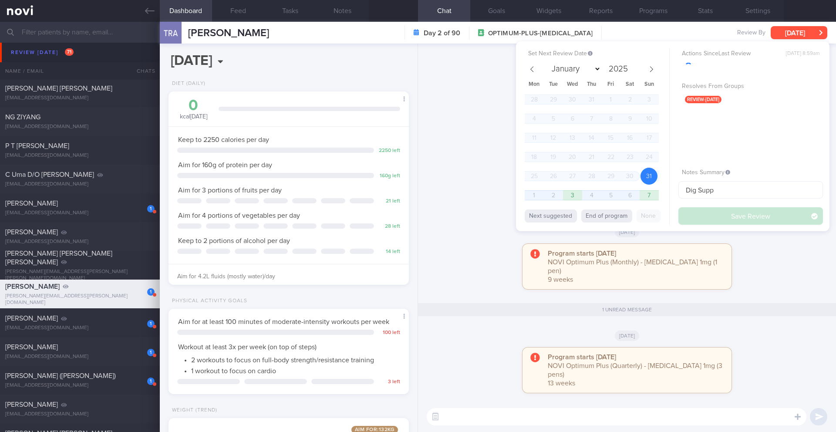
scroll to position [121, 219]
click at [606, 214] on button "End of program" at bounding box center [606, 215] width 51 height 13
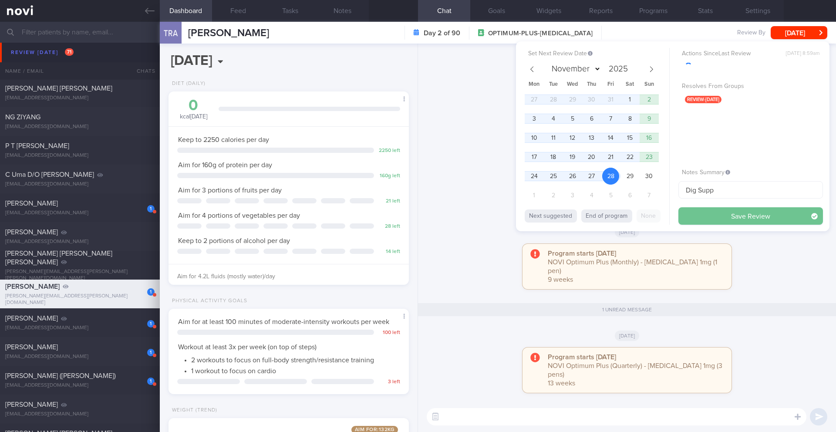
click at [689, 215] on button "Save Review" at bounding box center [750, 215] width 145 height 17
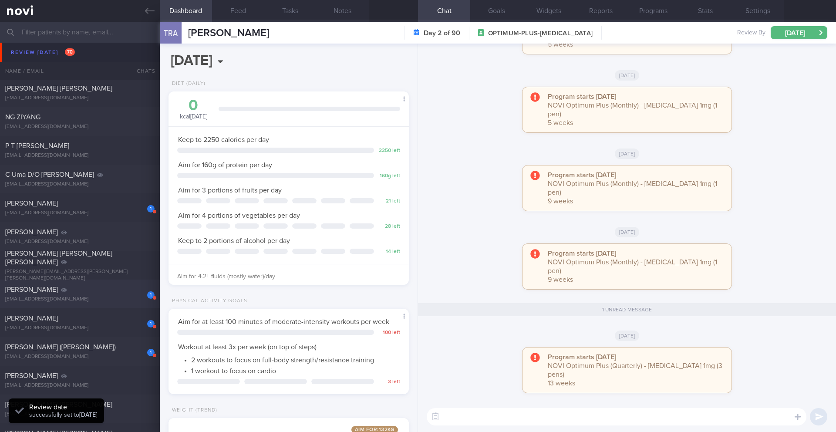
click at [92, 295] on div "1 [PERSON_NAME] [EMAIL_ADDRESS][DOMAIN_NAME]" at bounding box center [80, 293] width 160 height 17
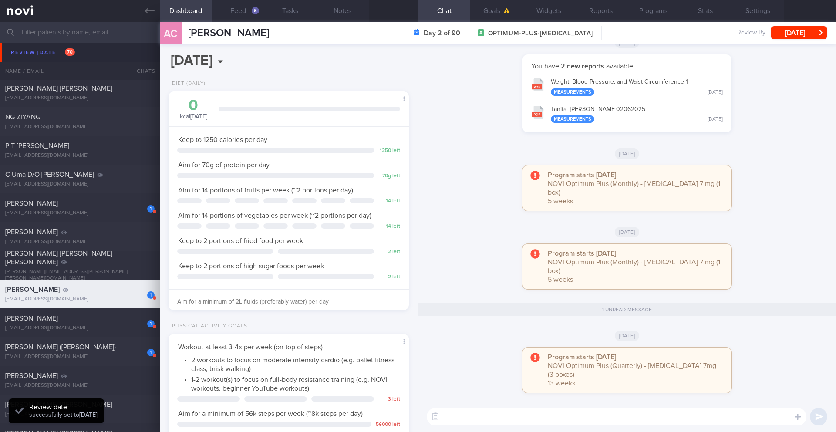
scroll to position [121, 219]
click at [791, 30] on button "[DATE]" at bounding box center [799, 32] width 57 height 13
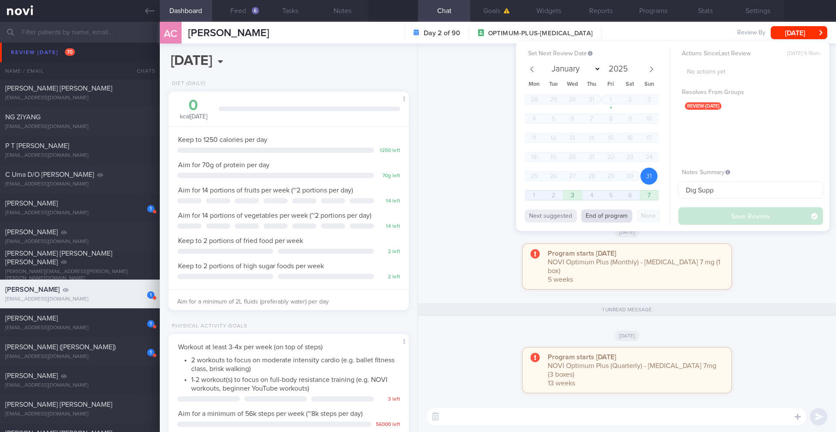
click at [605, 218] on button "End of program" at bounding box center [606, 215] width 51 height 13
select select "10"
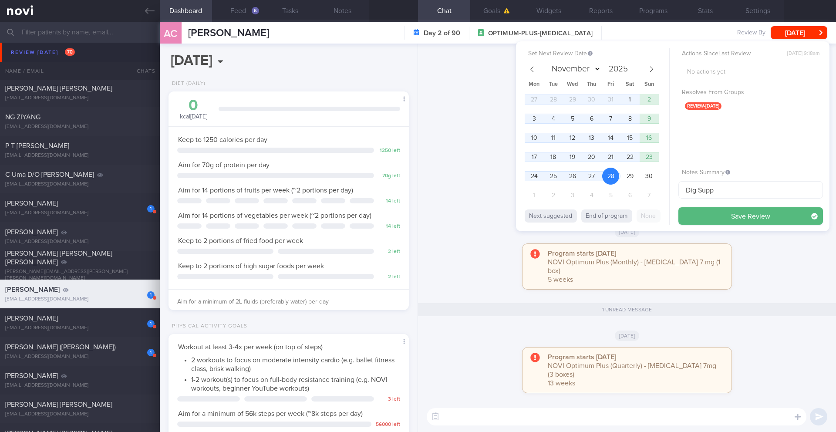
click at [723, 216] on button "Save Review" at bounding box center [750, 215] width 145 height 17
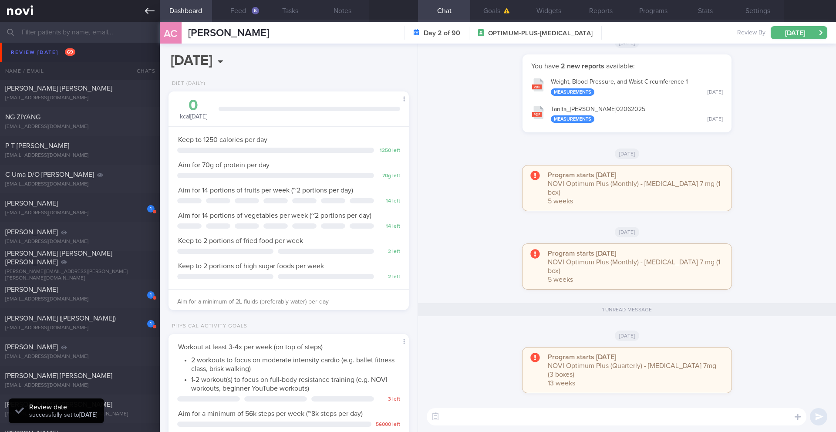
click at [143, 4] on link at bounding box center [80, 11] width 160 height 22
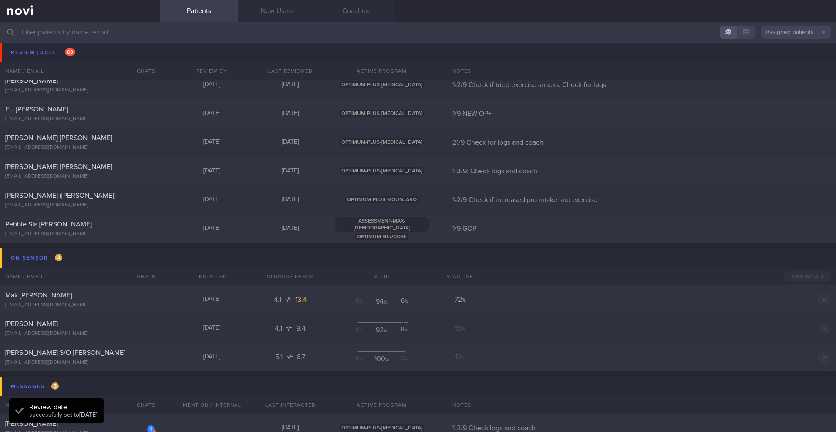
scroll to position [4847, 0]
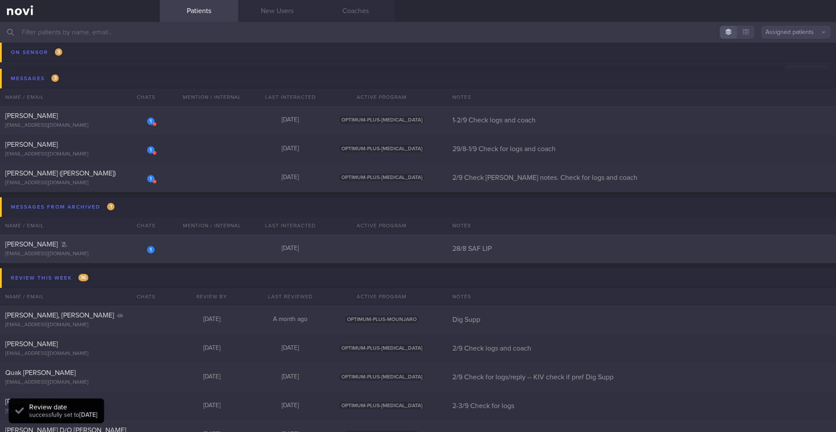
click at [110, 251] on div "[EMAIL_ADDRESS][DOMAIN_NAME]" at bounding box center [79, 254] width 149 height 7
select select "8"
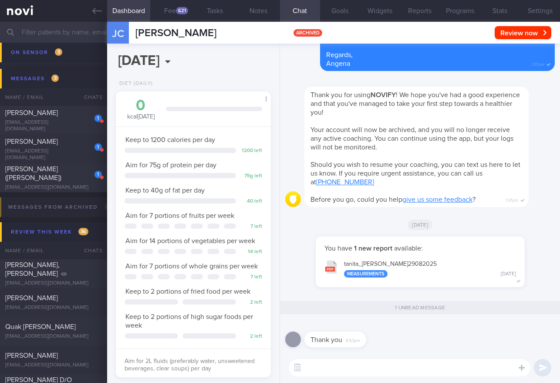
scroll to position [435332, 435278]
